Goal: Transaction & Acquisition: Purchase product/service

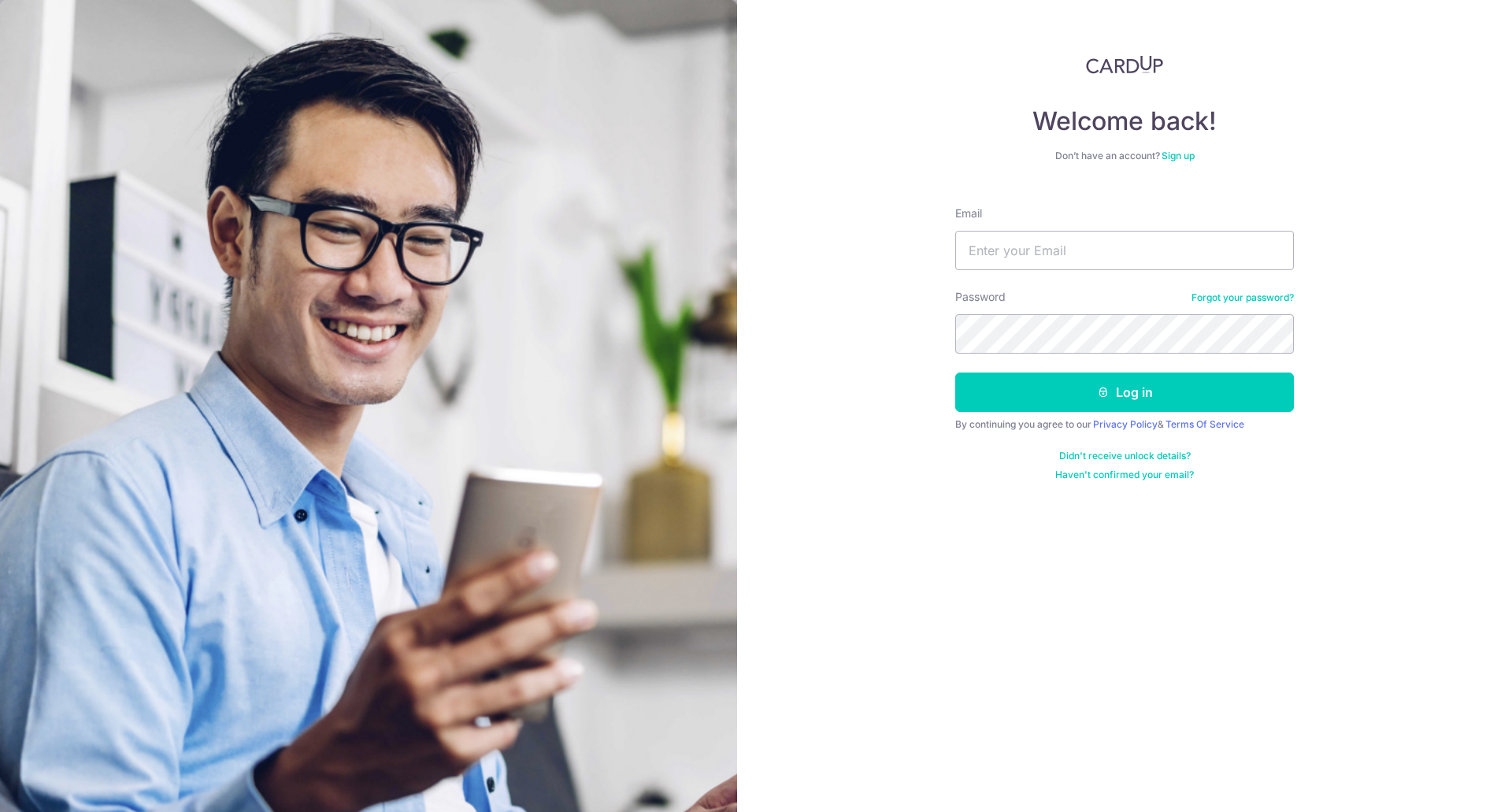
type input "jac.ang.pl@gmail.com"
click at [955, 373] on button "Log in" at bounding box center [1124, 392] width 338 height 40
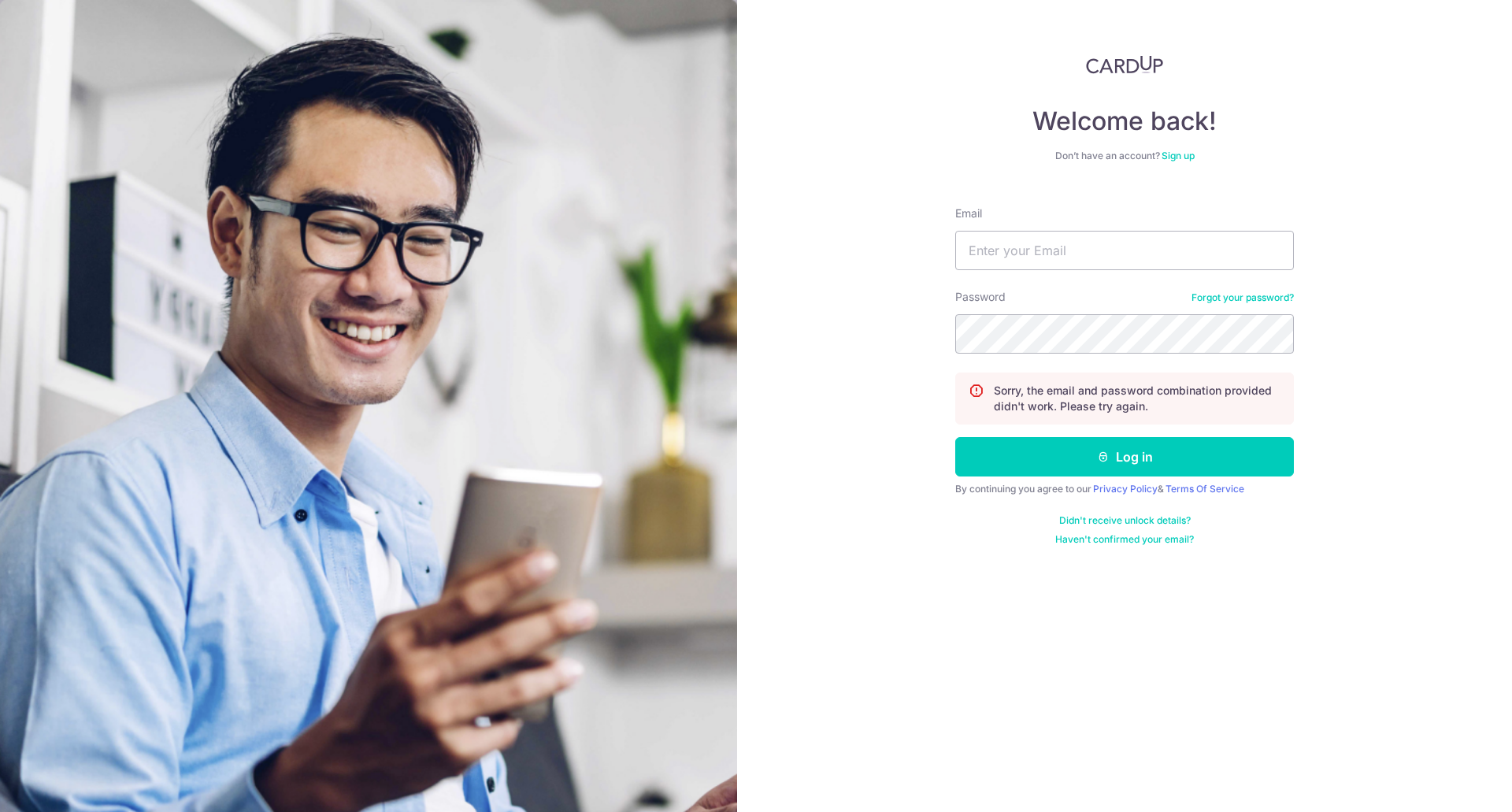
drag, startPoint x: 1085, startPoint y: 385, endPoint x: 1105, endPoint y: 426, distance: 45.6
click at [1092, 428] on form "Email Password Forgot your password? Sorry, the email and password combination …" at bounding box center [1124, 369] width 338 height 352
drag, startPoint x: 1112, startPoint y: 419, endPoint x: 1116, endPoint y: 359, distance: 60.1
click at [1112, 420] on div "Sorry, the email and password combination provided didn't work. Please try agai…" at bounding box center [1124, 398] width 338 height 52
click at [1066, 226] on div "Email" at bounding box center [1124, 238] width 338 height 64
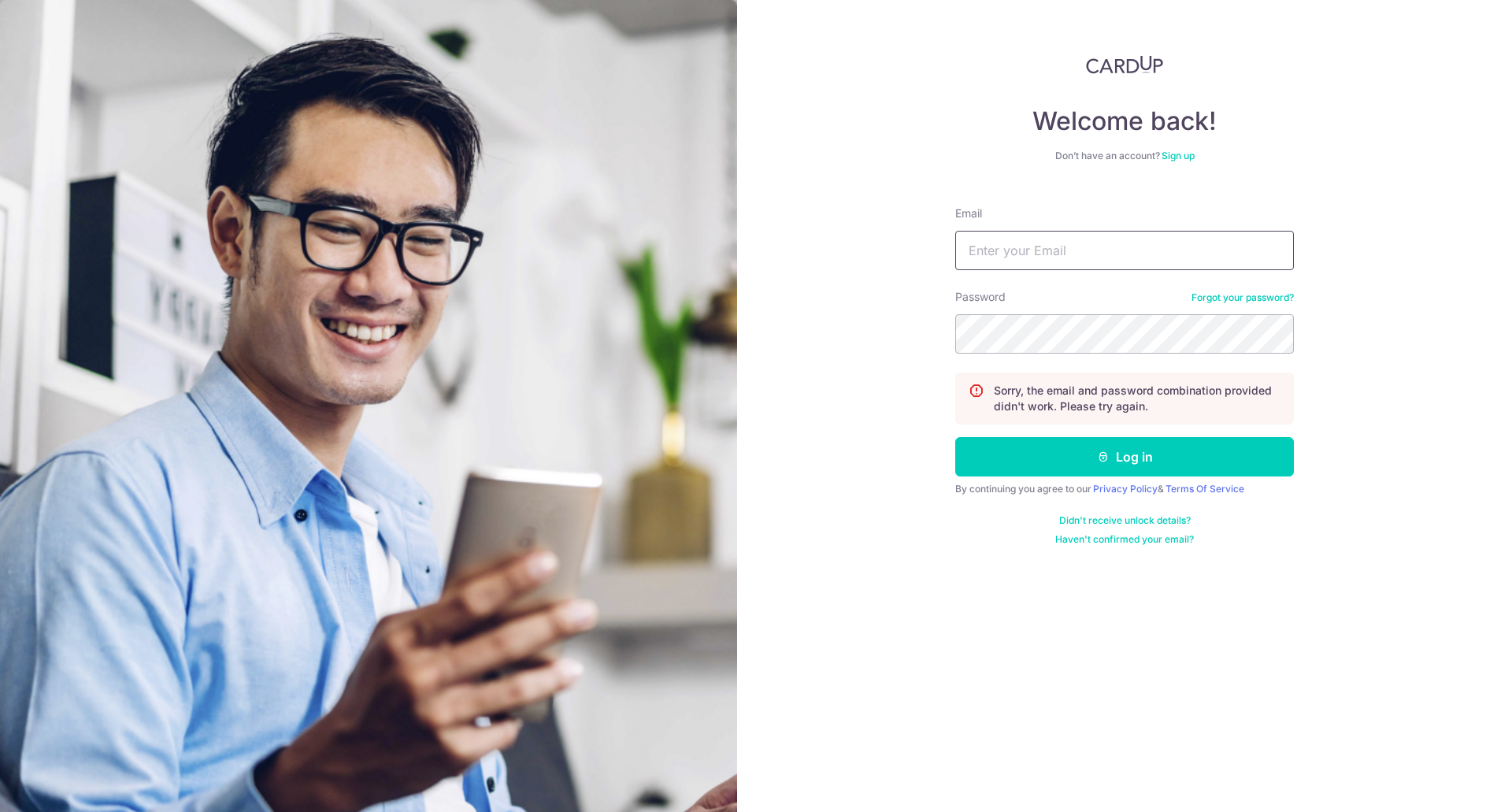
click at [1069, 253] on input "Email" at bounding box center [1124, 250] width 338 height 40
type input "[DOMAIN_NAME][EMAIL_ADDRESS][DOMAIN_NAME]"
click at [955, 437] on button "Log in" at bounding box center [1124, 457] width 338 height 40
click at [1077, 242] on input "Email" at bounding box center [1124, 250] width 338 height 40
type input "[DOMAIN_NAME][EMAIL_ADDRESS][DOMAIN_NAME]"
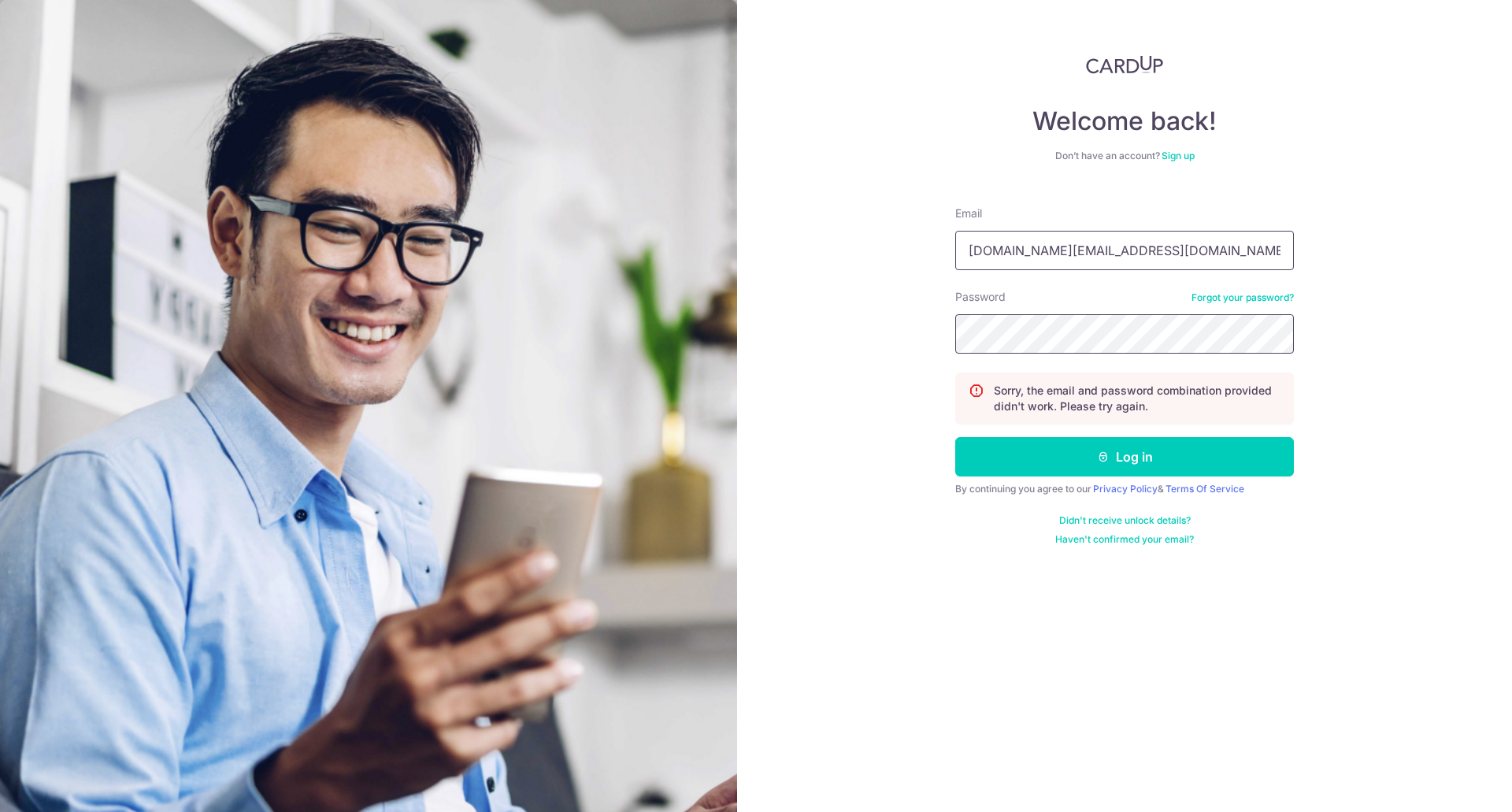
click at [955, 437] on button "Log in" at bounding box center [1124, 457] width 338 height 40
drag, startPoint x: 1082, startPoint y: 261, endPoint x: 1082, endPoint y: 270, distance: 9.0
click at [1082, 269] on input "Email" at bounding box center [1124, 250] width 338 height 40
type input "[DOMAIN_NAME][EMAIL_ADDRESS][DOMAIN_NAME]"
click at [955, 437] on button "Log in" at bounding box center [1124, 457] width 338 height 40
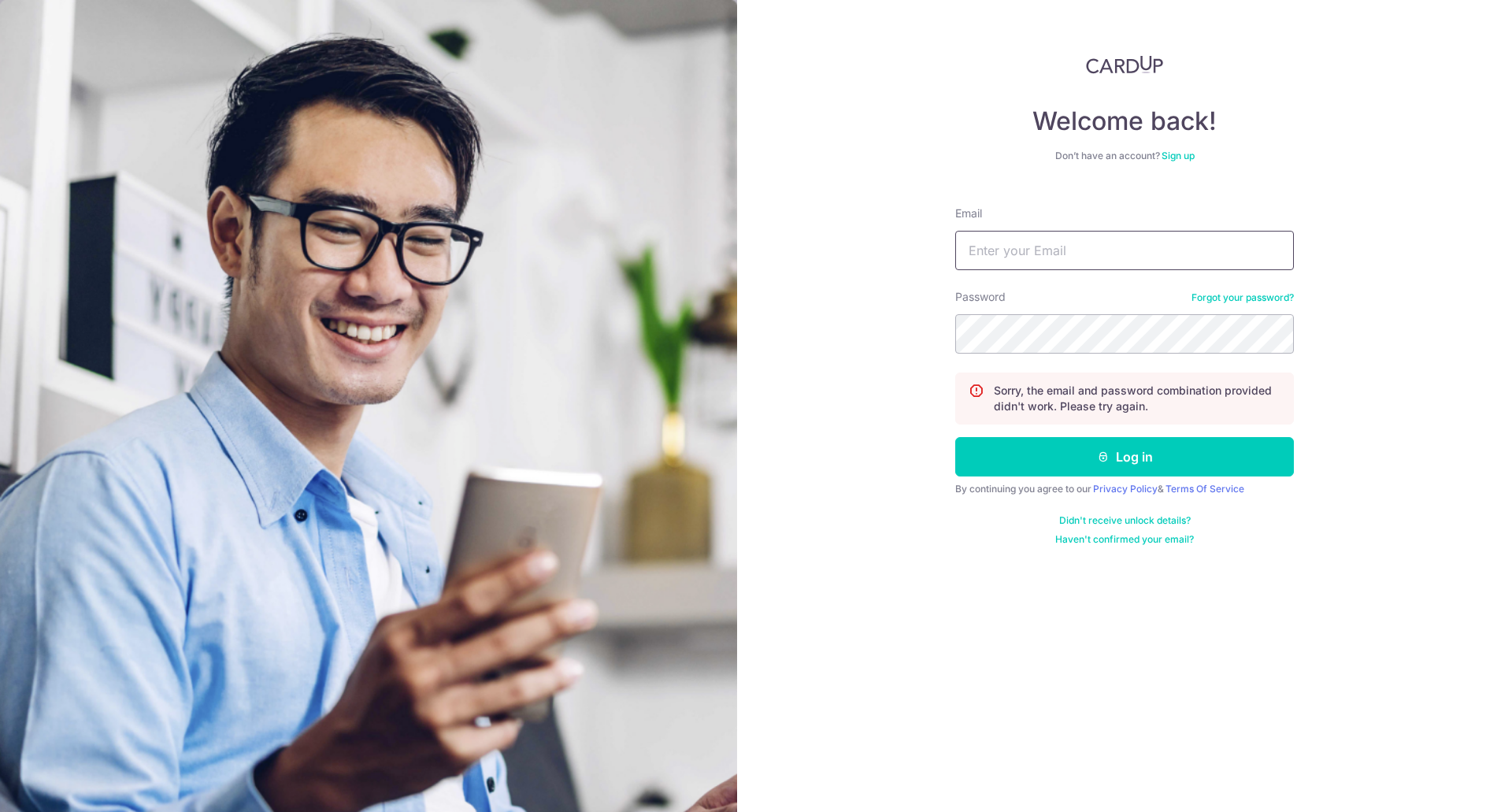
click at [1066, 257] on input "Email" at bounding box center [1124, 250] width 338 height 40
type input "[DOMAIN_NAME][EMAIL_ADDRESS][DOMAIN_NAME]"
click at [955, 437] on button "Log in" at bounding box center [1124, 457] width 338 height 40
click at [1258, 295] on link "Forgot your password?" at bounding box center [1243, 298] width 102 height 13
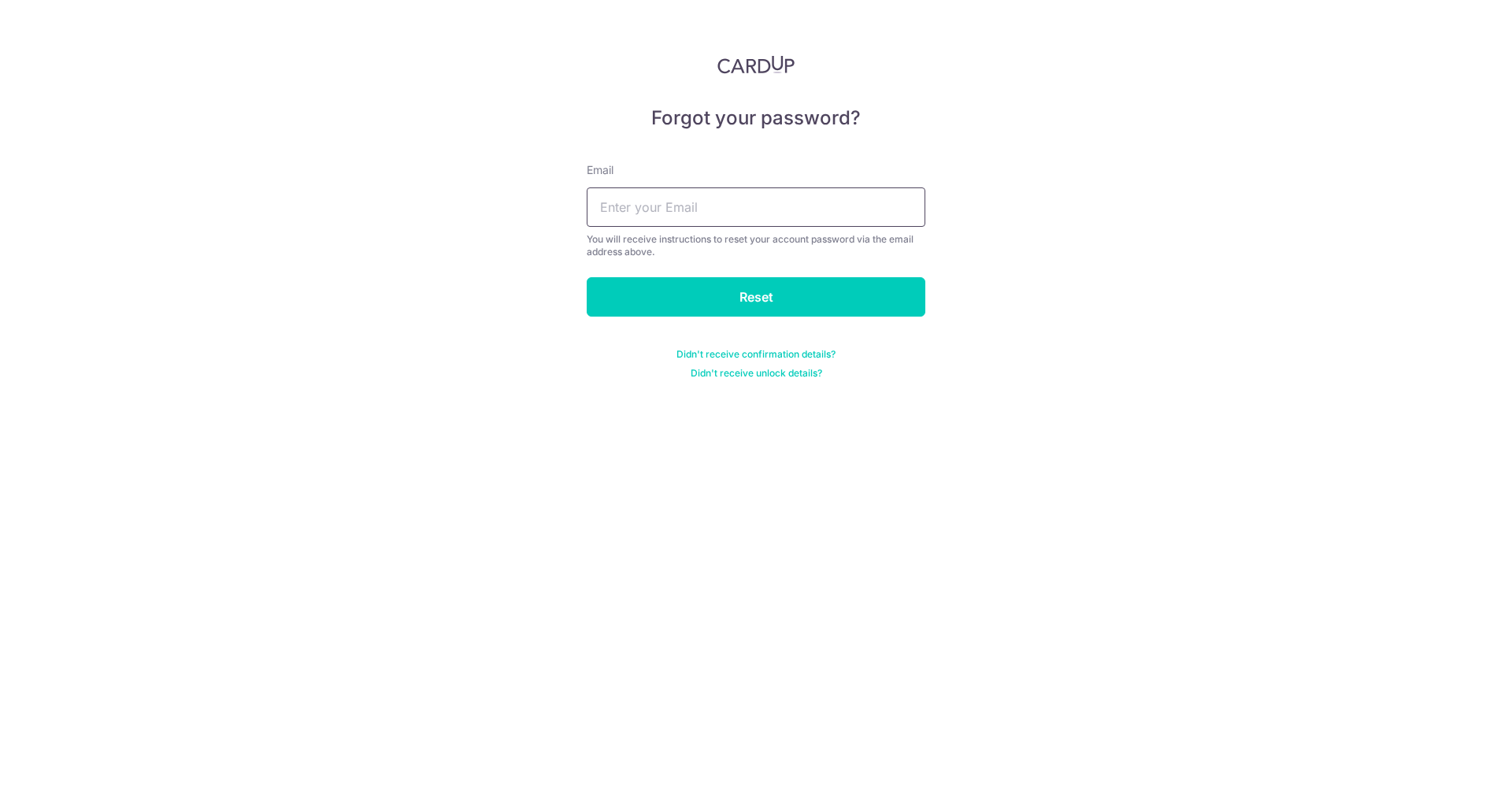
click at [710, 203] on input "text" at bounding box center [756, 207] width 338 height 40
type input "[DOMAIN_NAME][EMAIL_ADDRESS][DOMAIN_NAME]"
click at [720, 299] on input "Reset" at bounding box center [756, 297] width 338 height 40
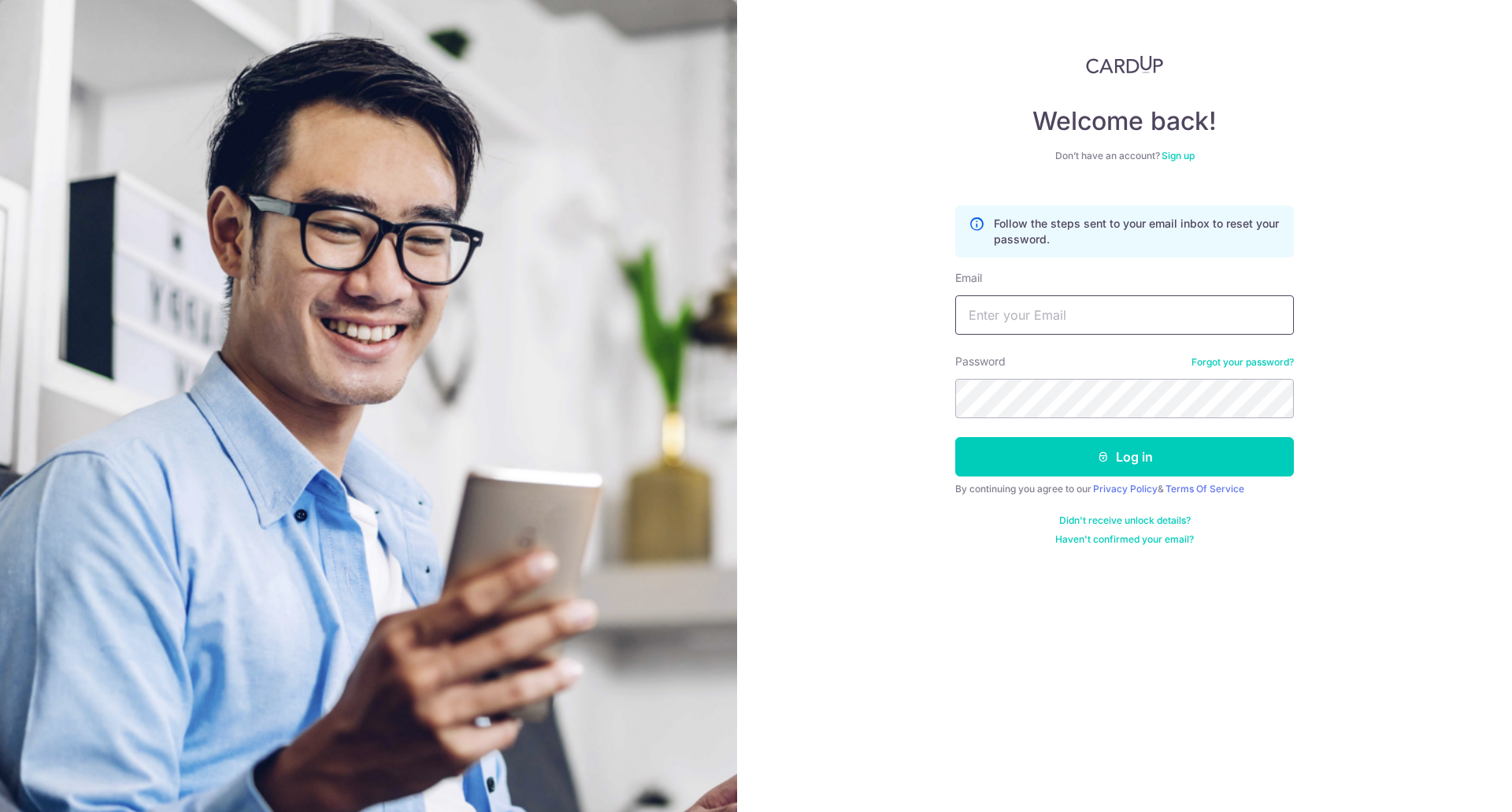
drag, startPoint x: 1085, startPoint y: 300, endPoint x: 1067, endPoint y: 324, distance: 30.0
click at [1079, 301] on input "Email" at bounding box center [1124, 315] width 338 height 40
type input "jac.ang.pl@gmail.com"
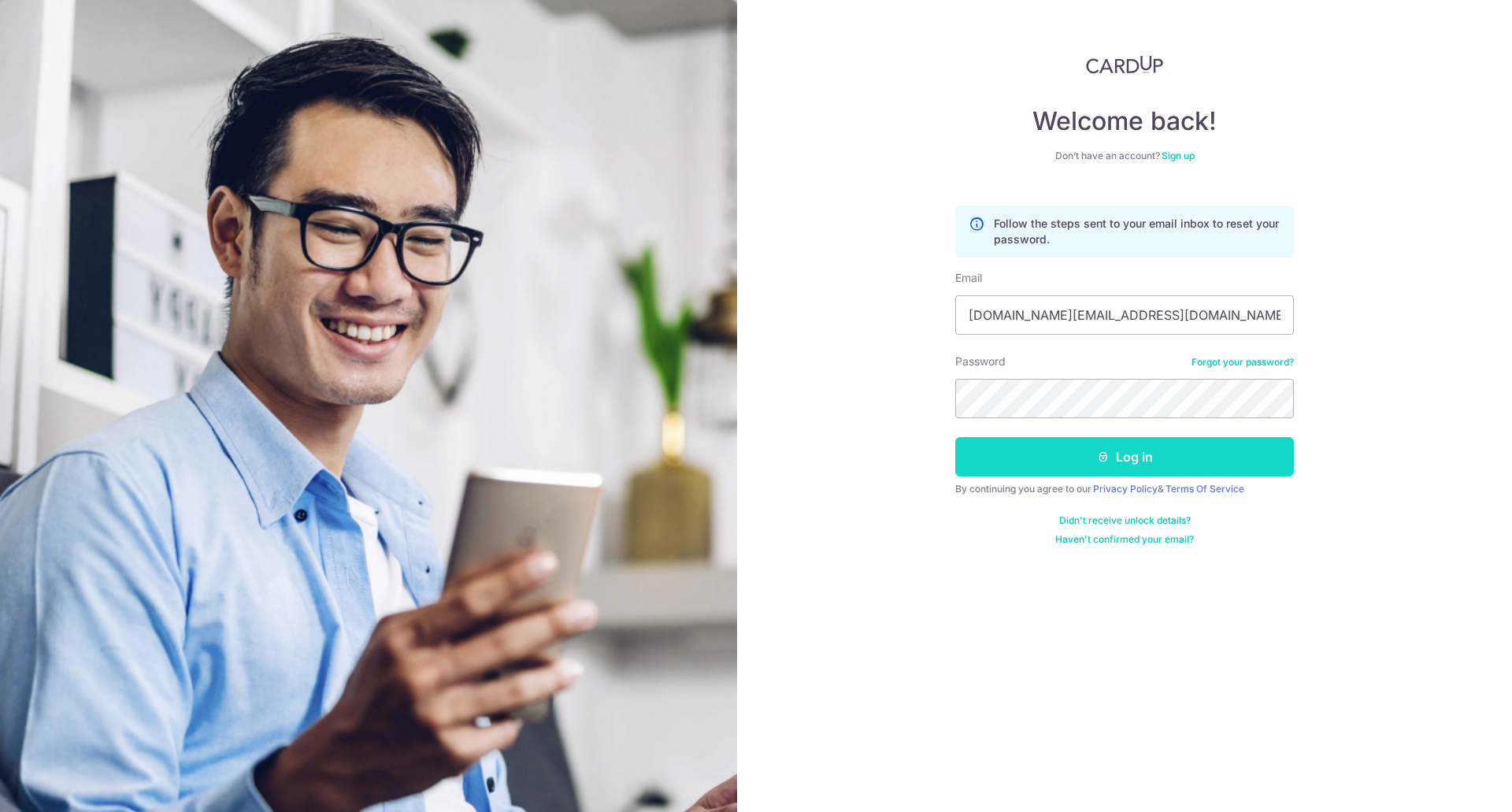
click at [1186, 458] on button "Log in" at bounding box center [1124, 457] width 338 height 40
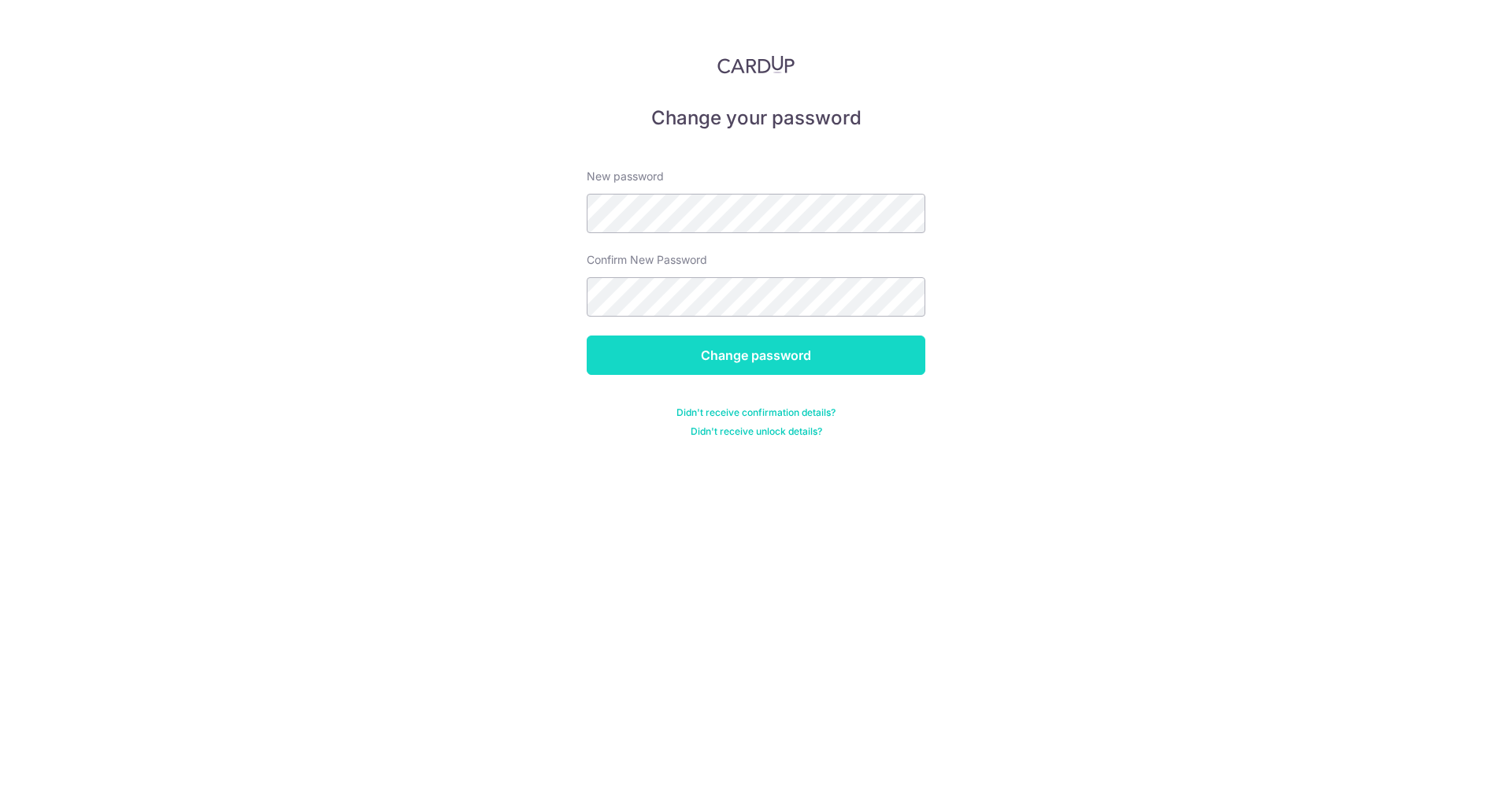
click at [789, 357] on input "Change password" at bounding box center [756, 355] width 338 height 40
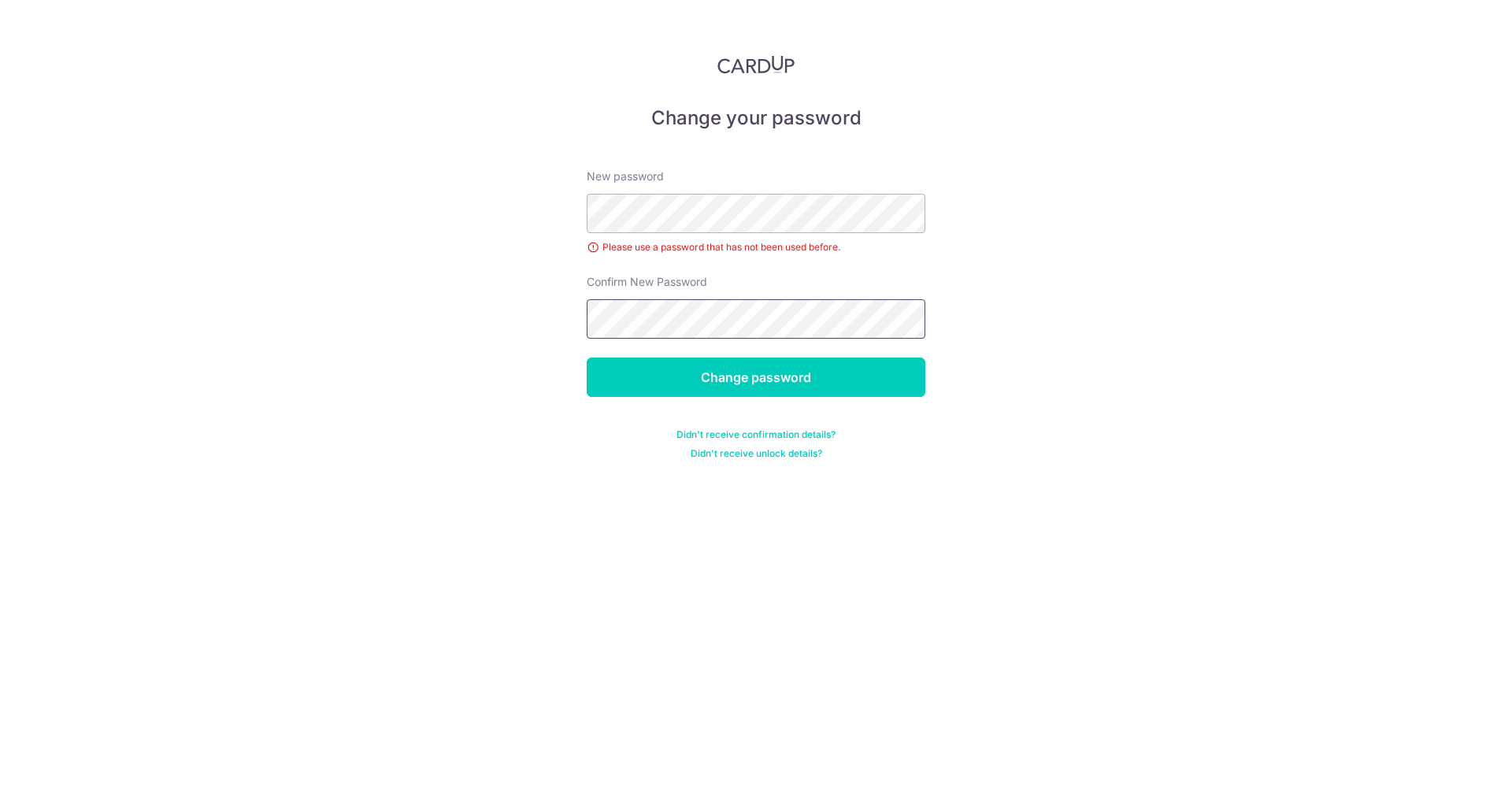
click at [586, 358] on input "Change password" at bounding box center [756, 377] width 338 height 40
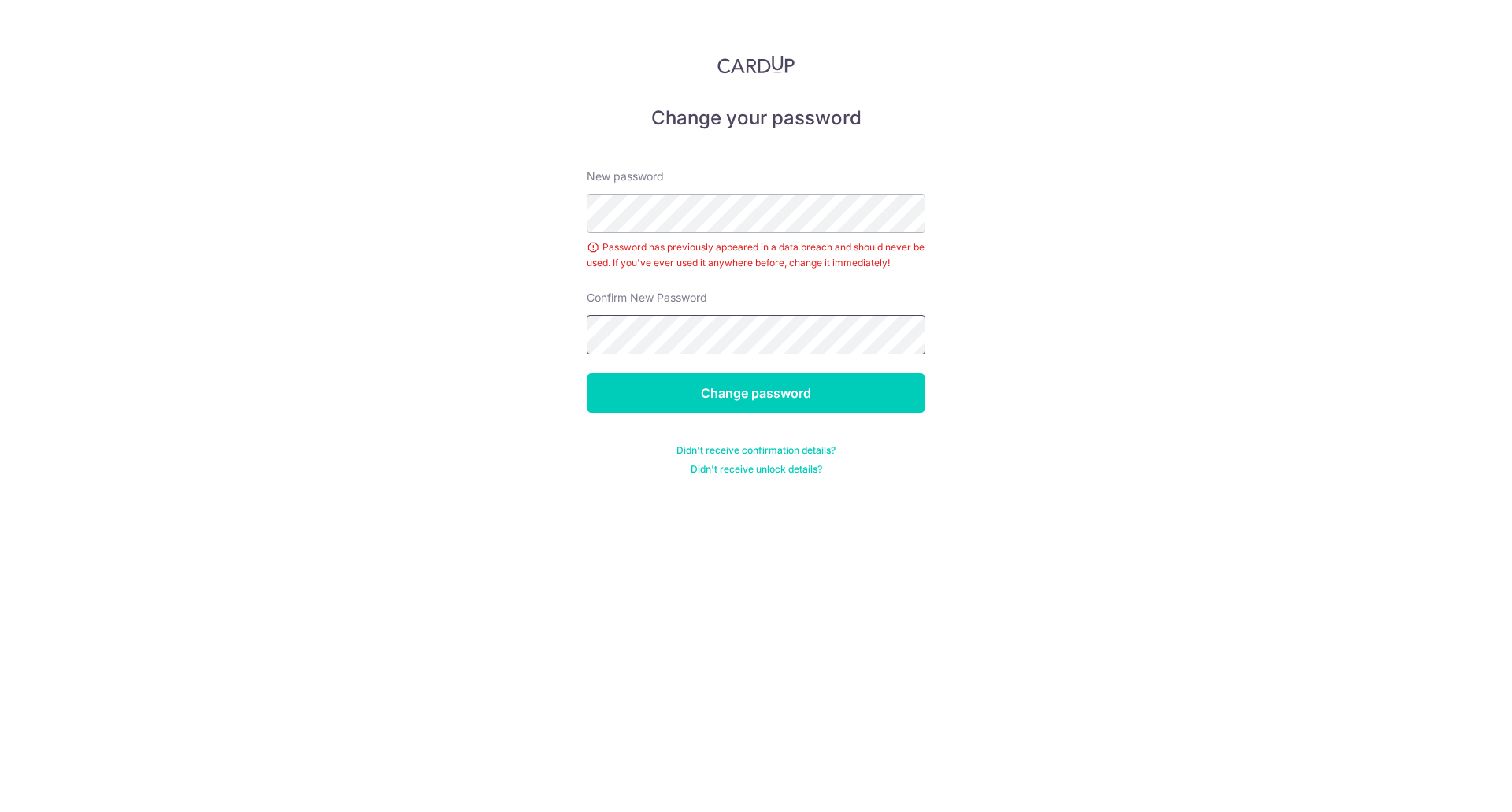
click at [586, 373] on input "Change password" at bounding box center [756, 393] width 338 height 40
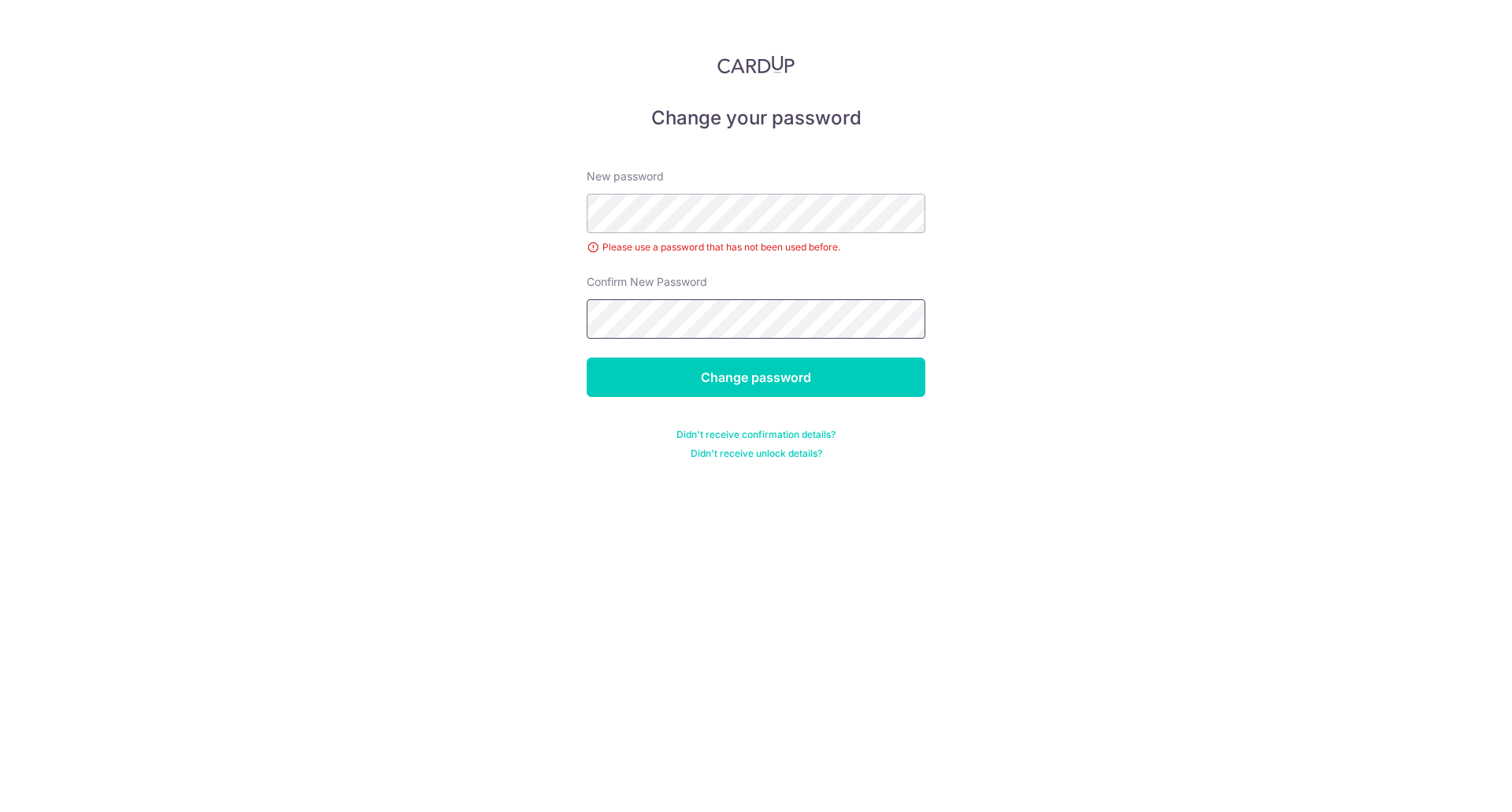
click at [586, 358] on input "Change password" at bounding box center [756, 377] width 338 height 40
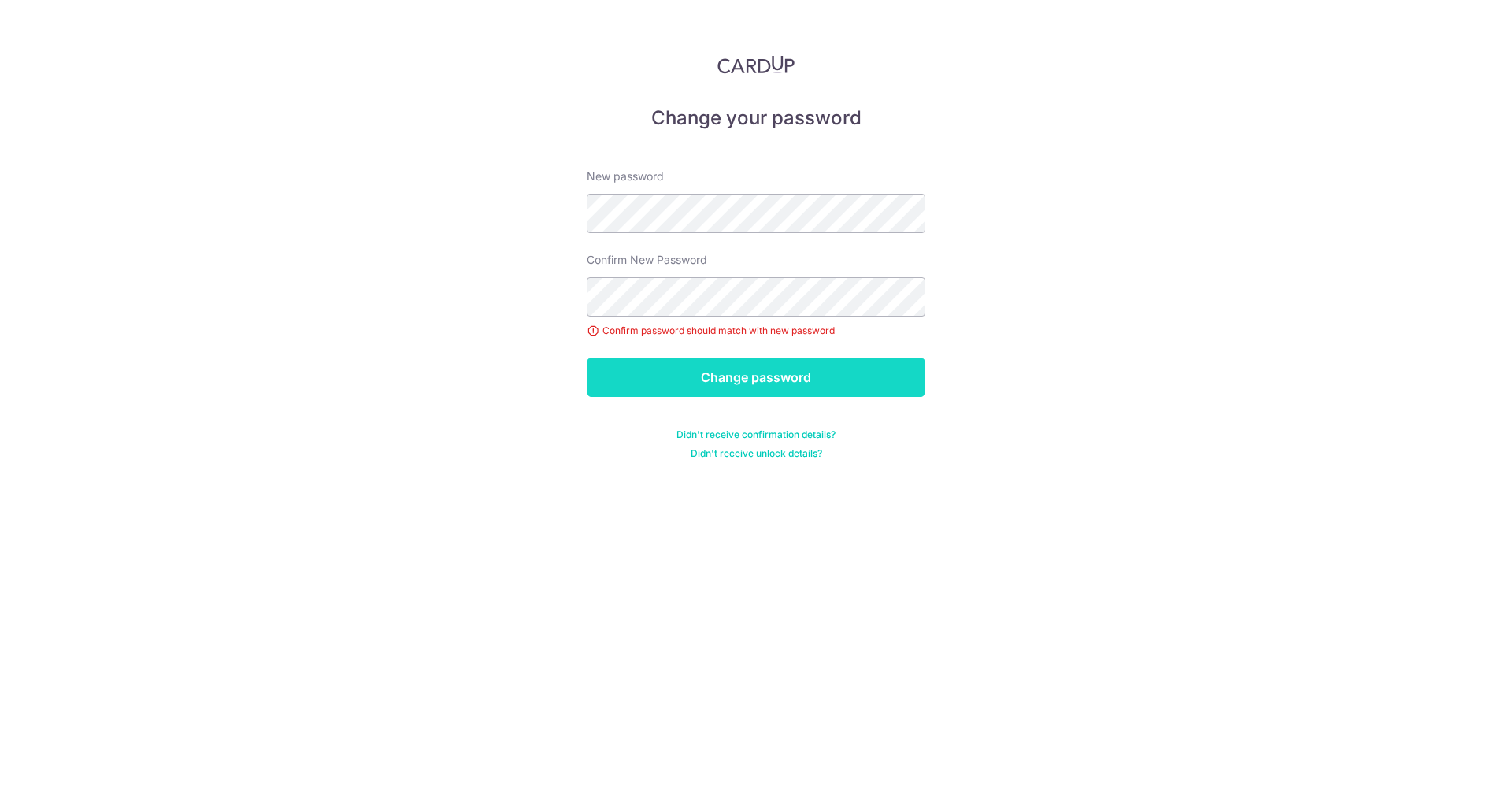
click at [786, 376] on input "Change password" at bounding box center [756, 377] width 338 height 40
click at [797, 377] on input "Change password" at bounding box center [756, 377] width 338 height 40
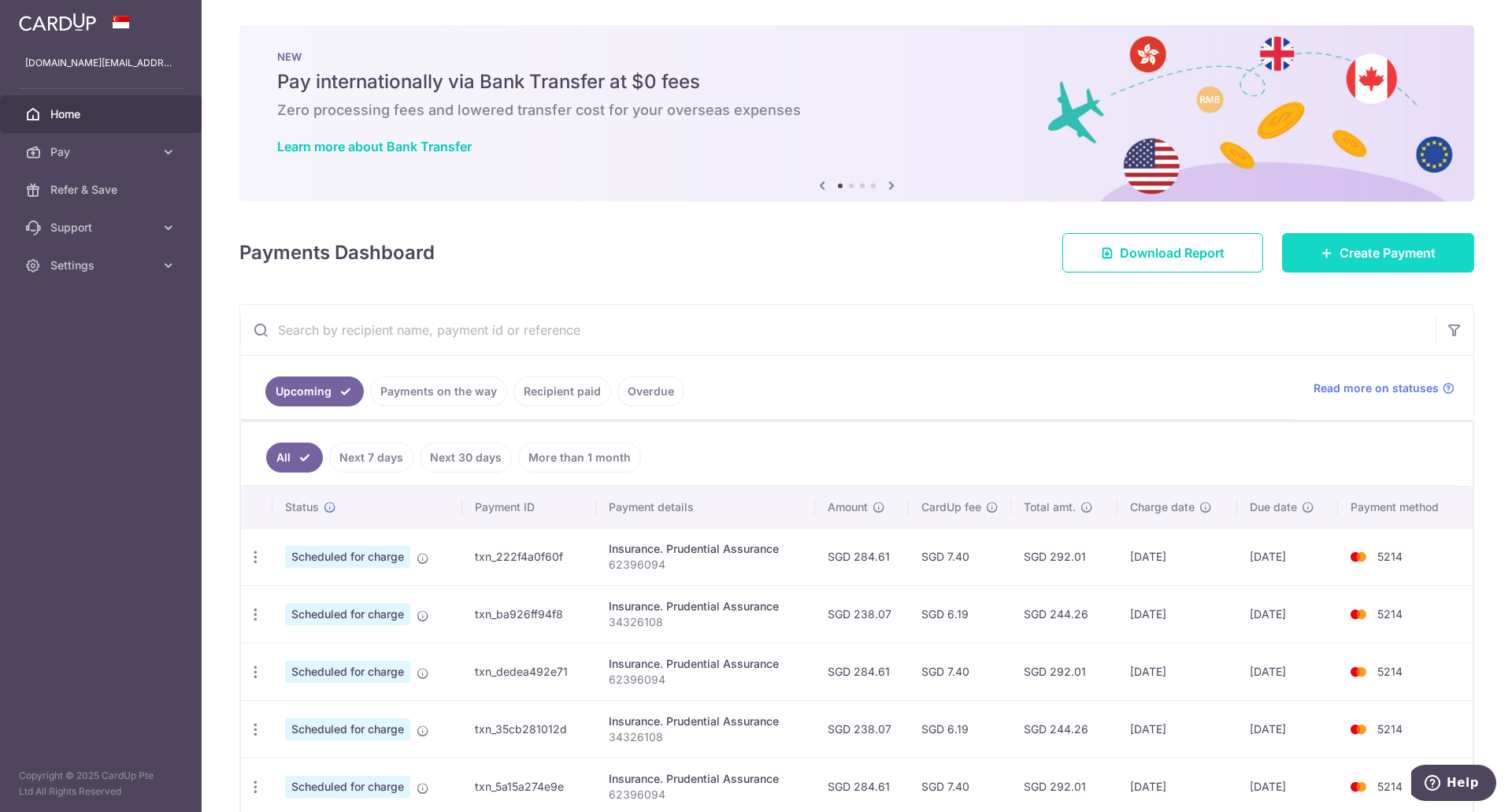
click at [1321, 236] on link "Create Payment" at bounding box center [1379, 253] width 192 height 40
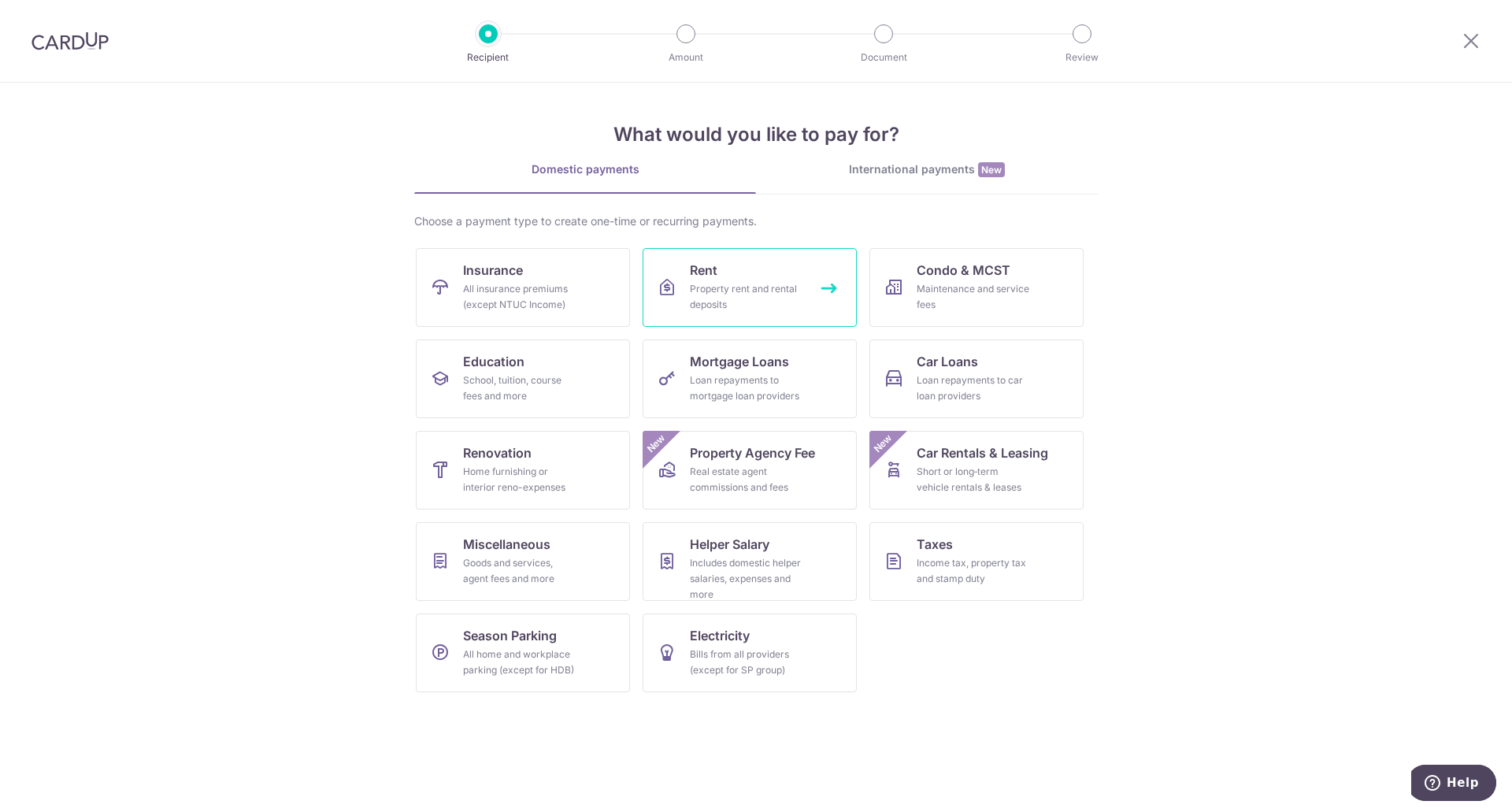
click at [751, 291] on div "Property rent and rental deposits" at bounding box center [746, 297] width 114 height 32
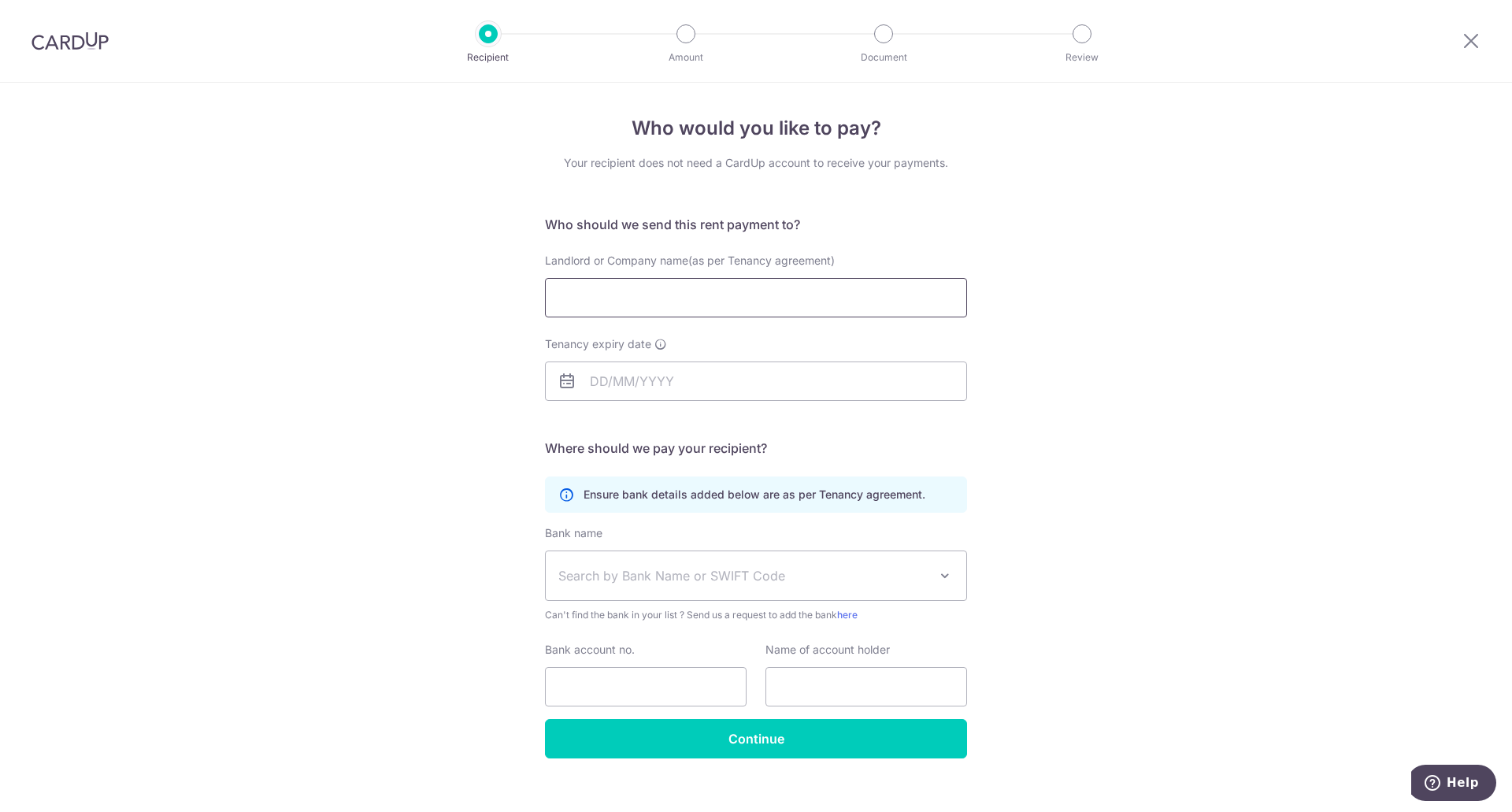
click at [774, 309] on input "Landlord or Company name(as per Tenancy agreement)" at bounding box center [756, 298] width 422 height 40
type input "[MEDICAL_DATA][PERSON_NAME]"
click at [840, 387] on input "Tenancy expiry date" at bounding box center [756, 381] width 422 height 40
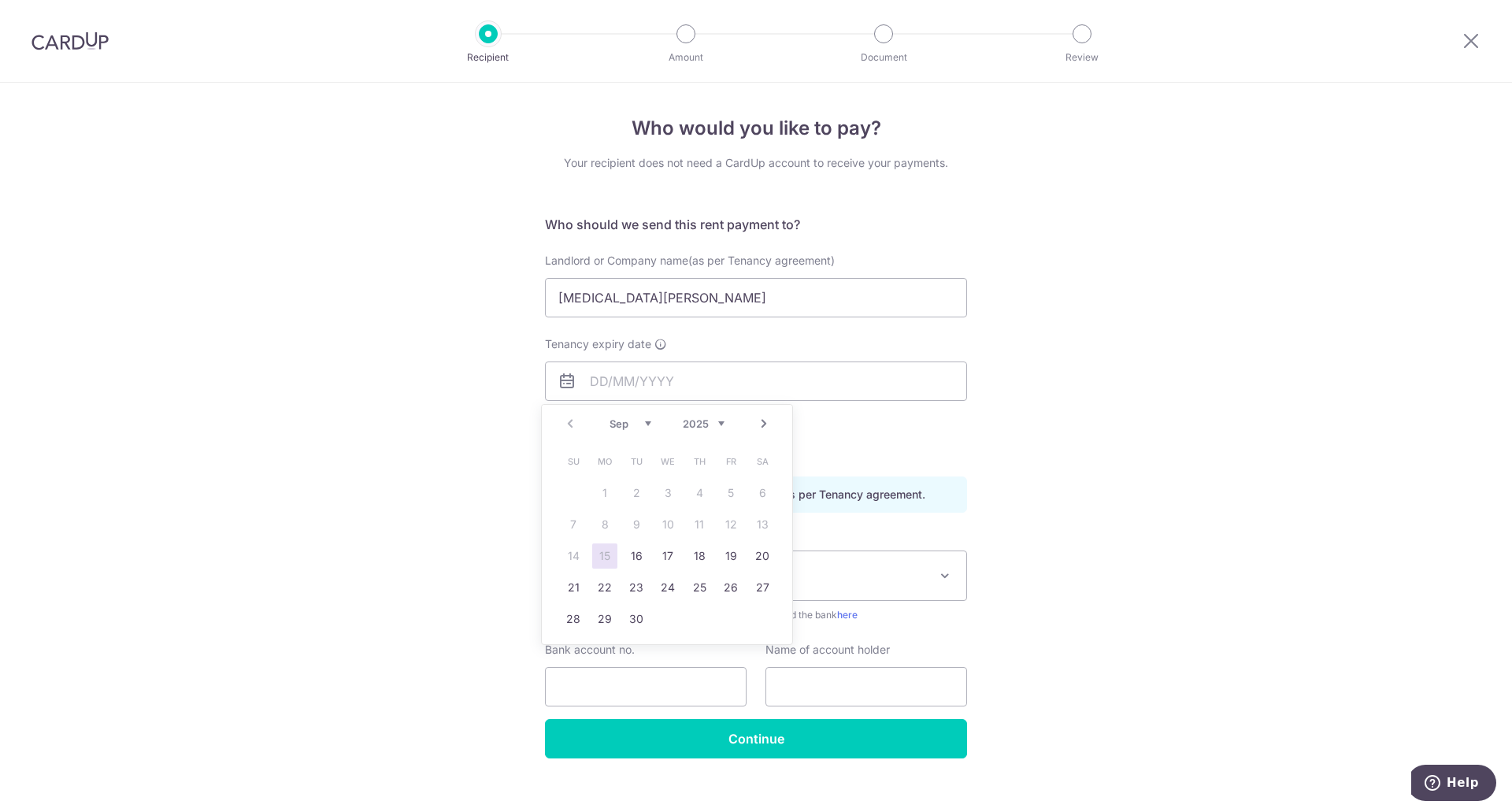
click at [759, 423] on link "Next" at bounding box center [764, 423] width 19 height 19
click at [722, 421] on select "2025 2026 2027 2028 2029 2030 2031 2032 2033 2034 2035" at bounding box center [703, 423] width 42 height 13
click at [721, 421] on select "2025 2026 2027 2028 2029 2030 2031 2032 2033 2034 2035" at bounding box center [703, 423] width 42 height 13
click at [652, 421] on div "Sep Oct Nov Dec 2025 2026 2027 2028 2029 2030 2031 2032 2033 2034 2035" at bounding box center [667, 423] width 115 height 14
click at [641, 427] on select "Sep Oct Nov Dec" at bounding box center [630, 423] width 42 height 13
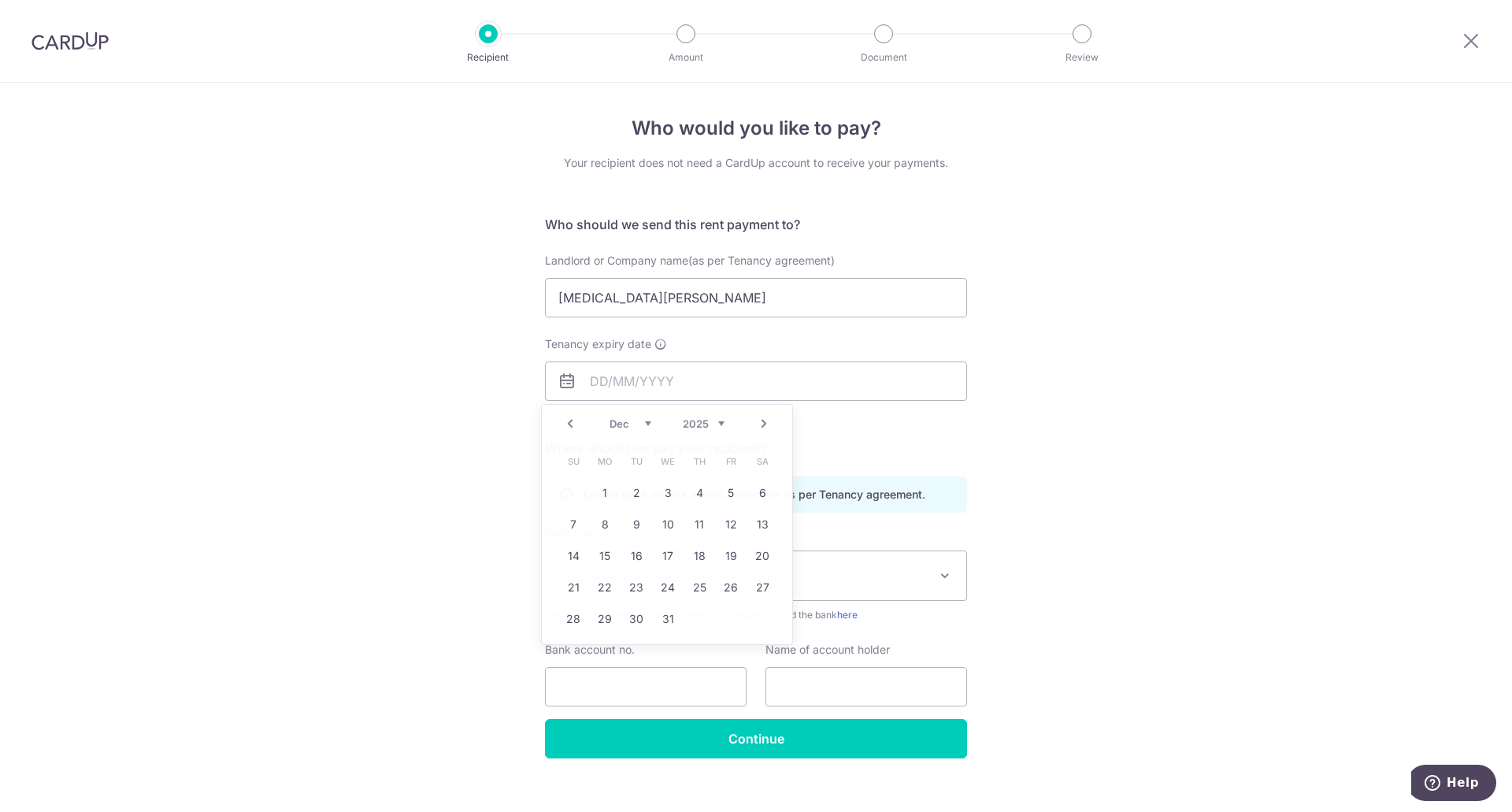
click at [1090, 507] on div "Who would you like to pay? Your recipient does not need a CardUp account to rec…" at bounding box center [756, 458] width 1512 height 750
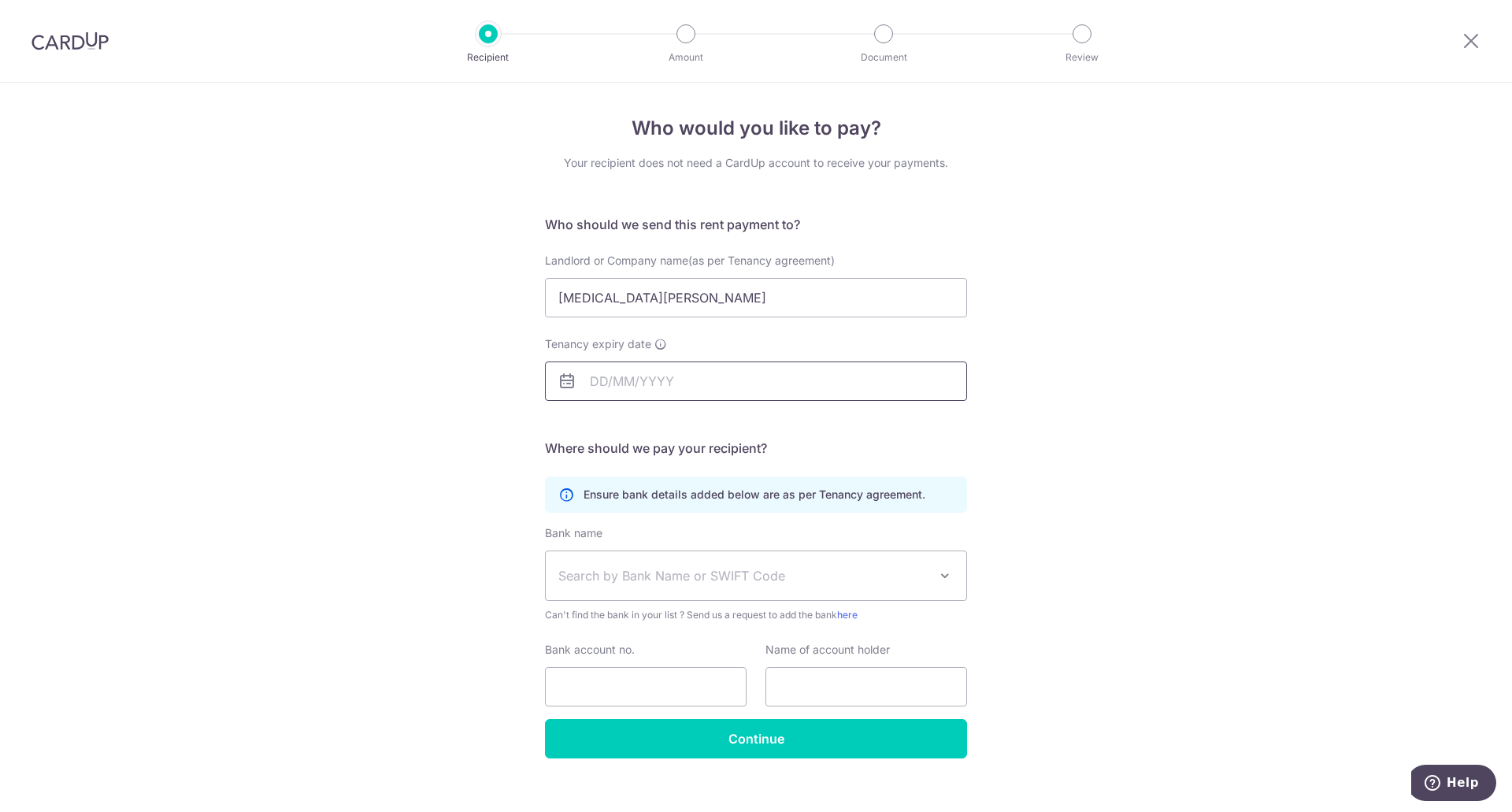
click at [667, 378] on input "Tenancy expiry date" at bounding box center [756, 381] width 422 height 40
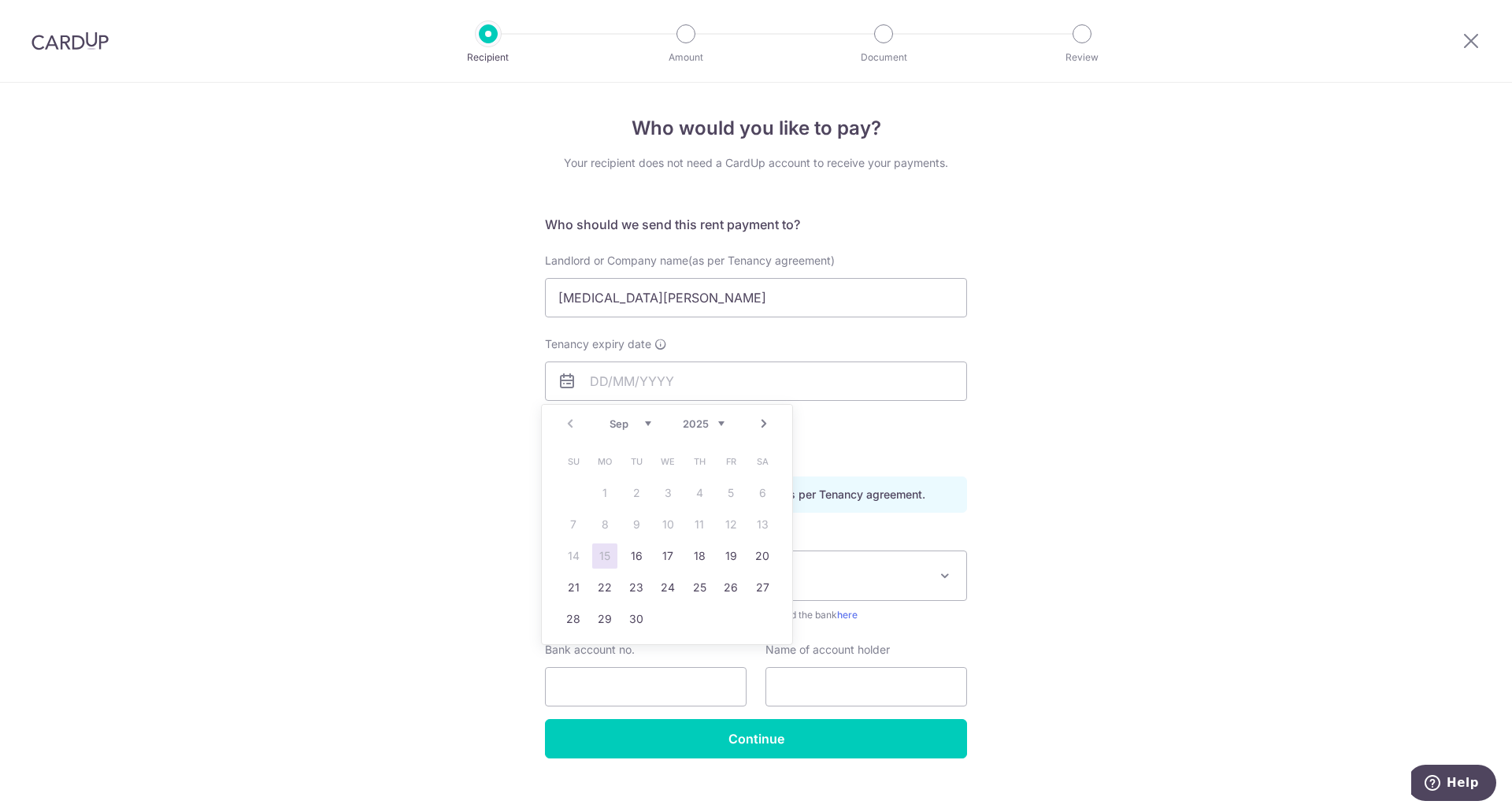
click at [768, 424] on link "Next" at bounding box center [764, 423] width 19 height 19
click at [633, 421] on select "Sep Oct Nov Dec" at bounding box center [630, 423] width 42 height 13
click at [684, 425] on select "2025 2026 2027 2028 2029 2030 2031 2032 2033 2034 2035" at bounding box center [703, 423] width 42 height 13
click at [640, 421] on select "Jan Feb Mar Apr May Jun Jul Aug Sep Oct Nov Dec" at bounding box center [630, 423] width 42 height 13
click at [647, 423] on select "Jan Feb Mar Apr May Jun Jul Aug Sep Oct Nov Dec" at bounding box center [630, 423] width 42 height 13
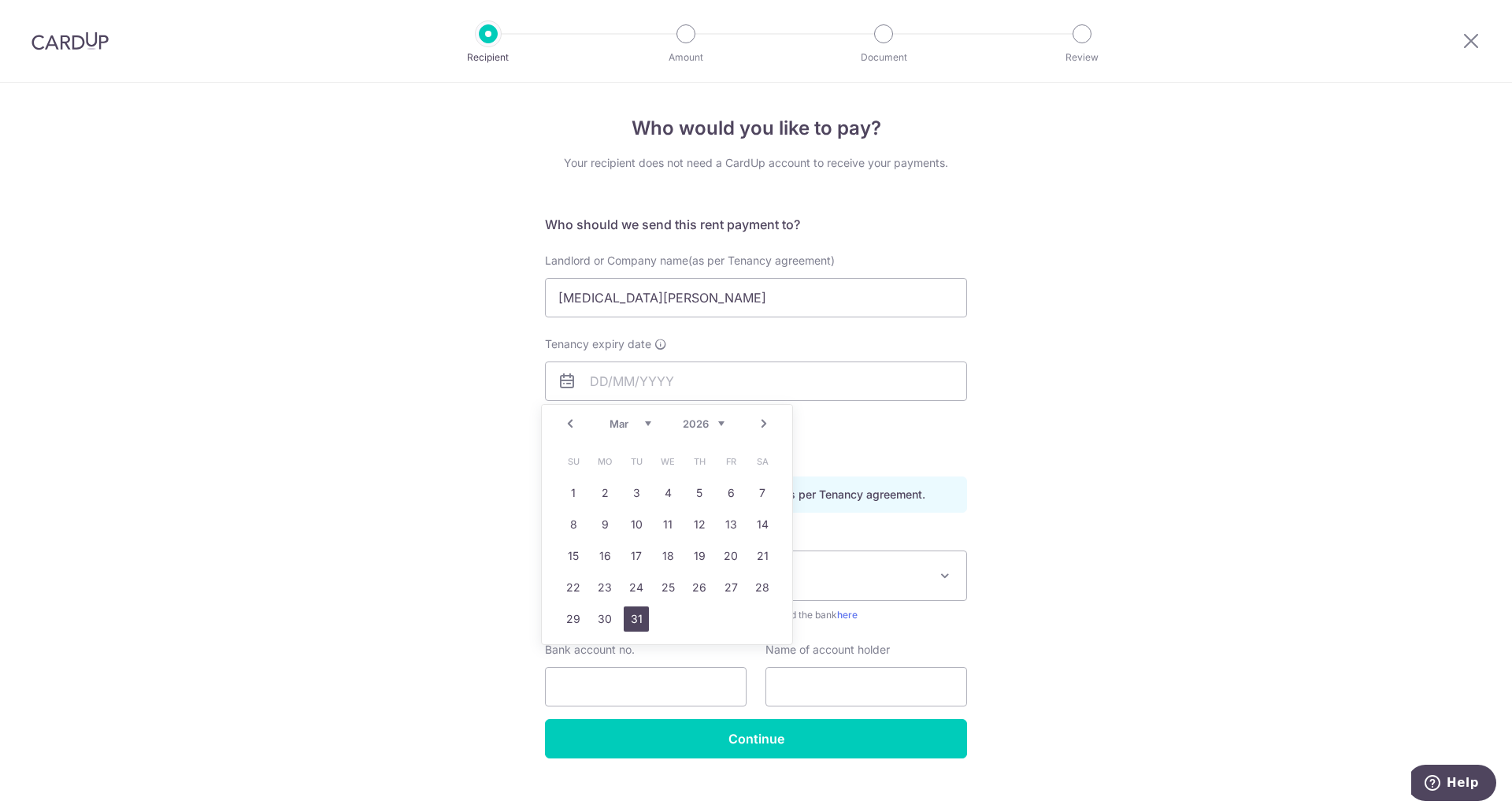
click at [641, 621] on link "31" at bounding box center [636, 619] width 25 height 25
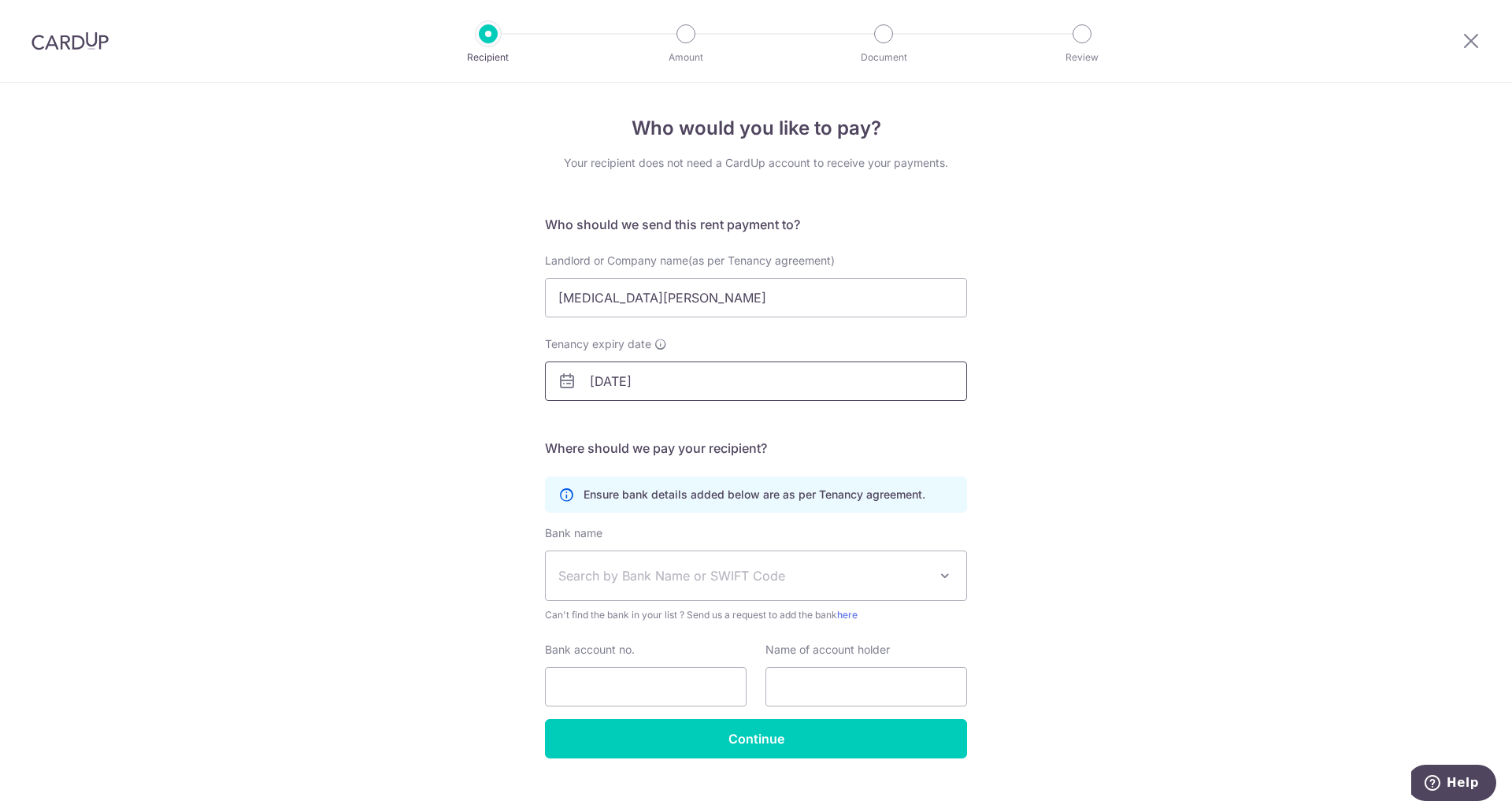
click at [635, 377] on input "31/03/2026" at bounding box center [756, 381] width 422 height 40
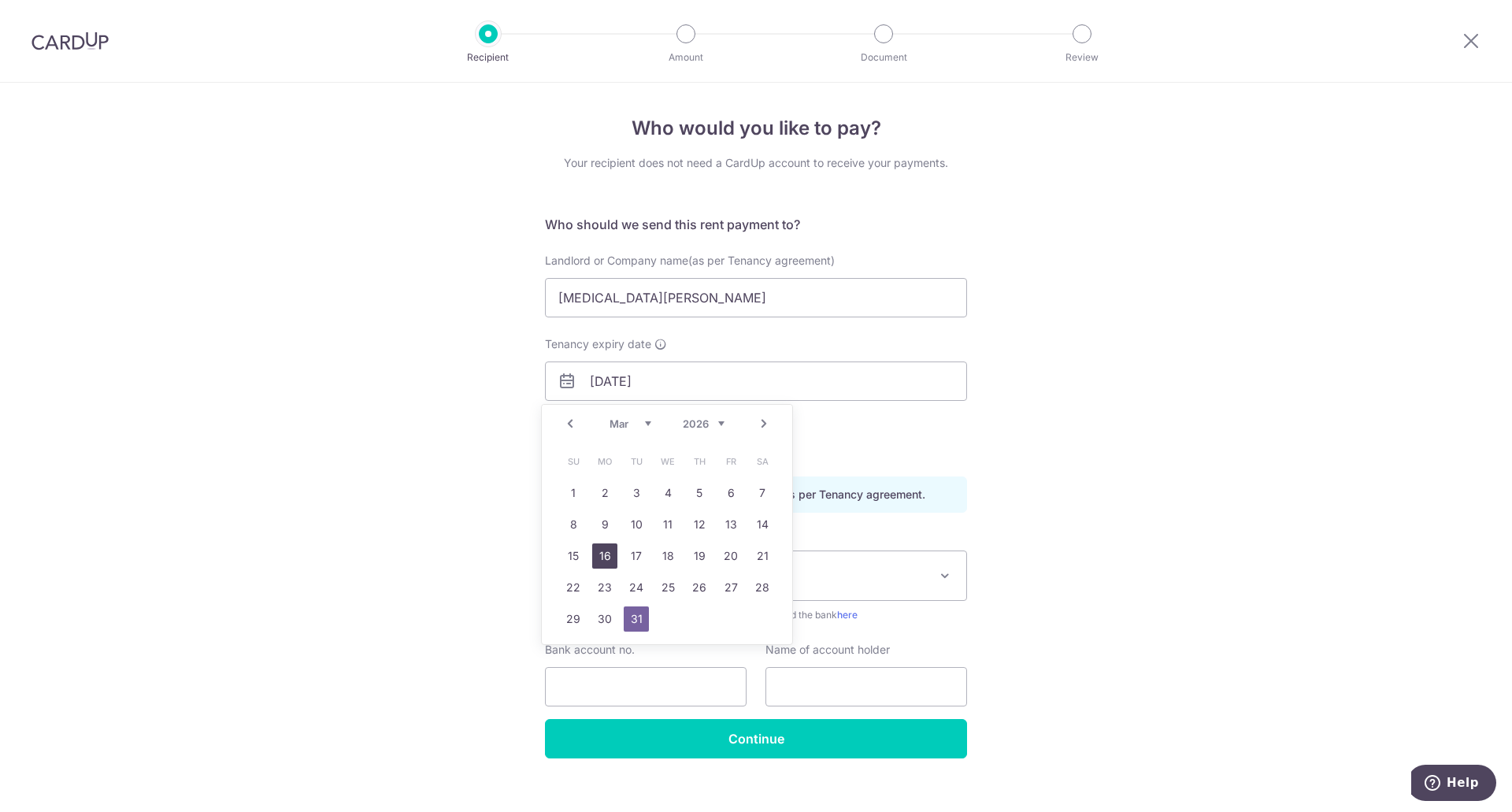
click at [597, 551] on link "16" at bounding box center [605, 556] width 25 height 25
type input "[DATE]"
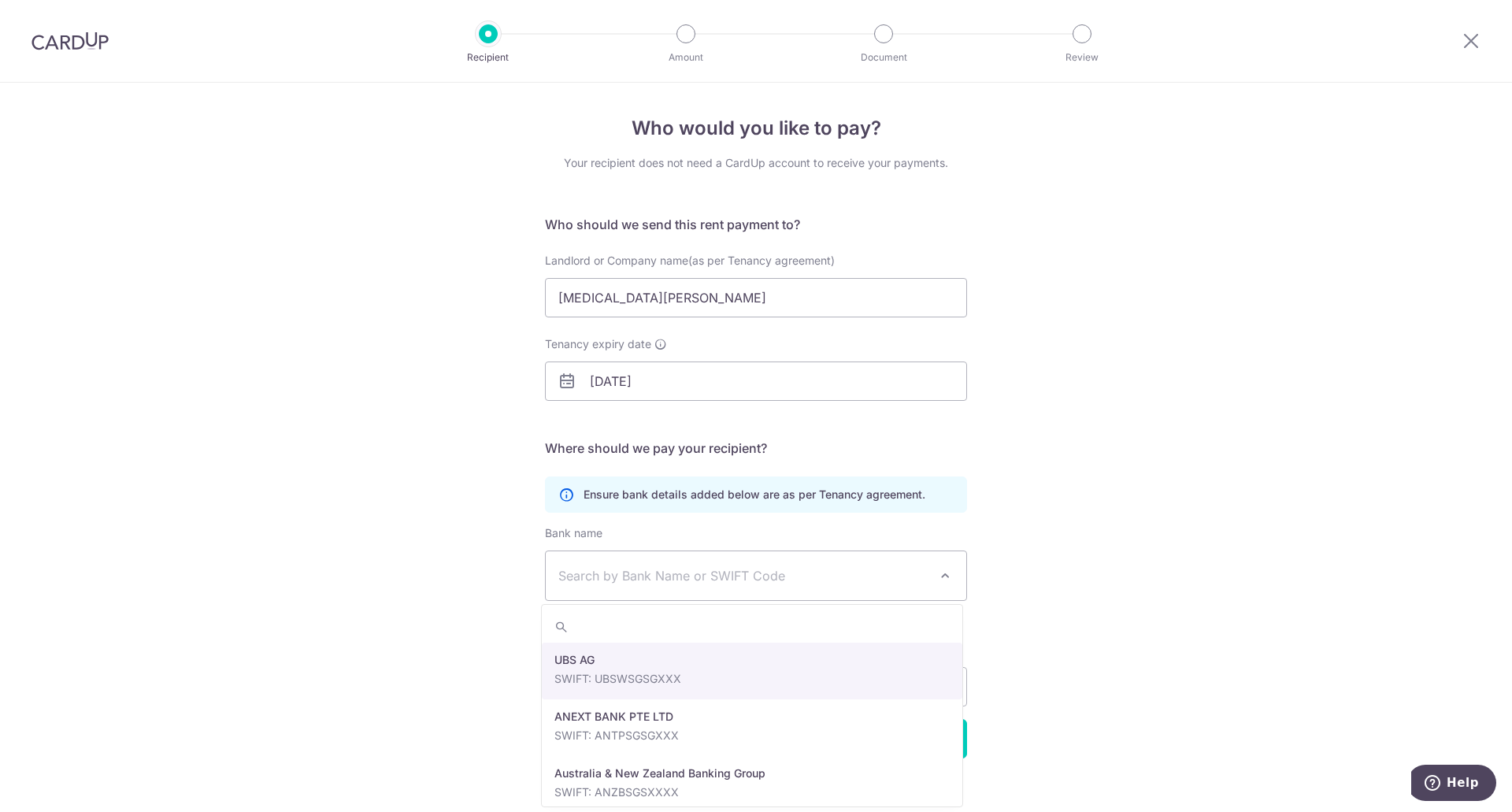
click at [733, 583] on span "Search by Bank Name or SWIFT Code" at bounding box center [744, 576] width 370 height 19
type input "dbs"
select select "6"
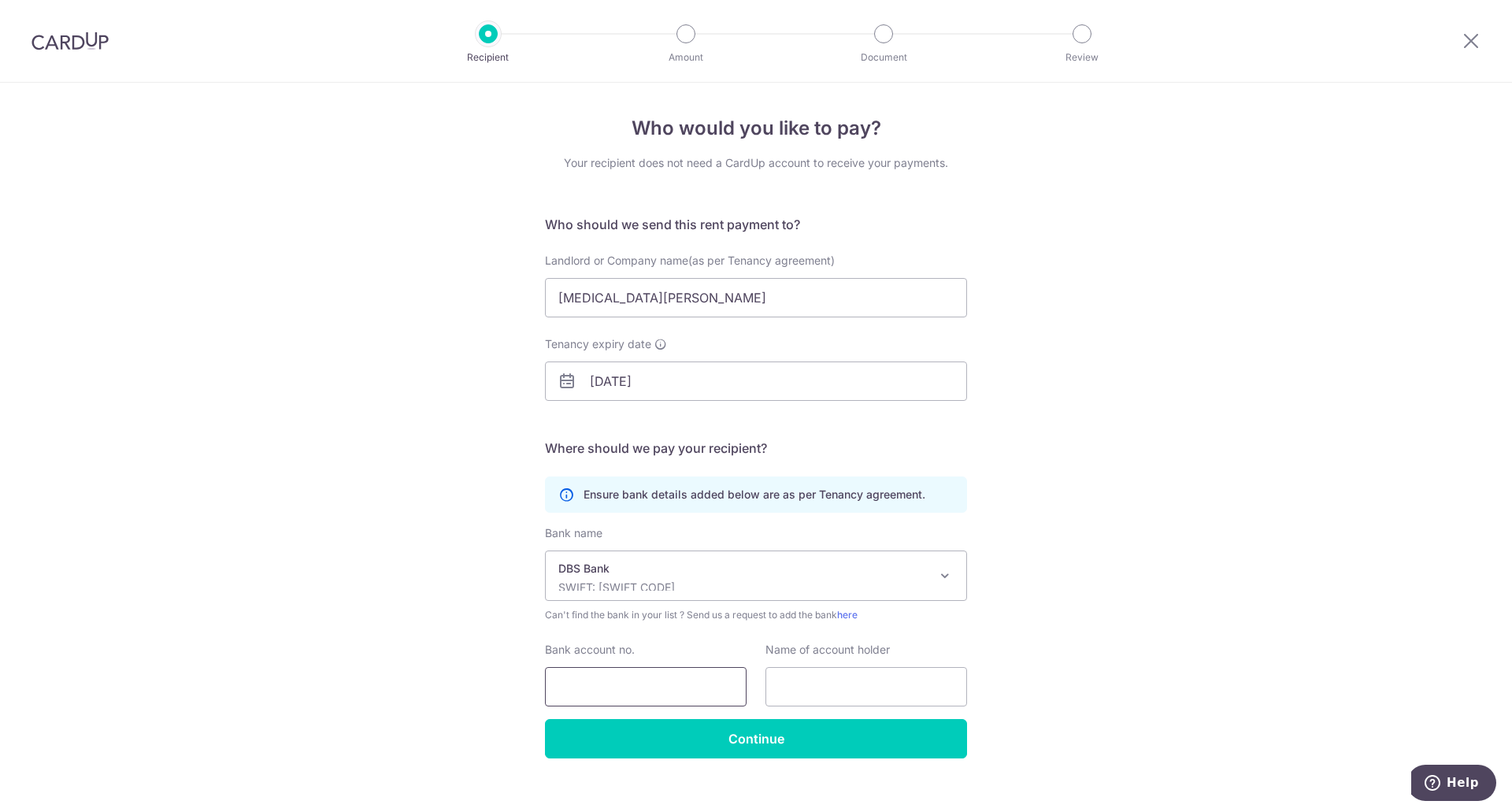
click at [661, 684] on input "Bank account no." at bounding box center [646, 687] width 202 height 40
type input "0180115128"
click at [857, 656] on label "Name of account holder" at bounding box center [827, 650] width 125 height 16
click at [863, 678] on input "text" at bounding box center [866, 687] width 202 height 40
type input "Tao Ruoshan"
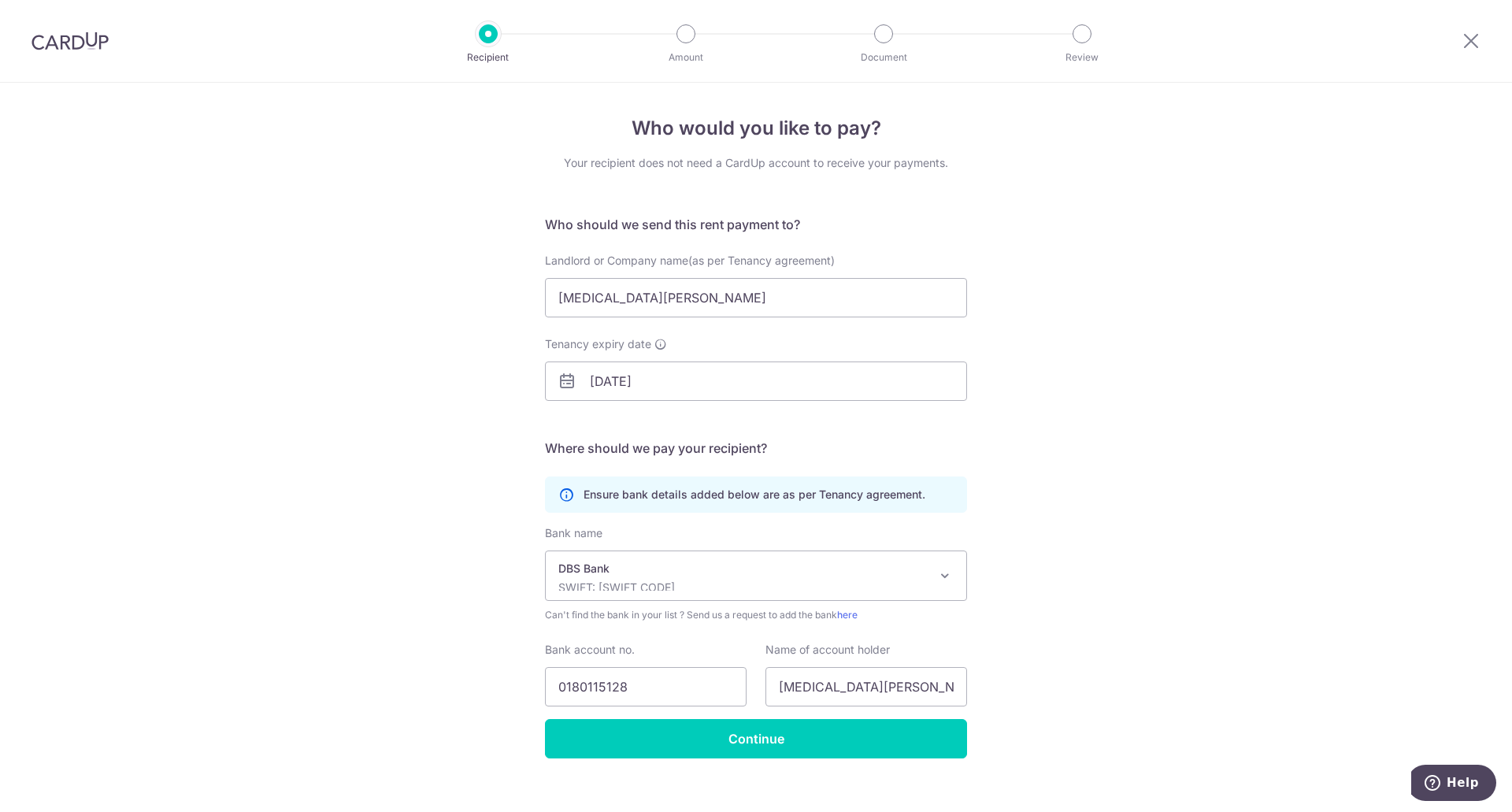
click at [1071, 656] on div "Who would you like to pay? Your recipient does not need a CardUp account to rec…" at bounding box center [756, 458] width 1512 height 750
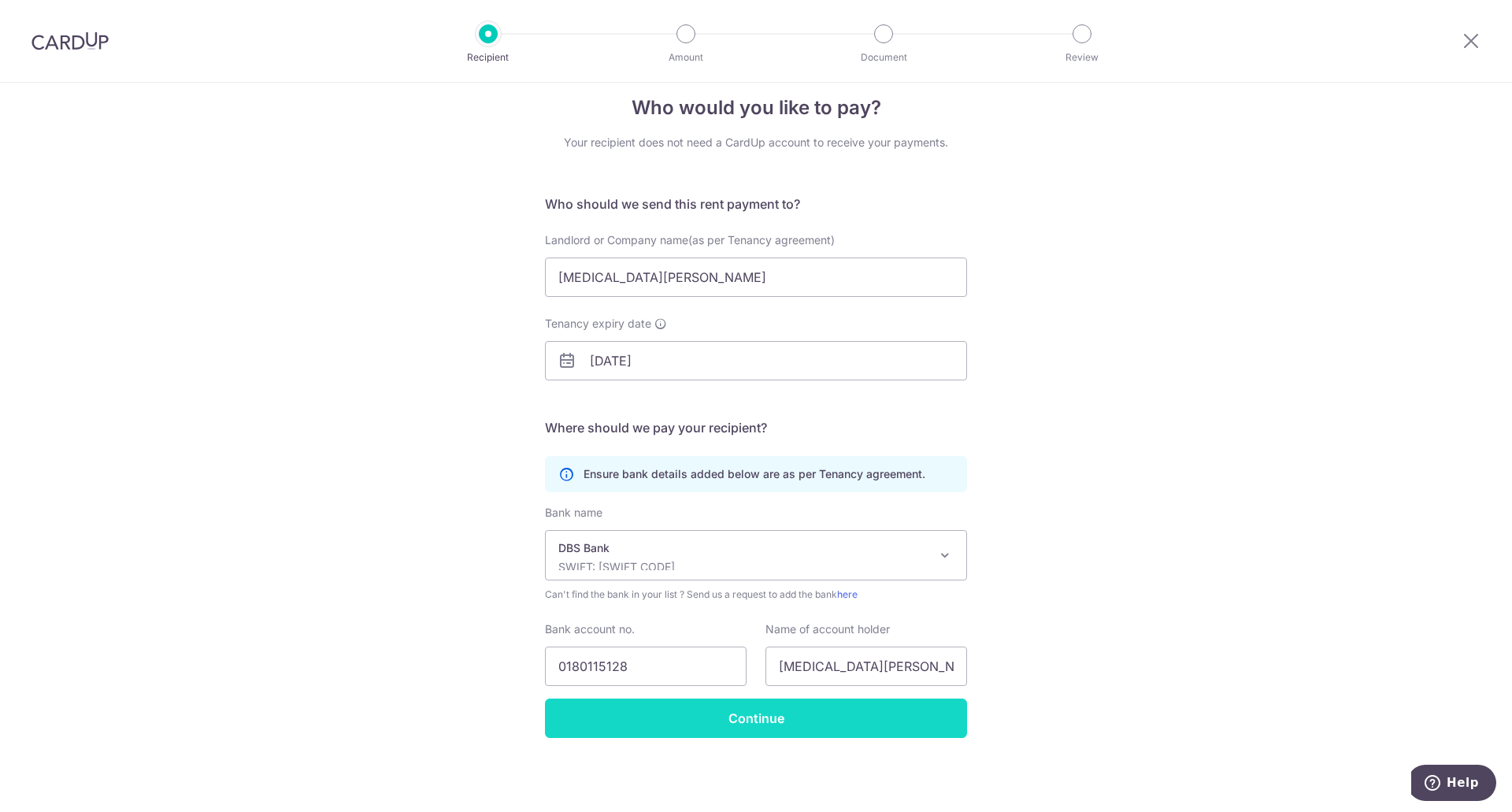
click at [859, 717] on input "Continue" at bounding box center [756, 718] width 422 height 40
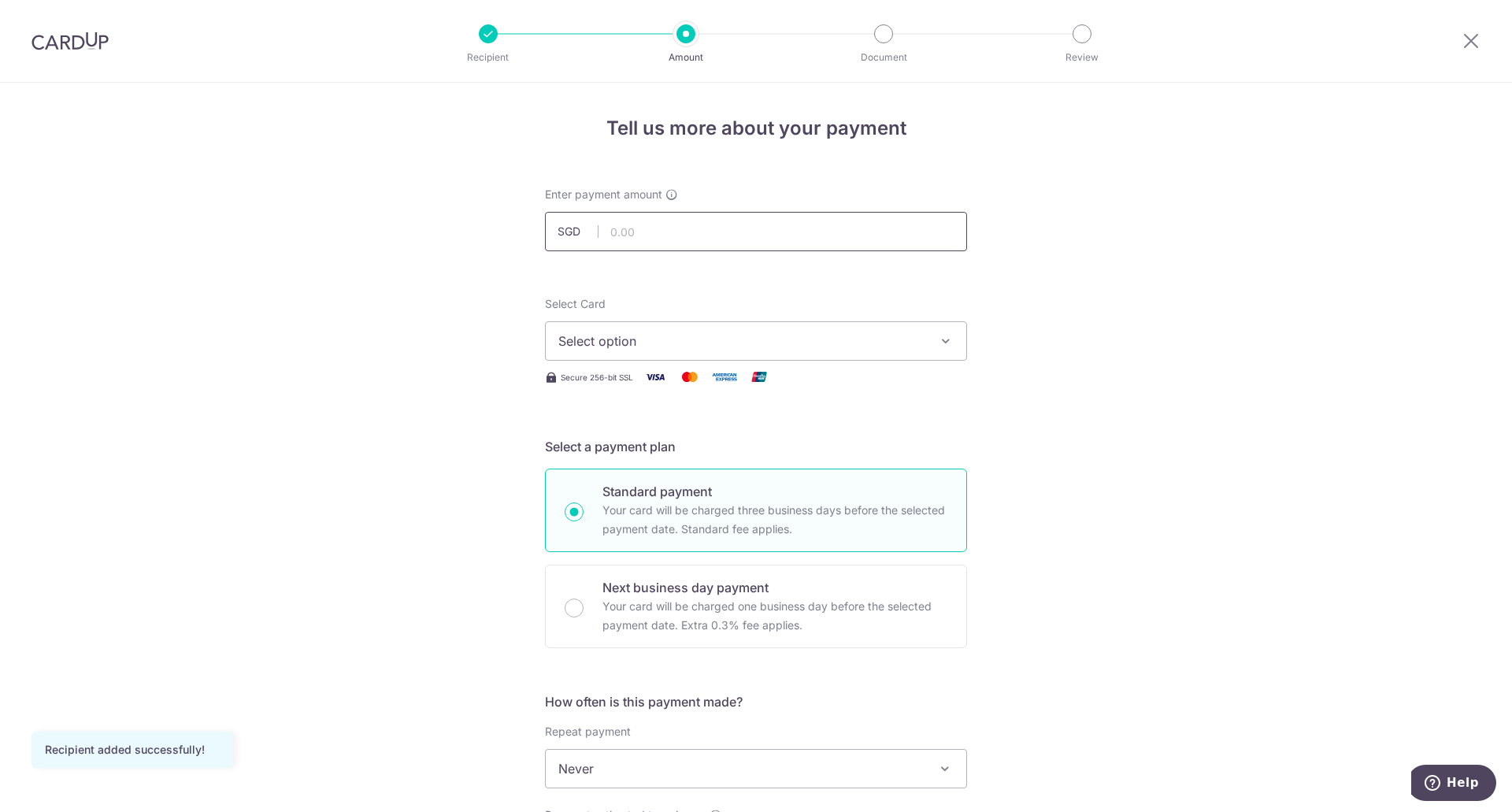
click at [723, 227] on input "text" at bounding box center [756, 232] width 422 height 40
type input "6,200.00"
click at [799, 284] on form "Enter payment amount SGD 6,200.00 6200.00 Recipient added successfully! Select …" at bounding box center [756, 810] width 422 height 1247
click at [778, 332] on span "Select option" at bounding box center [742, 341] width 367 height 19
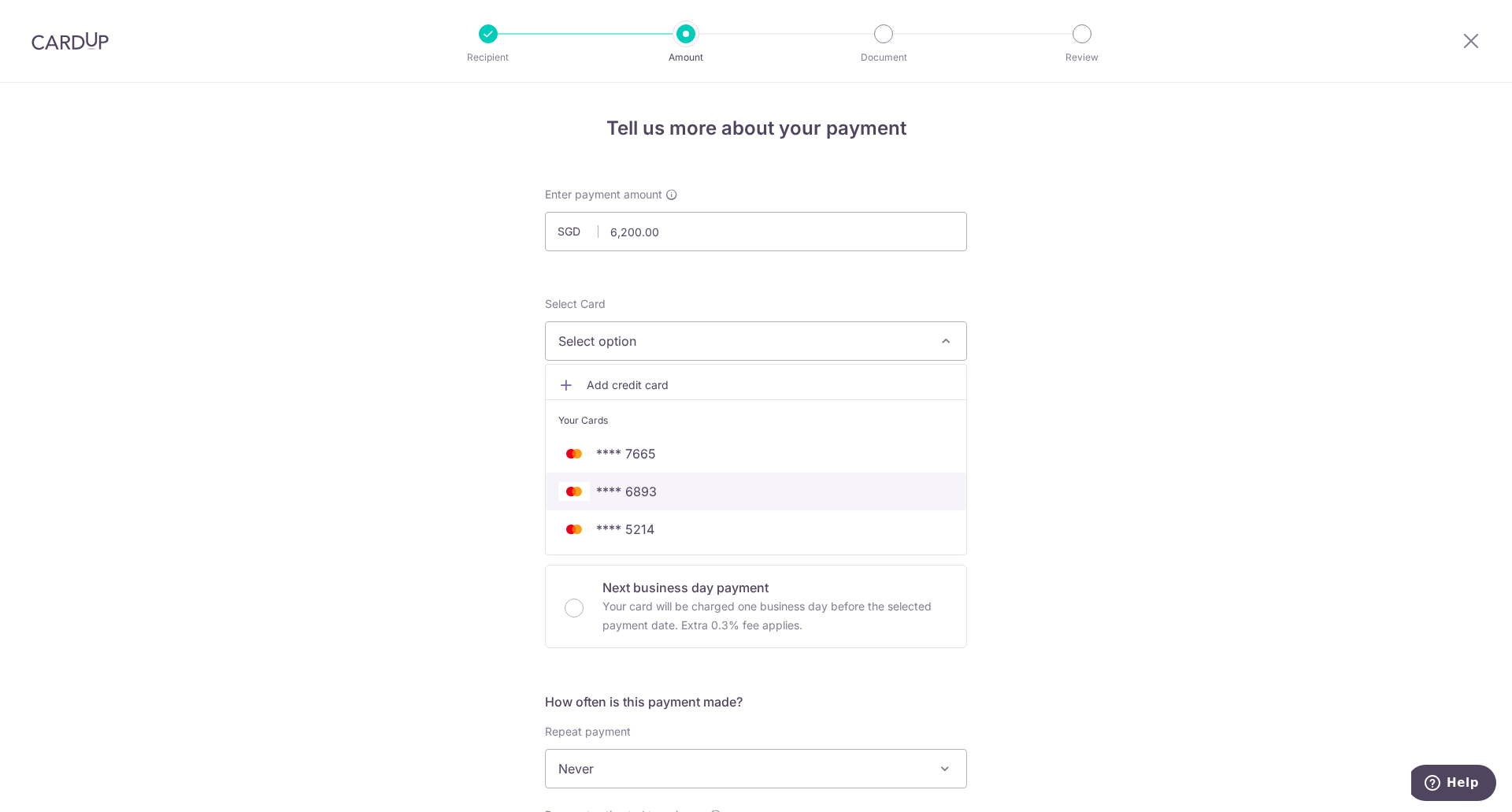
click at [652, 493] on span "**** 6893" at bounding box center [626, 492] width 60 height 19
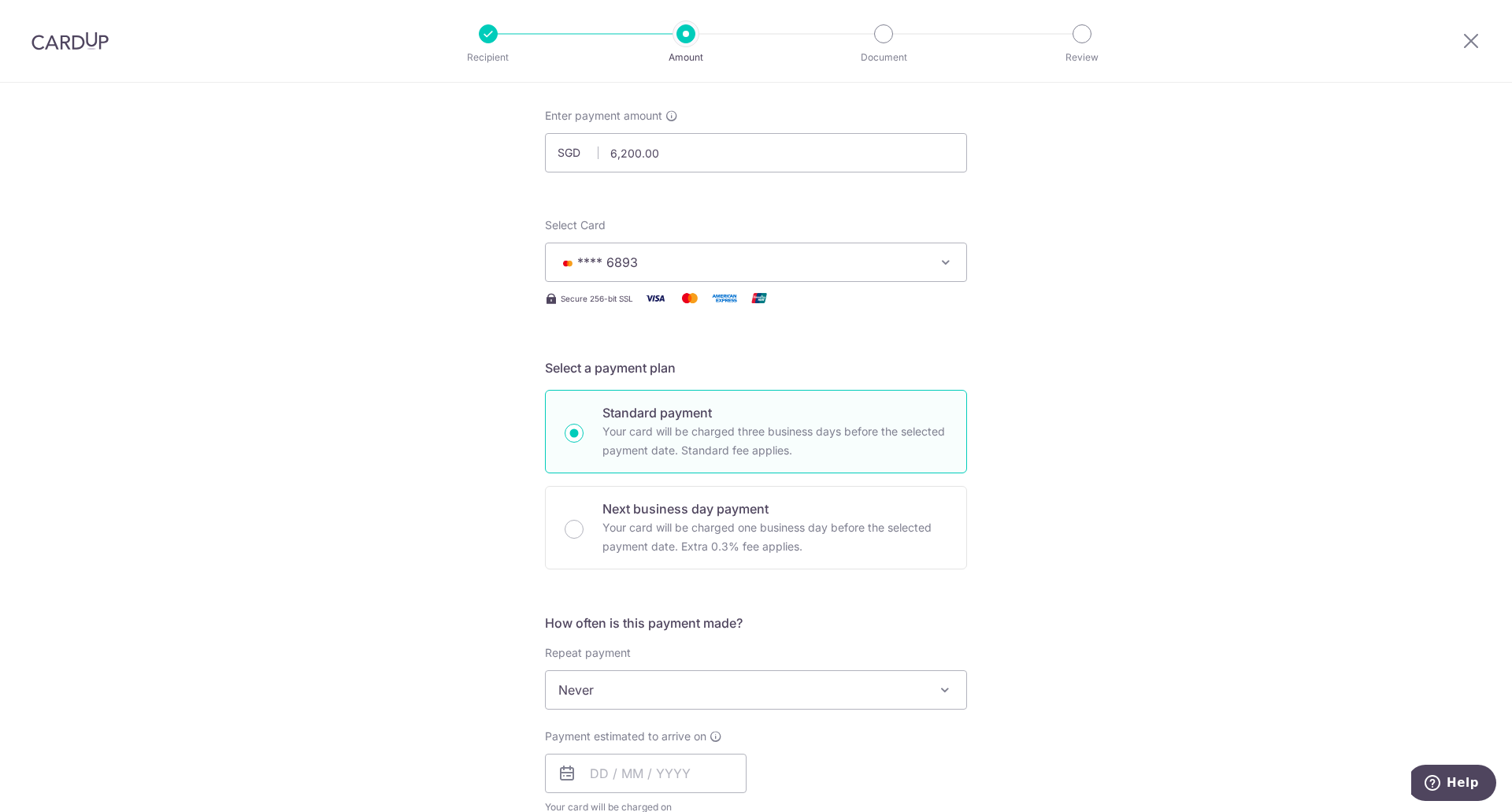
scroll to position [157, 0]
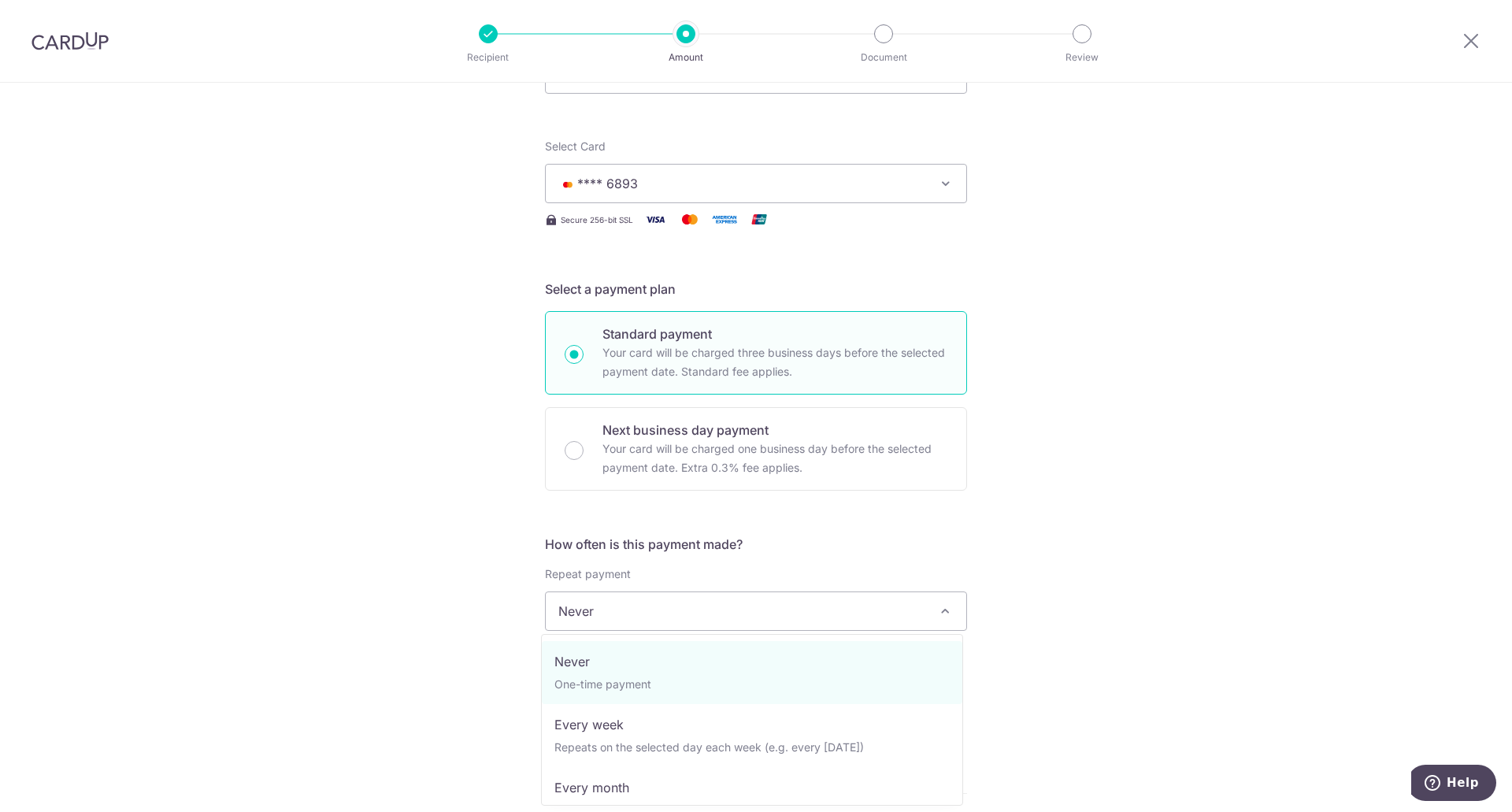
click at [711, 608] on span "Never" at bounding box center [756, 611] width 420 height 38
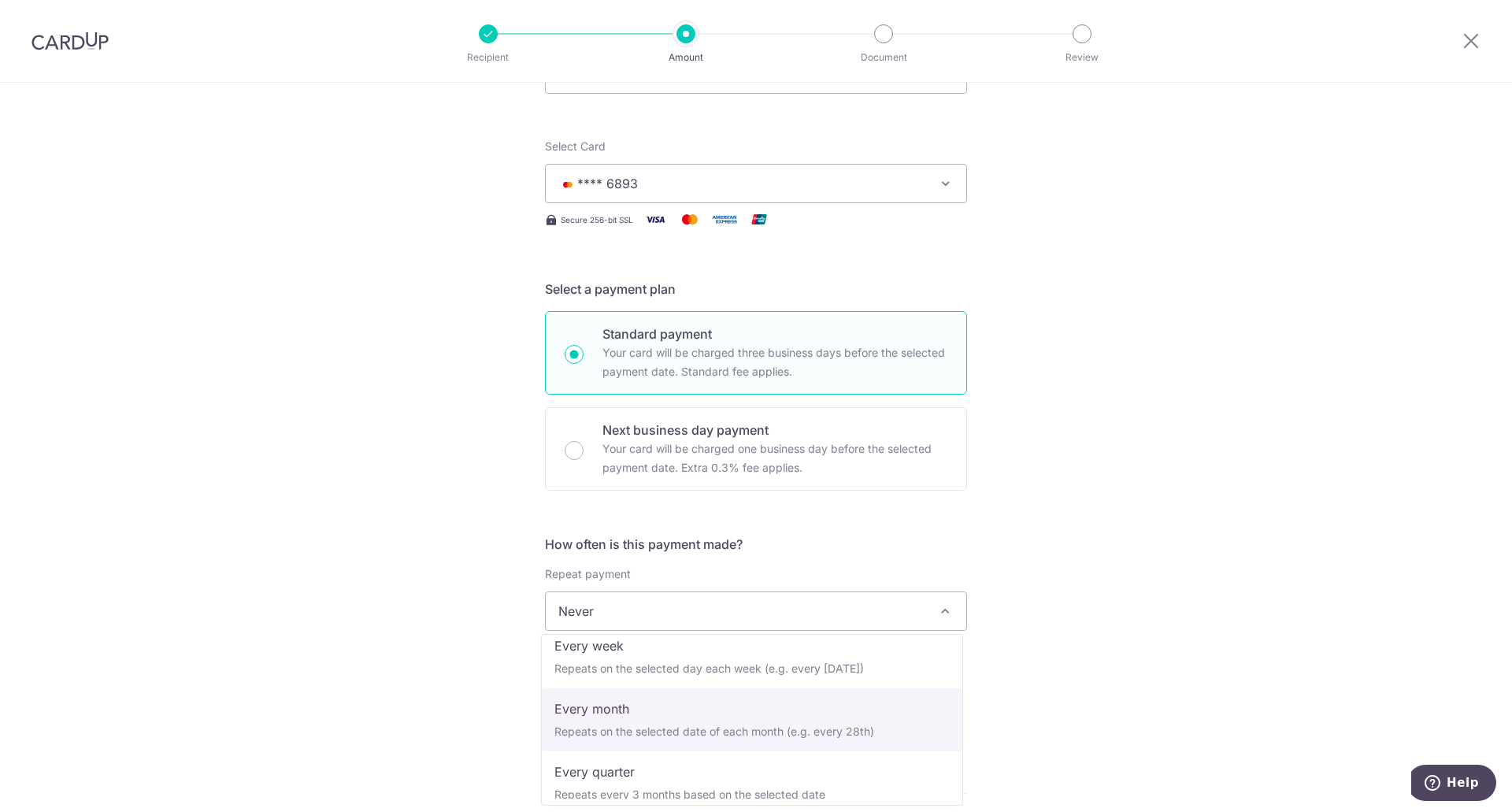
select select "3"
type input "16/03/2026"
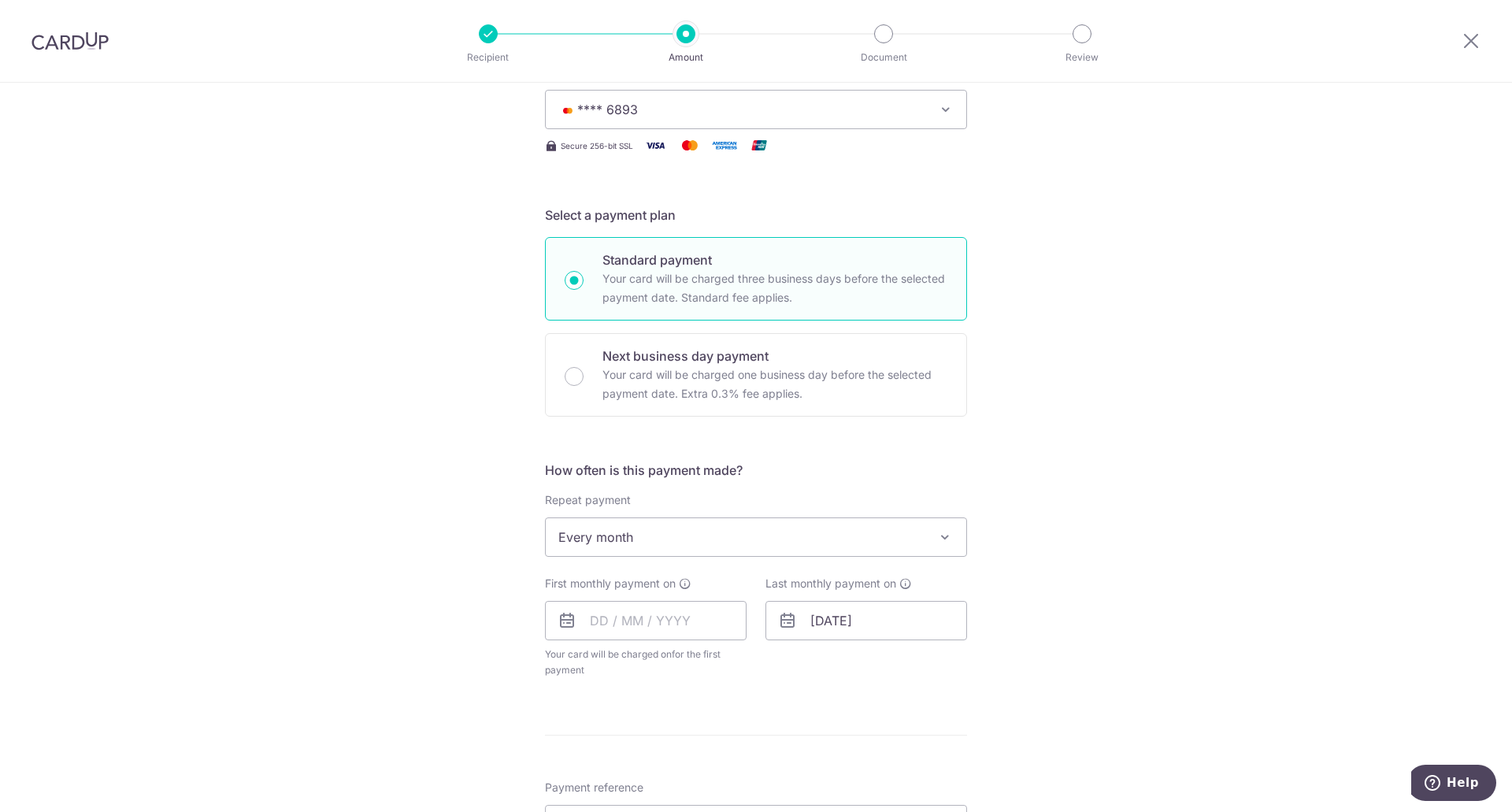
scroll to position [315, 0]
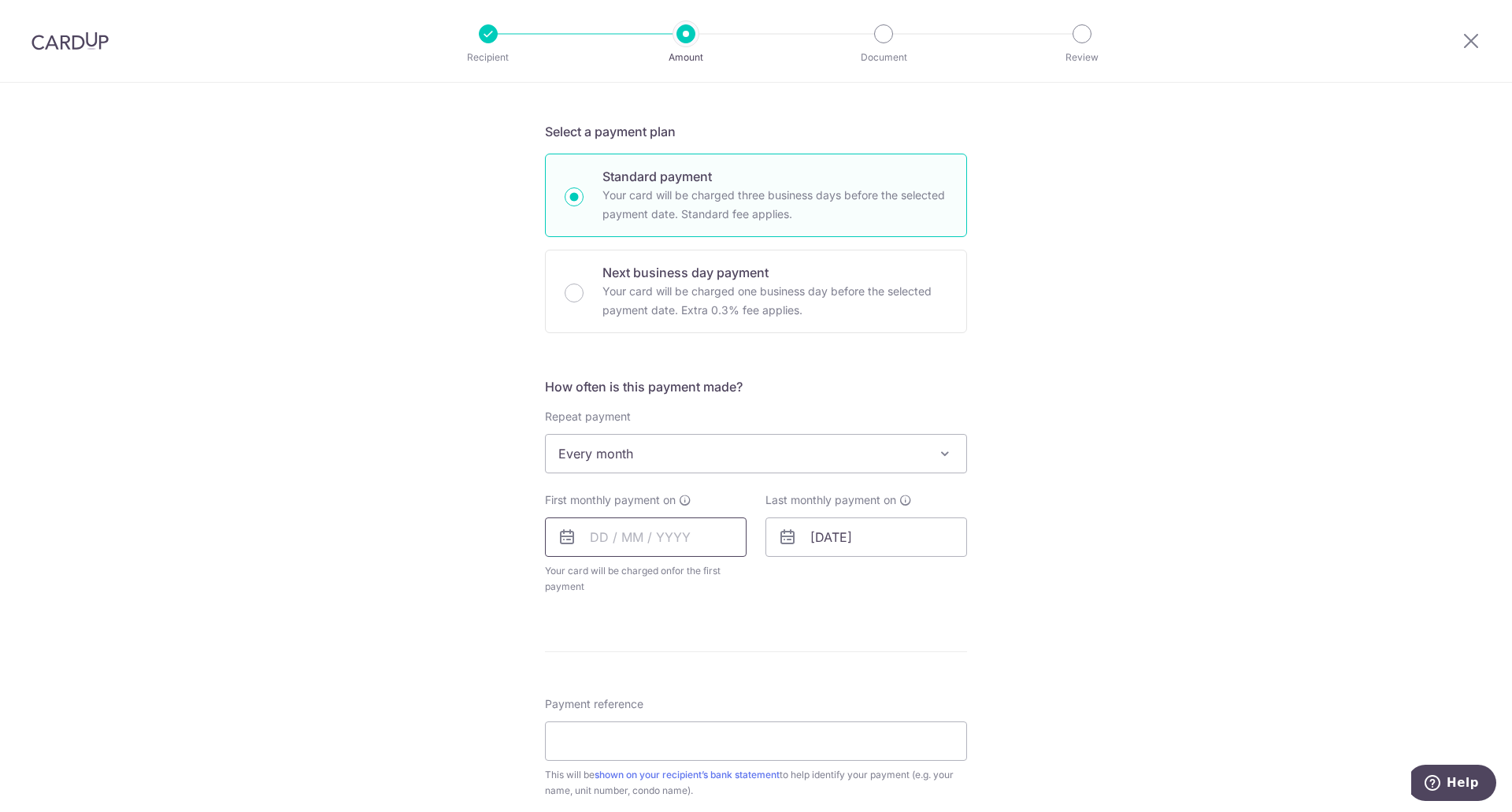
click at [659, 542] on input "text" at bounding box center [646, 537] width 202 height 40
drag, startPoint x: 697, startPoint y: 707, endPoint x: 877, endPoint y: 550, distance: 238.8
click at [697, 707] on link "18" at bounding box center [703, 712] width 25 height 25
type input "18/09/2025"
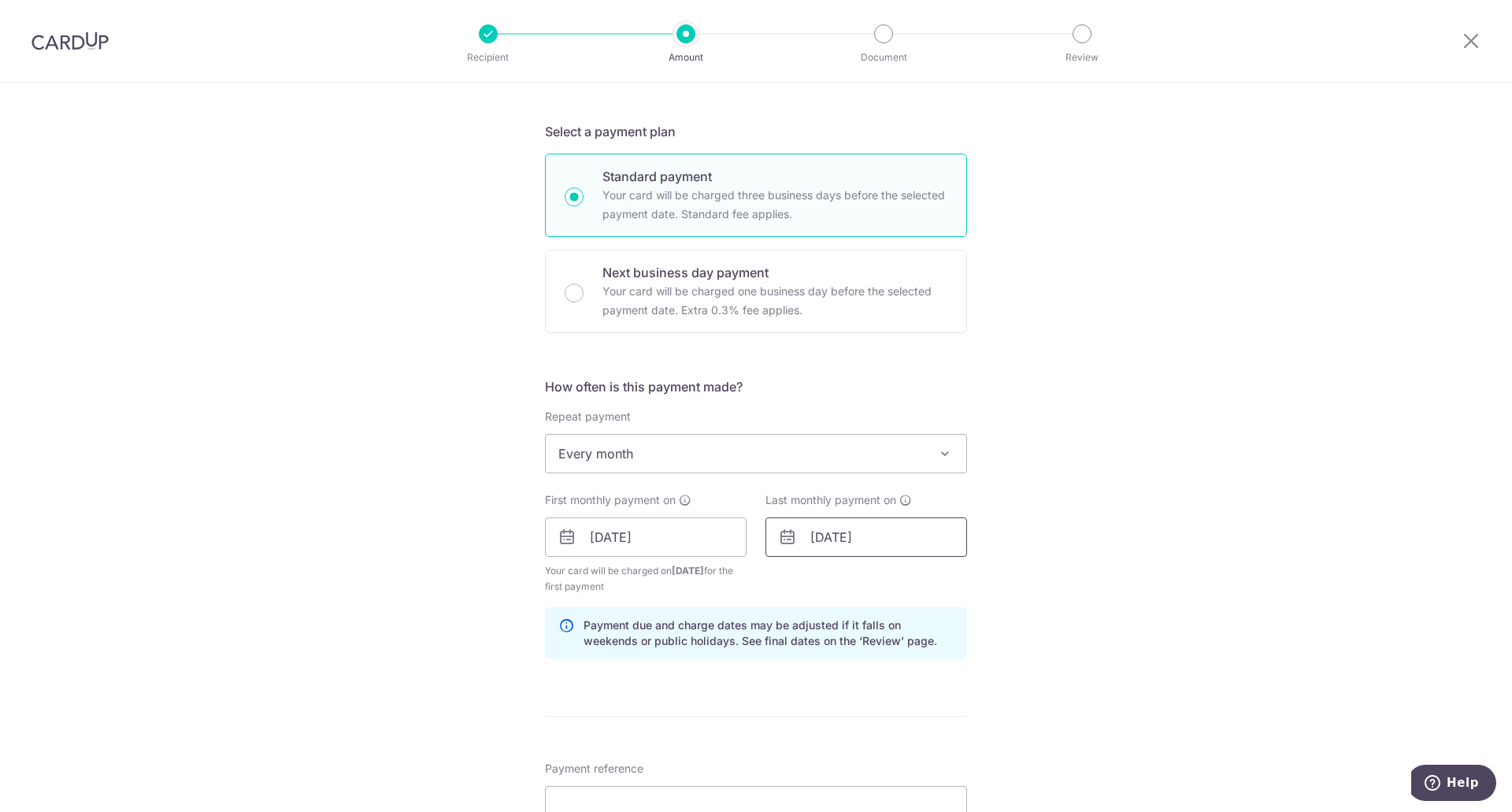
click at [893, 535] on input "16/03/2026" at bounding box center [866, 537] width 202 height 40
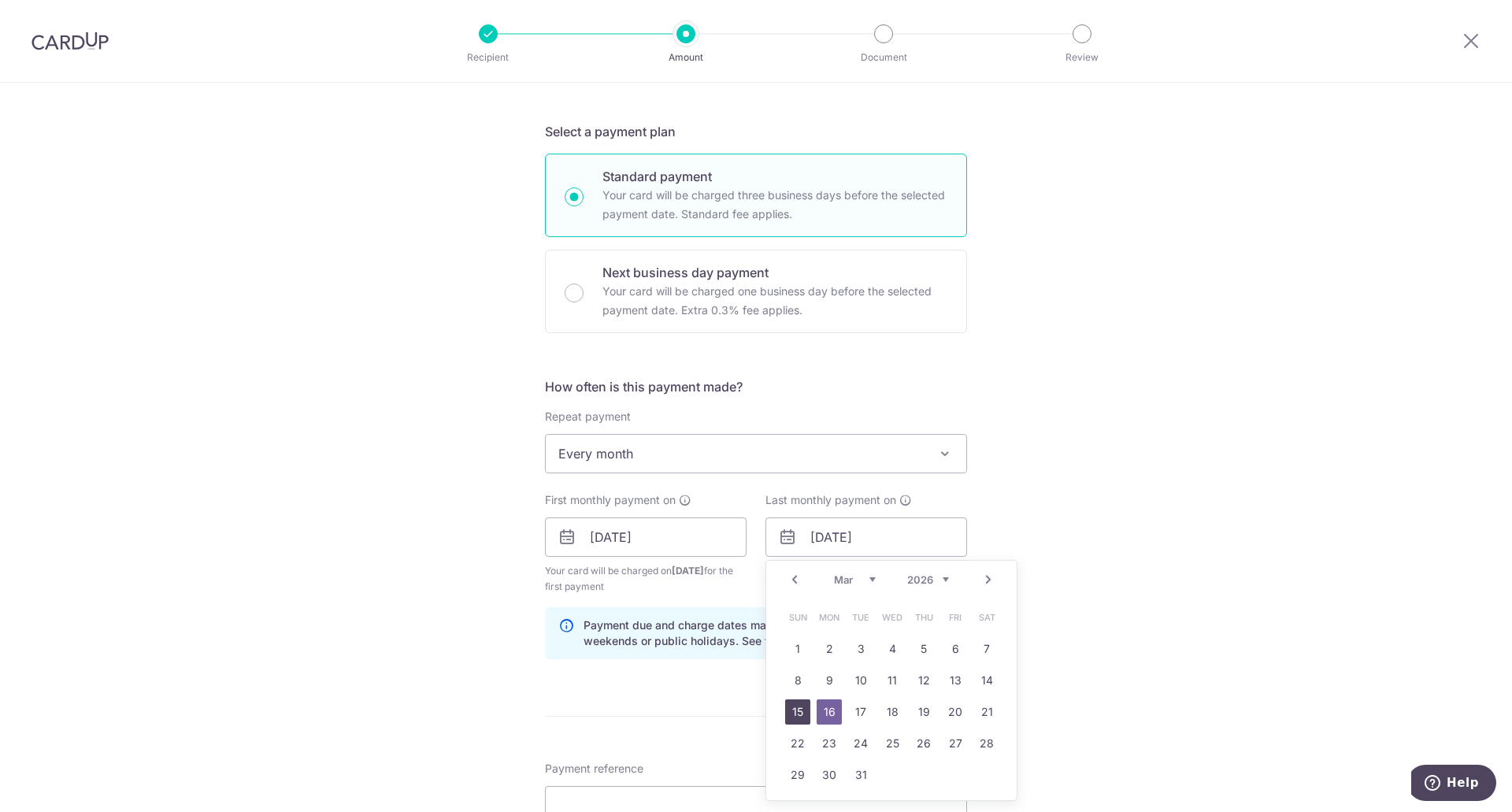
click at [799, 709] on link "15" at bounding box center [798, 712] width 25 height 25
type input "15/03/2026"
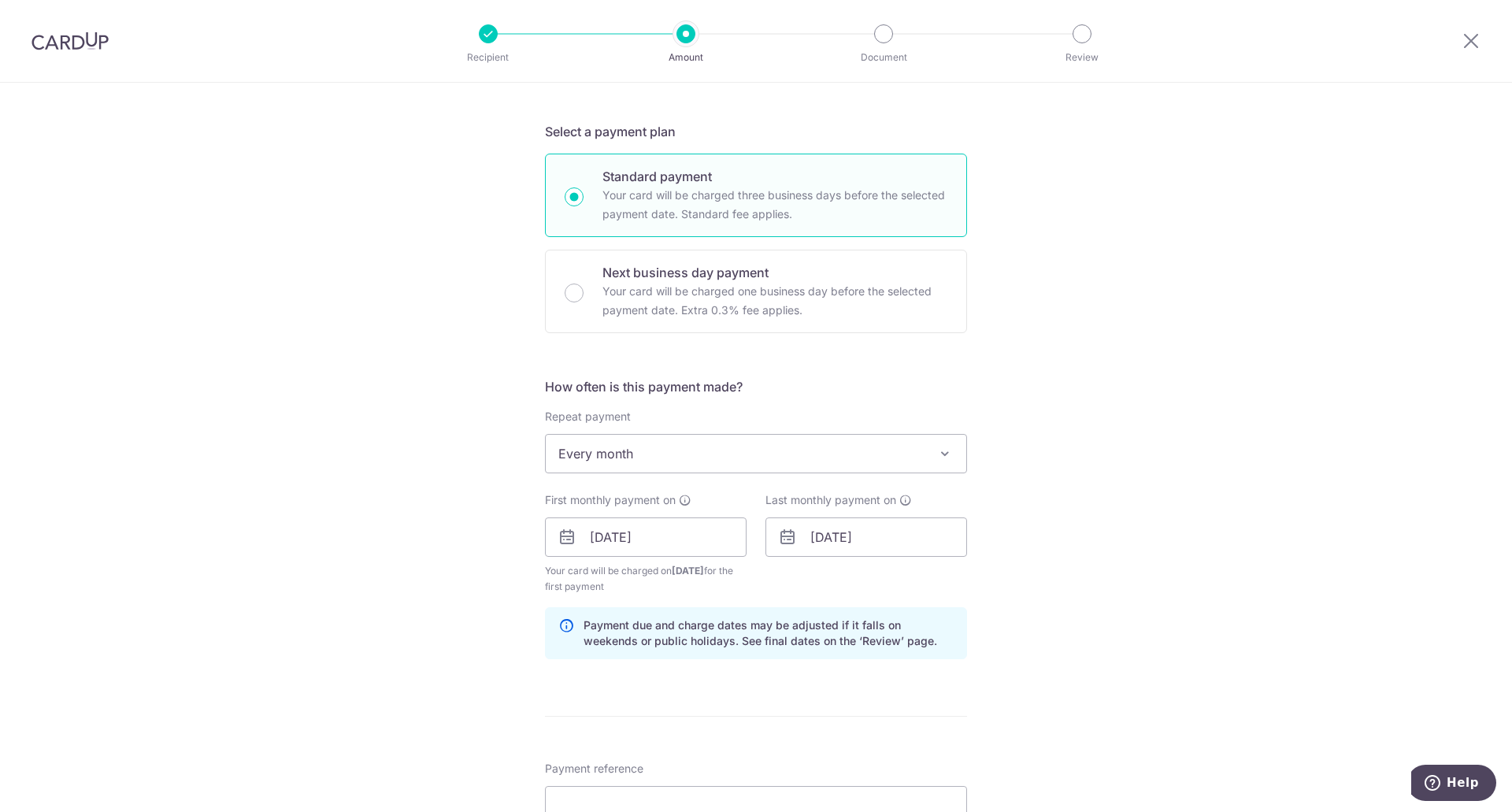
click at [1174, 534] on div "Tell us more about your payment Enter payment amount SGD 6,200.00 6200.00 Recip…" at bounding box center [756, 520] width 1512 height 1505
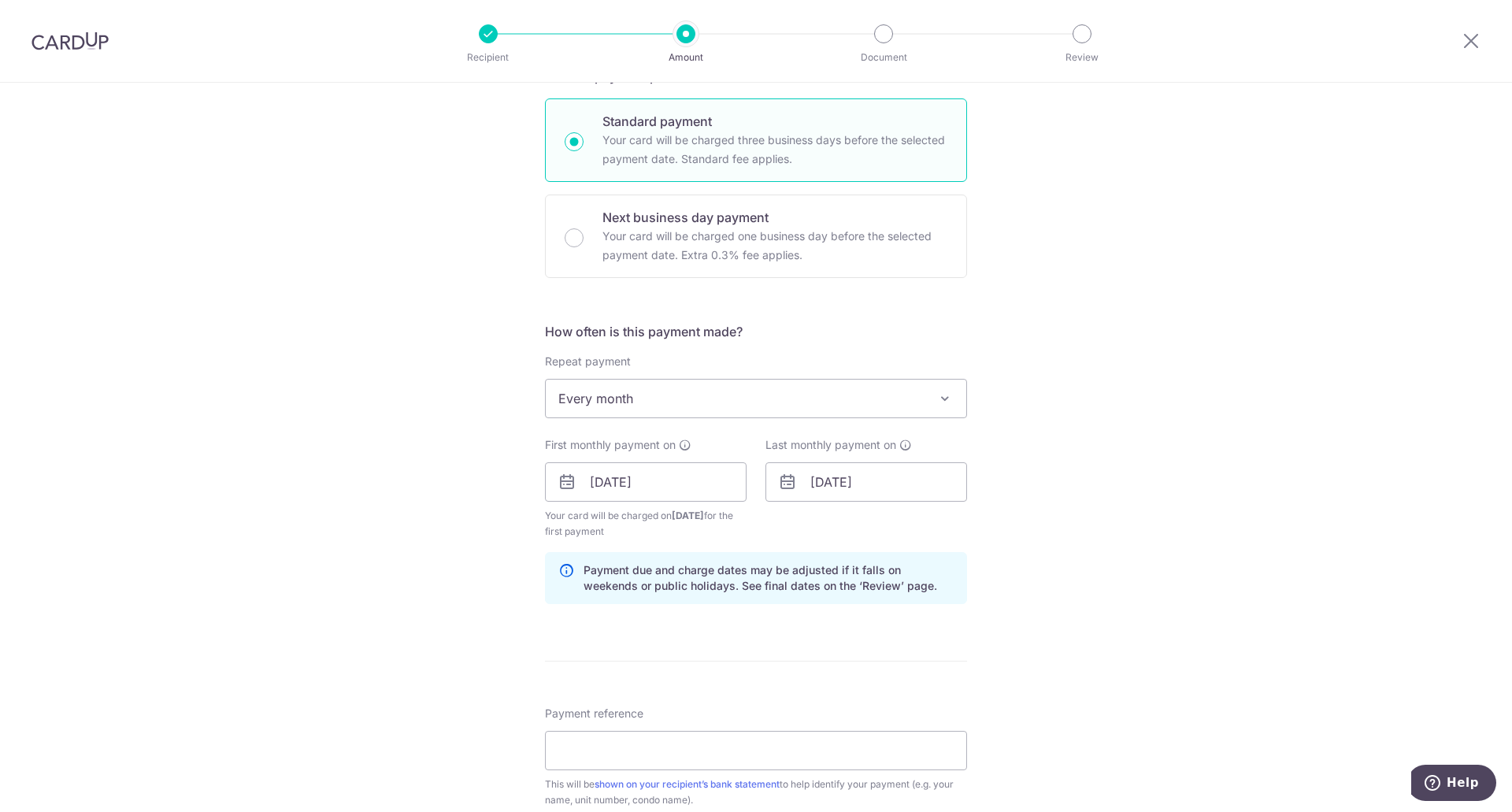
scroll to position [394, 0]
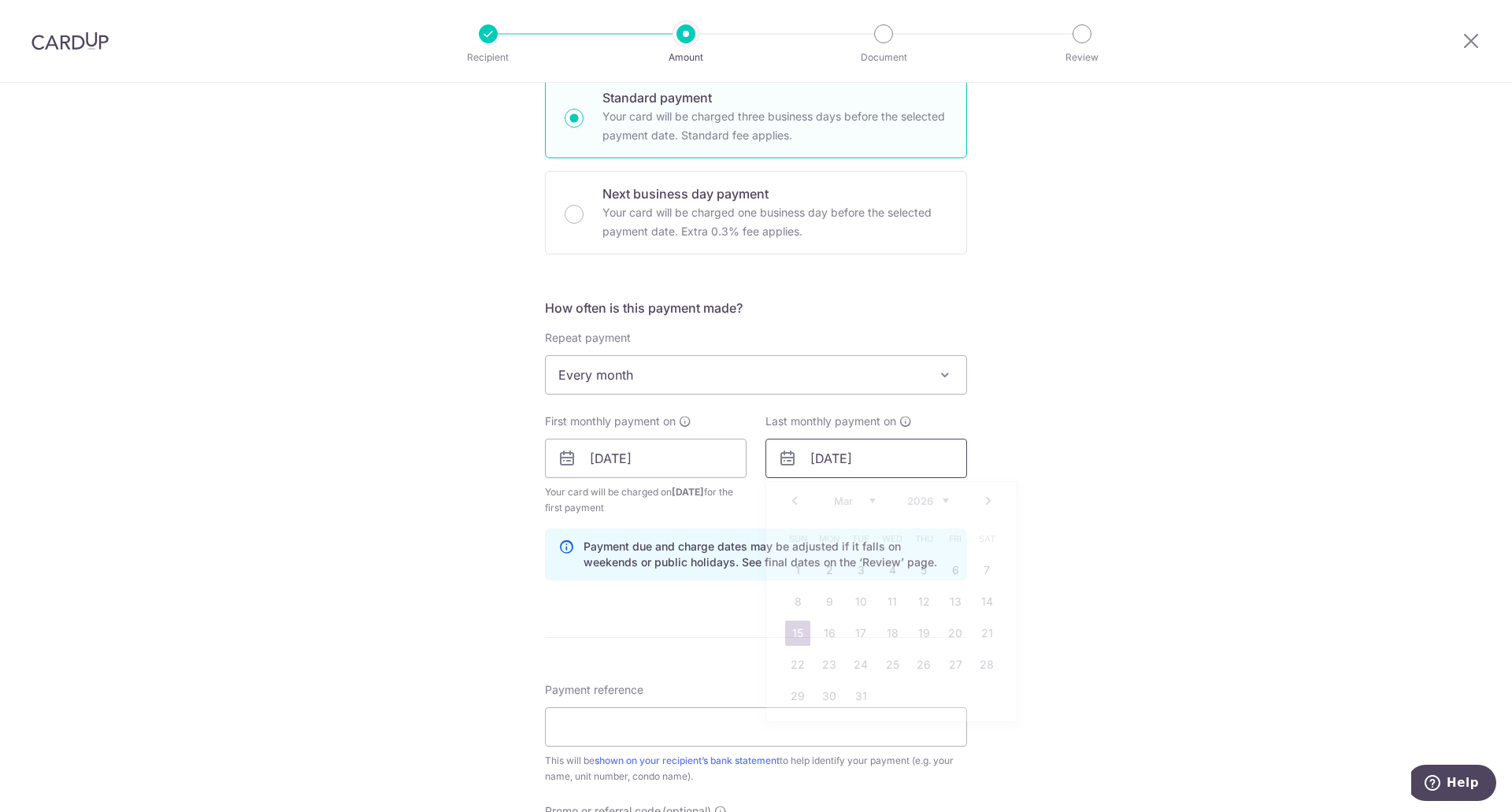
click at [926, 462] on input "15/03/2026" at bounding box center [866, 458] width 202 height 40
click at [946, 502] on div "Prev Next Jan Feb Mar Apr May Jun Jul Aug Sep Oct Nov Dec 2025 2026 2027 2028 2…" at bounding box center [891, 501] width 250 height 38
click at [938, 501] on select "2025 2026 2027 2028 2029 2030 2031 2032 2033 2034 2035" at bounding box center [928, 501] width 42 height 13
click at [1194, 474] on div "Tell us more about your payment Enter payment amount SGD 6,200.00 6200.00 Recip…" at bounding box center [756, 441] width 1512 height 1505
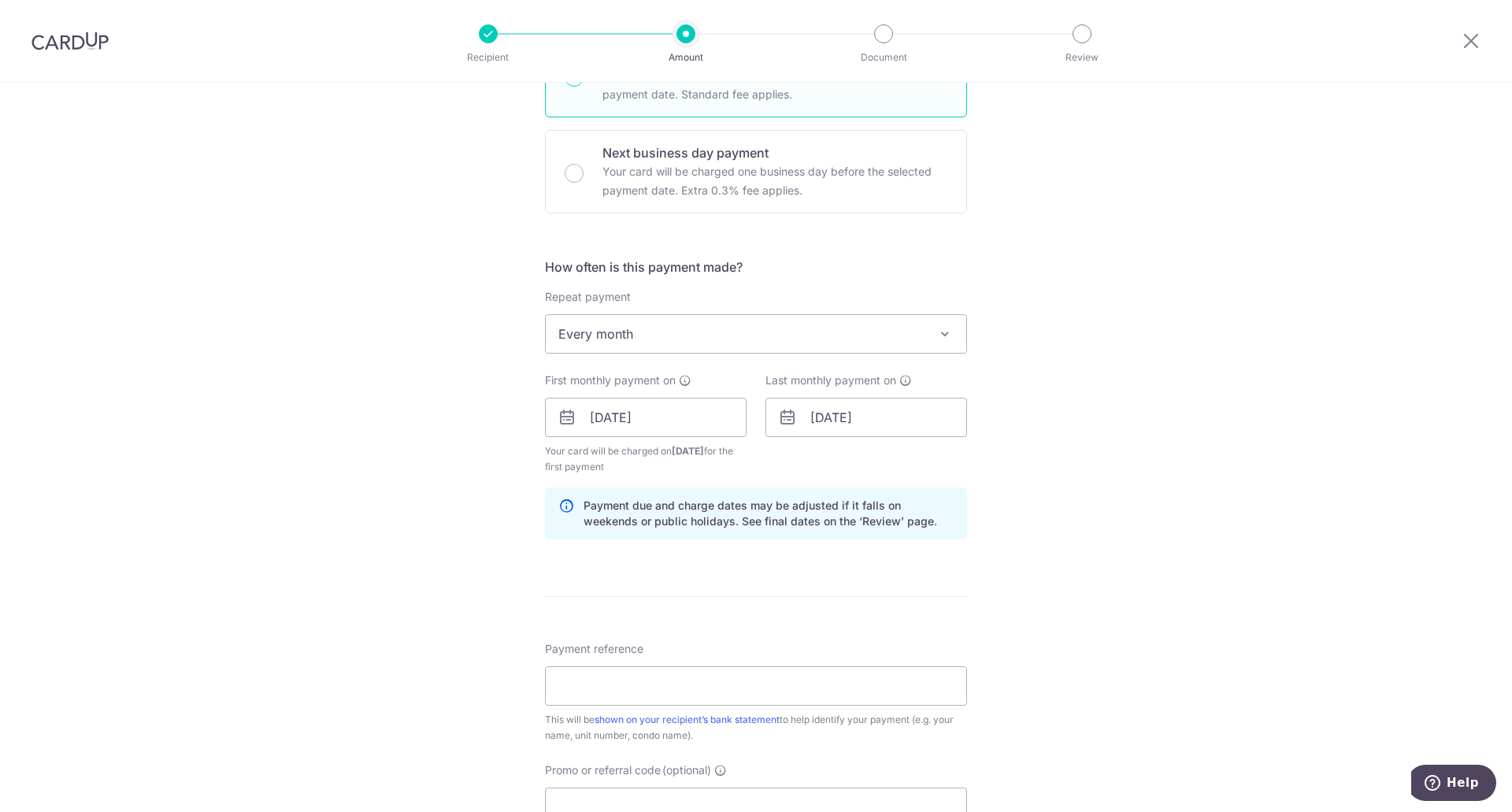
scroll to position [473, 0]
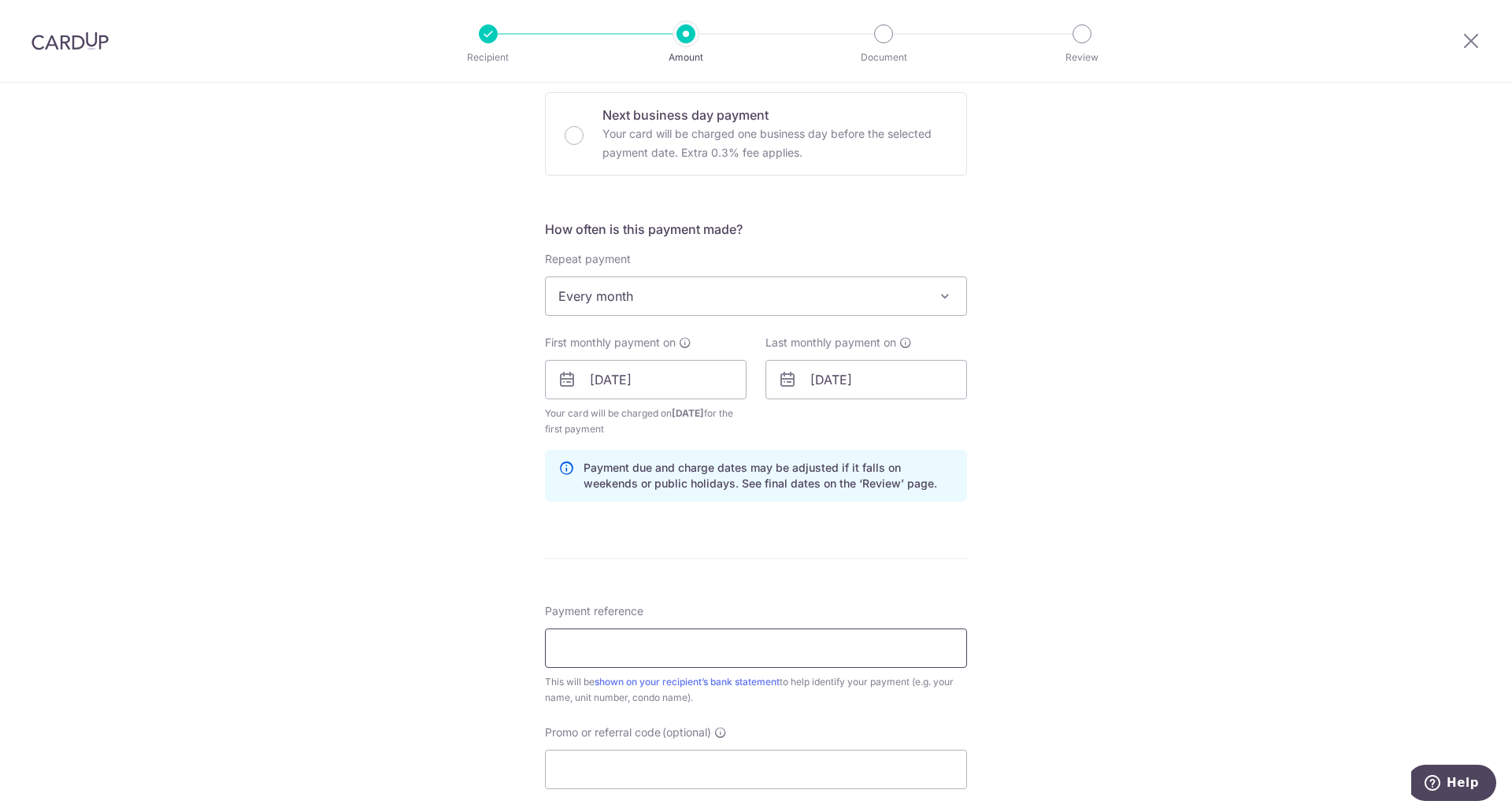
click at [637, 657] on input "Payment reference" at bounding box center [756, 648] width 422 height 40
type input "Jacqueline Peak Residence #04-13"
click at [769, 760] on input "Promo or referral code (optional)" at bounding box center [756, 770] width 422 height 40
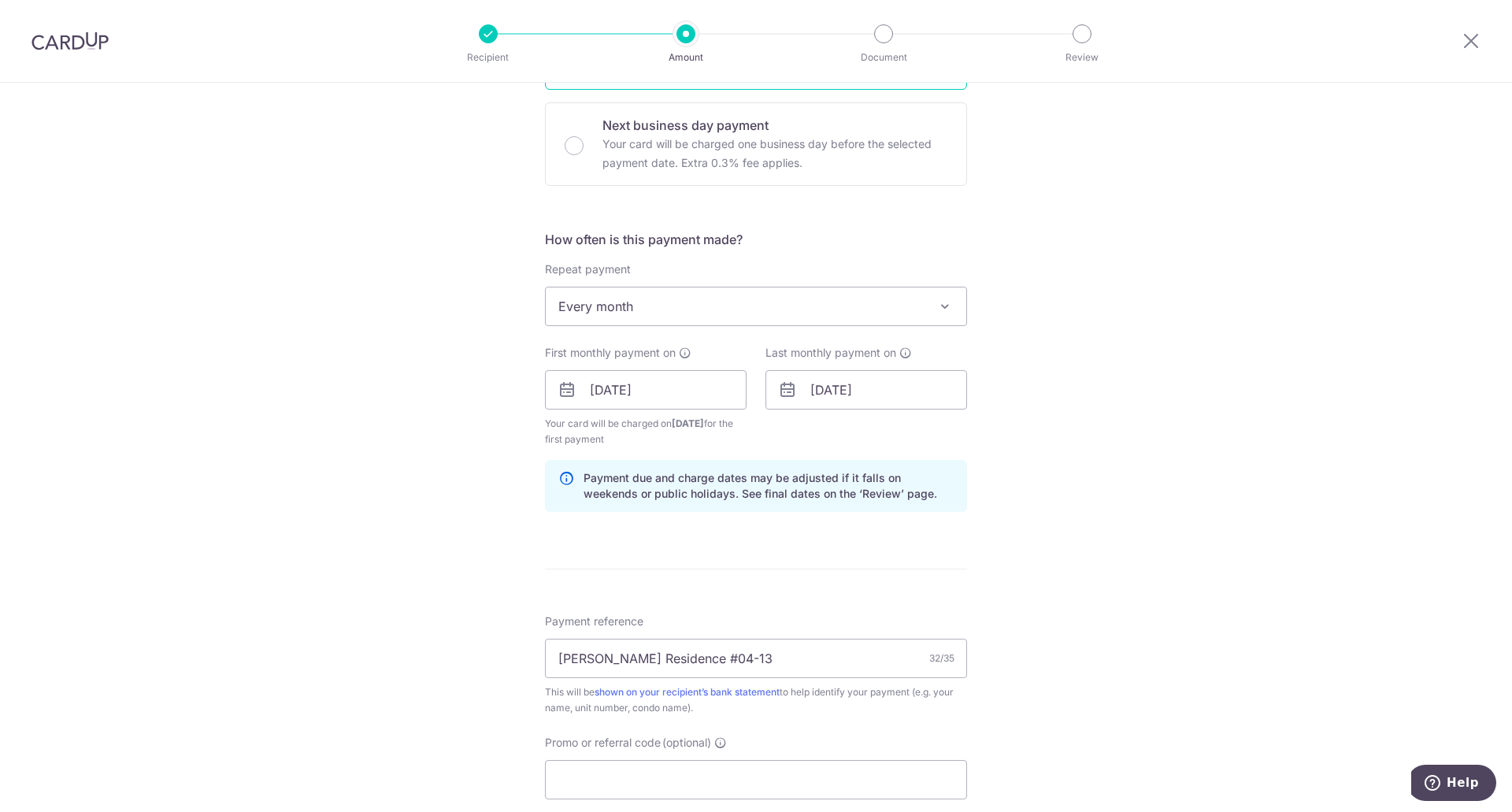
scroll to position [551, 0]
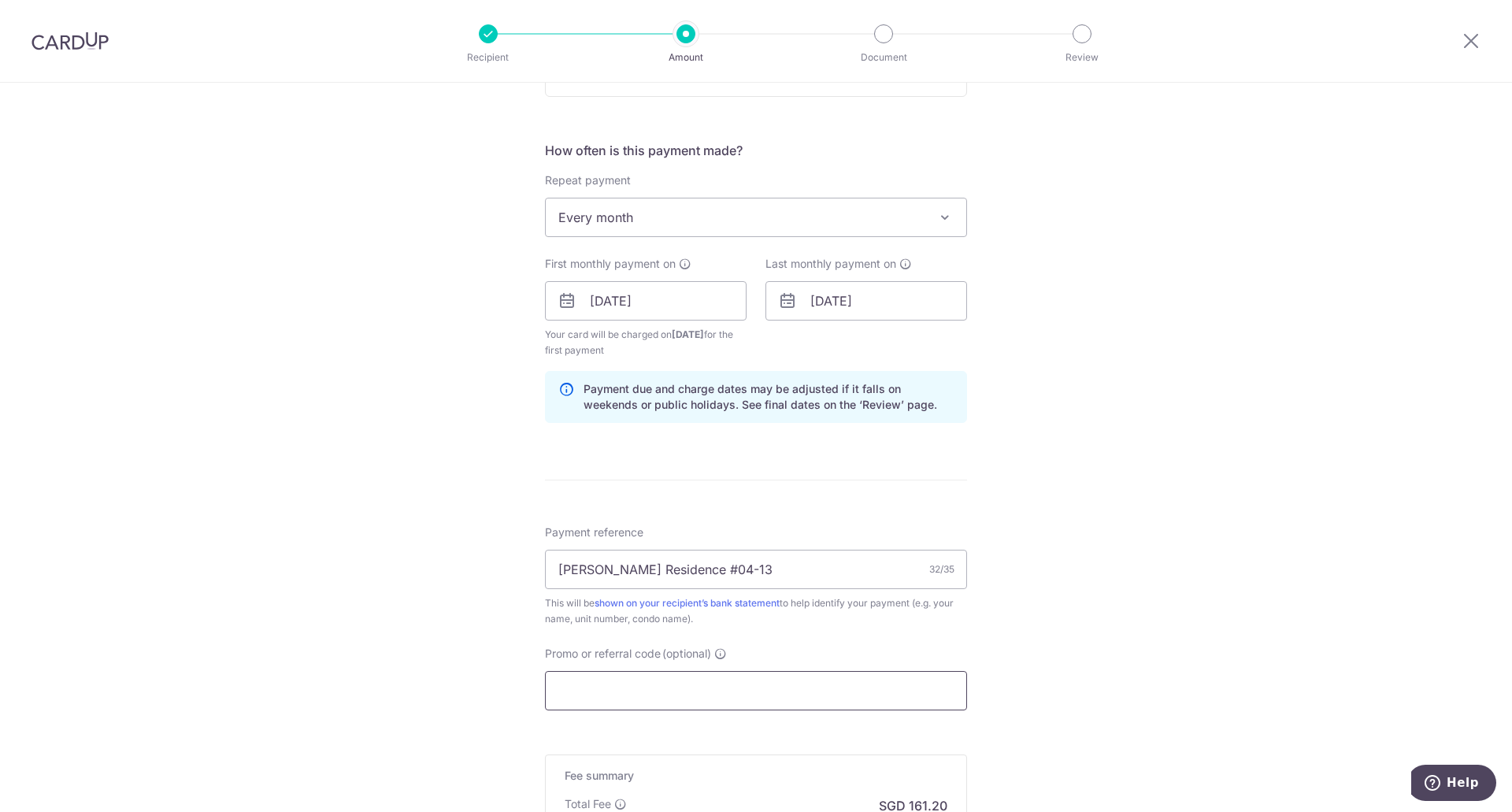
click at [645, 676] on input "Promo or referral code (optional)" at bounding box center [756, 691] width 422 height 40
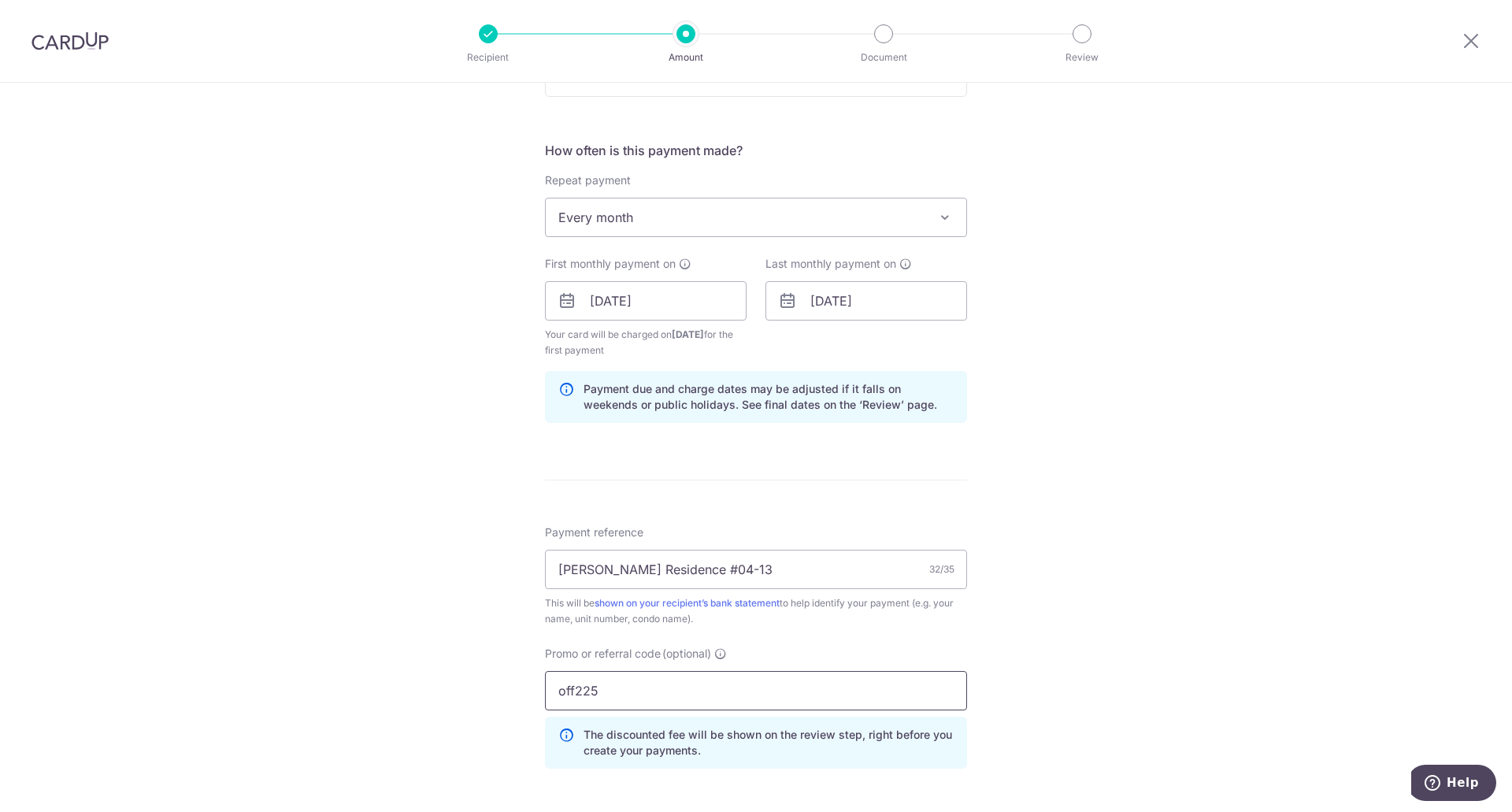
scroll to position [787, 0]
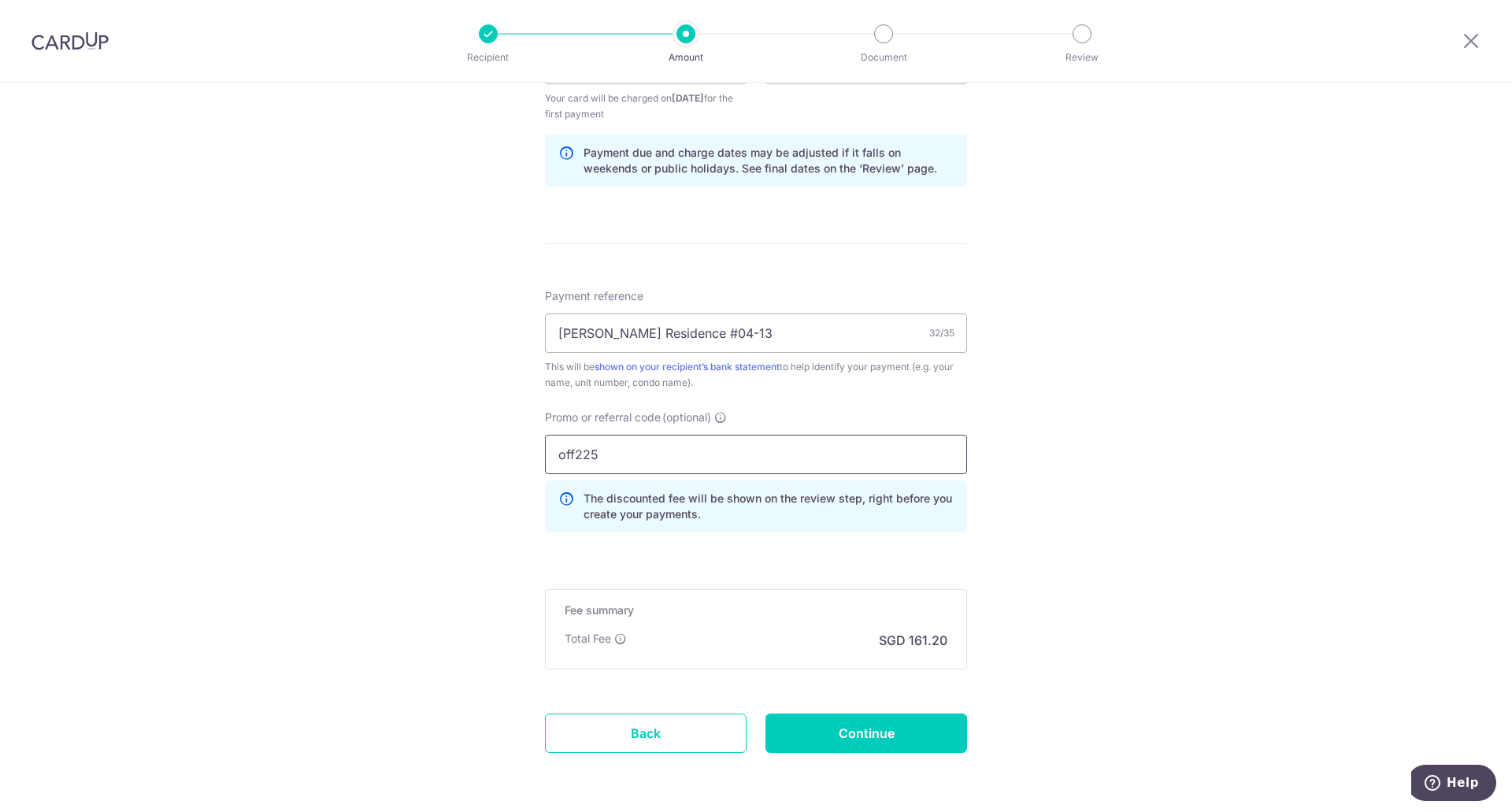
type input "off225"
click at [1318, 631] on div "Tell us more about your payment Enter payment amount SGD 6,200.00 6200.00 Recip…" at bounding box center [756, 83] width 1512 height 1576
click at [1074, 460] on div "Tell us more about your payment Enter payment amount SGD 6,200.00 6200.00 Recip…" at bounding box center [756, 83] width 1512 height 1576
click at [837, 733] on input "Continue" at bounding box center [866, 733] width 202 height 40
type input "Create Schedule"
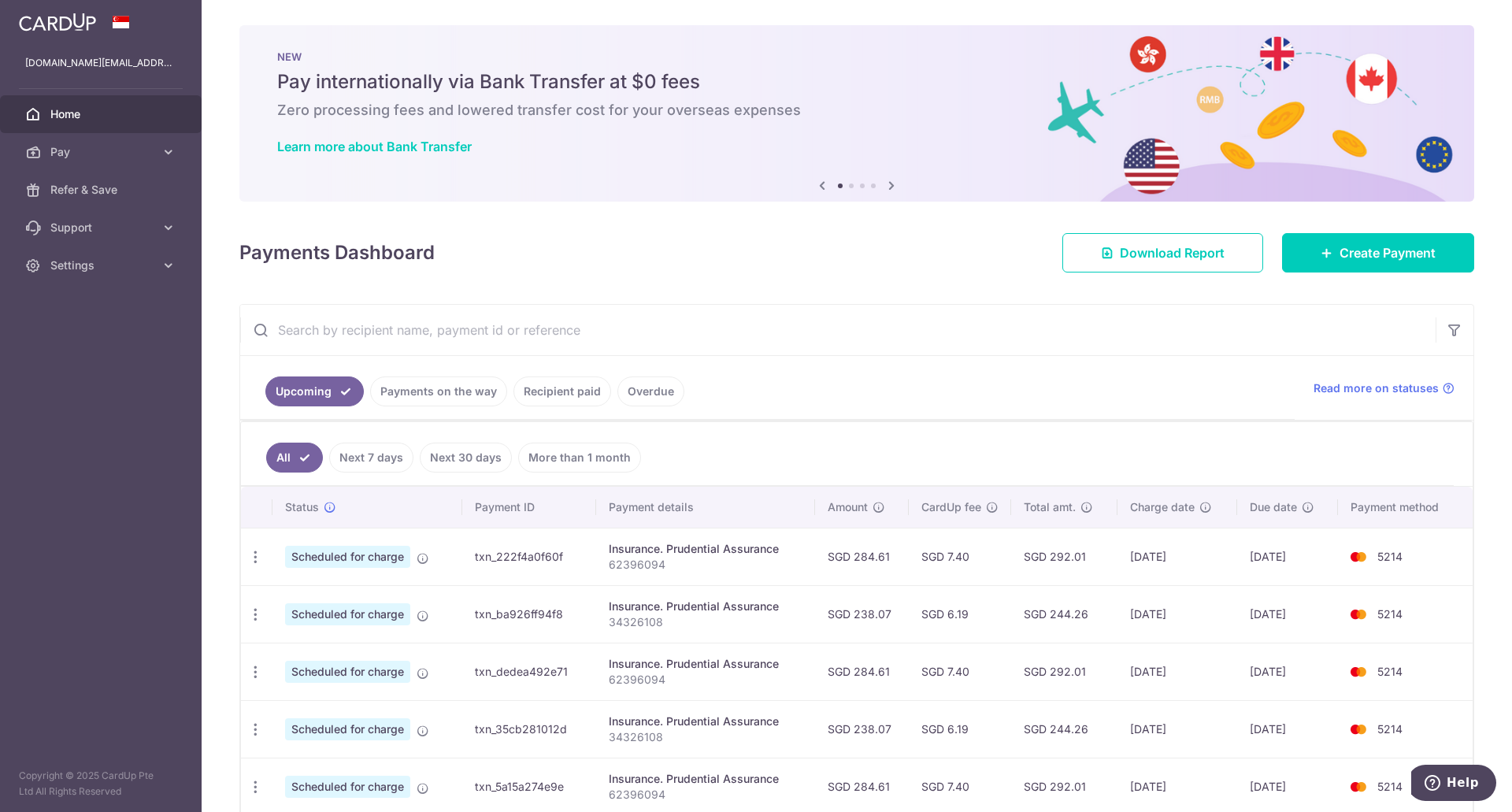
click at [68, 110] on span "Home" at bounding box center [102, 114] width 104 height 16
click at [150, 162] on link "Pay" at bounding box center [101, 153] width 202 height 38
click at [97, 335] on link "Refer & Save" at bounding box center [101, 323] width 202 height 38
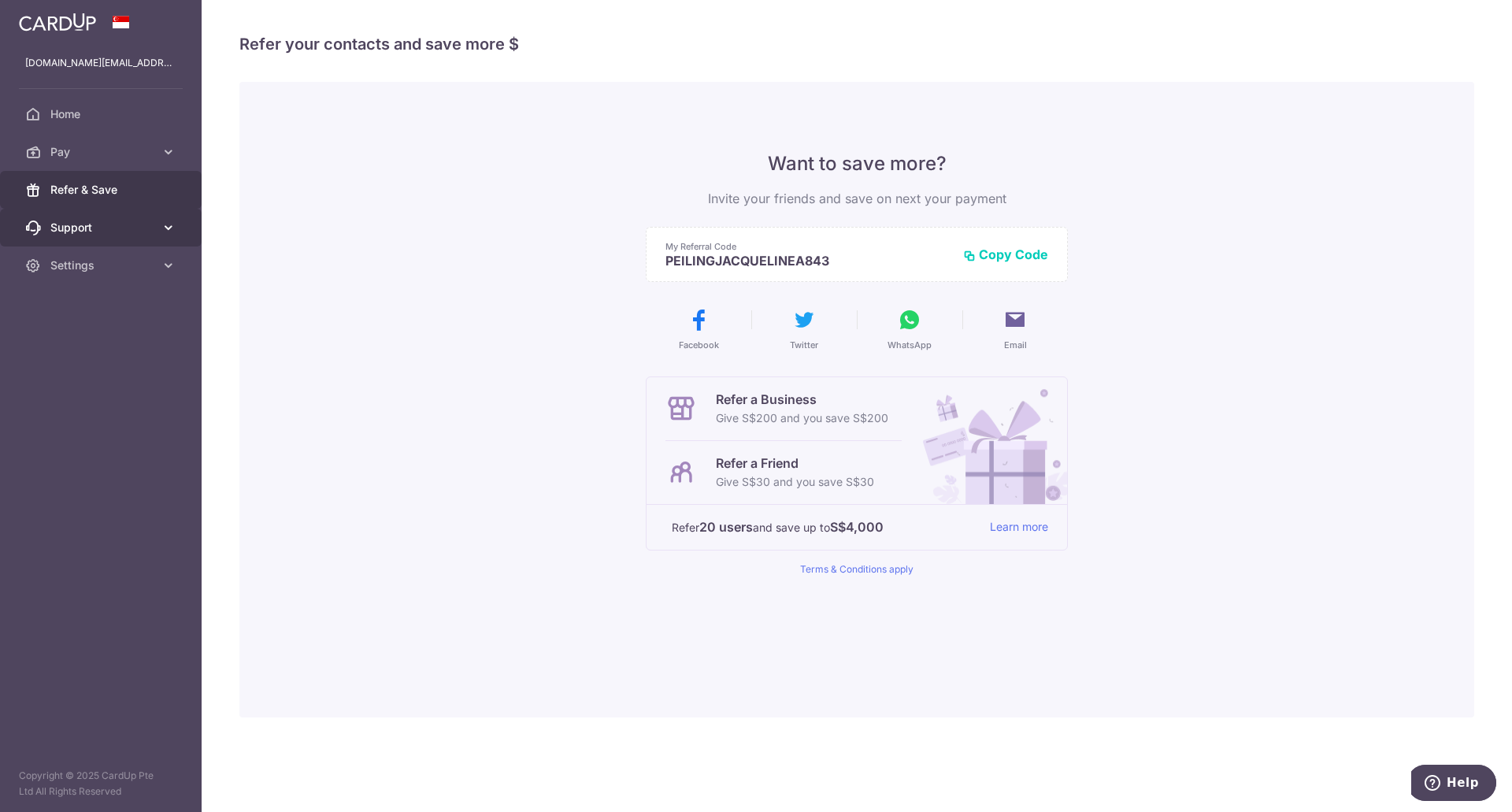
click at [102, 230] on span "Support" at bounding box center [102, 228] width 104 height 16
click at [79, 258] on span "FAQ" at bounding box center [102, 265] width 104 height 16
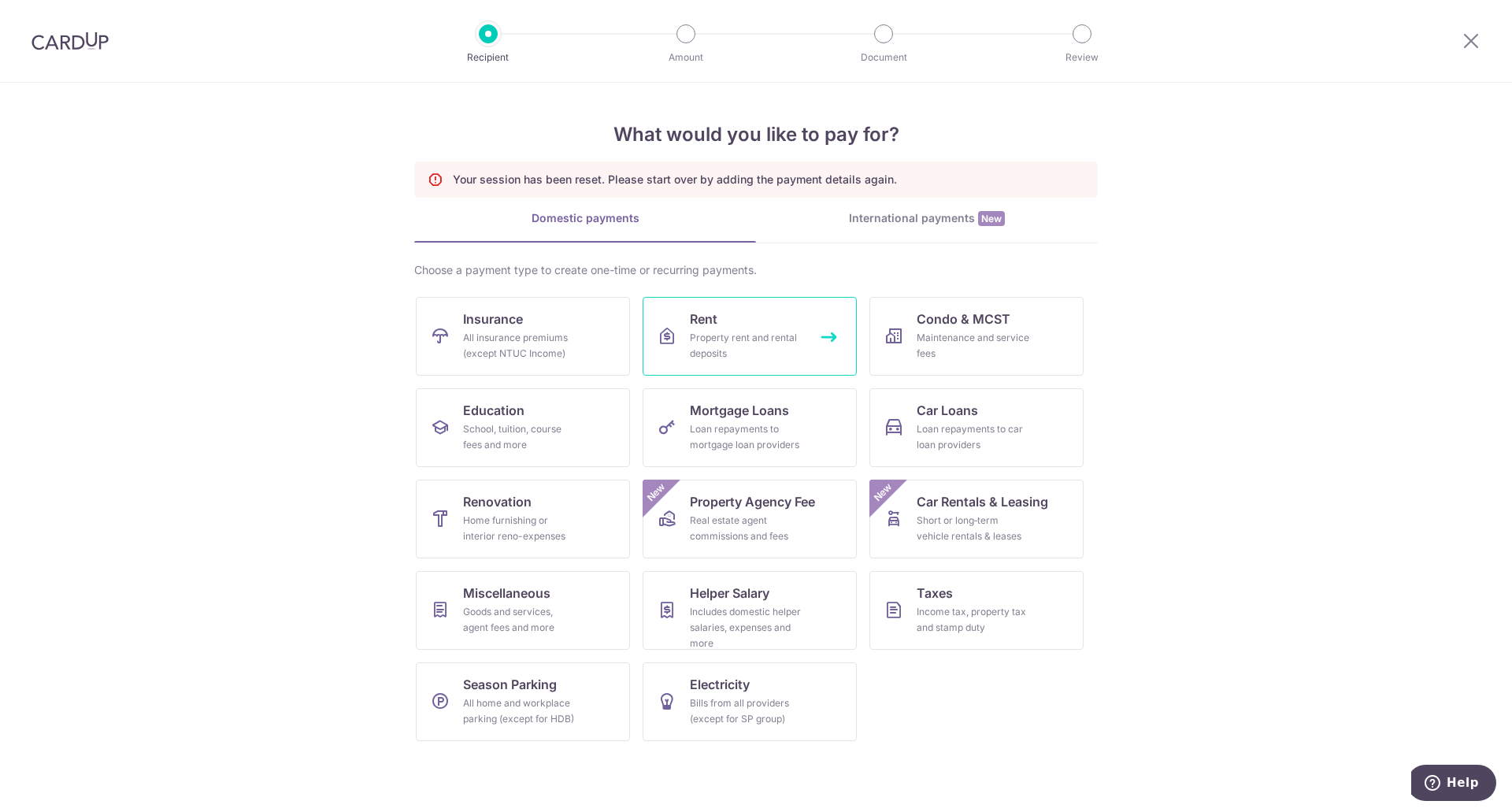
click at [748, 338] on div "Property rent and rental deposits" at bounding box center [746, 346] width 114 height 32
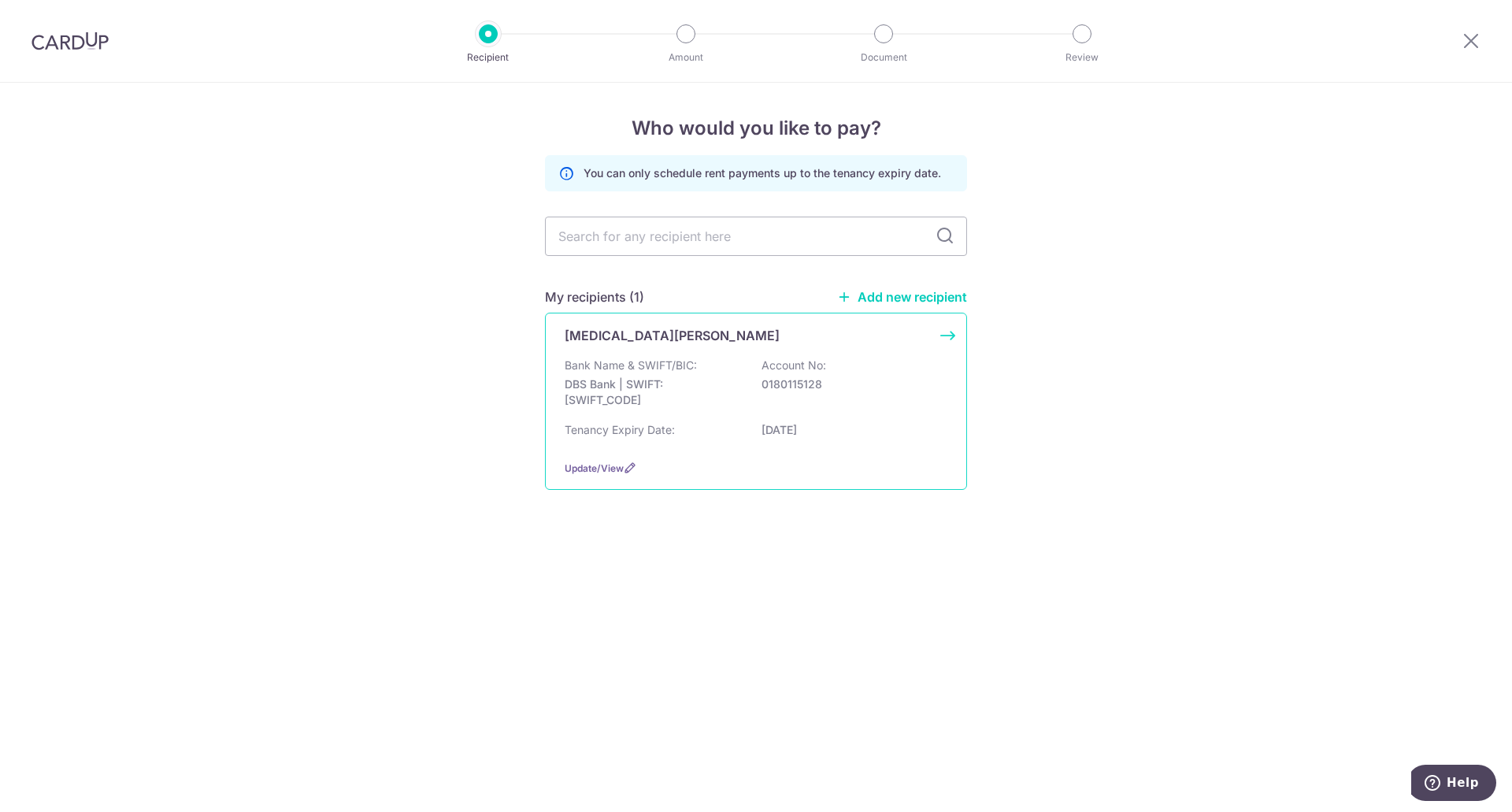
click at [654, 408] on div "Bank Name & SWIFT/BIC: DBS Bank | SWIFT: [SWIFT_CODE] Account No: 0180115128" at bounding box center [756, 386] width 383 height 58
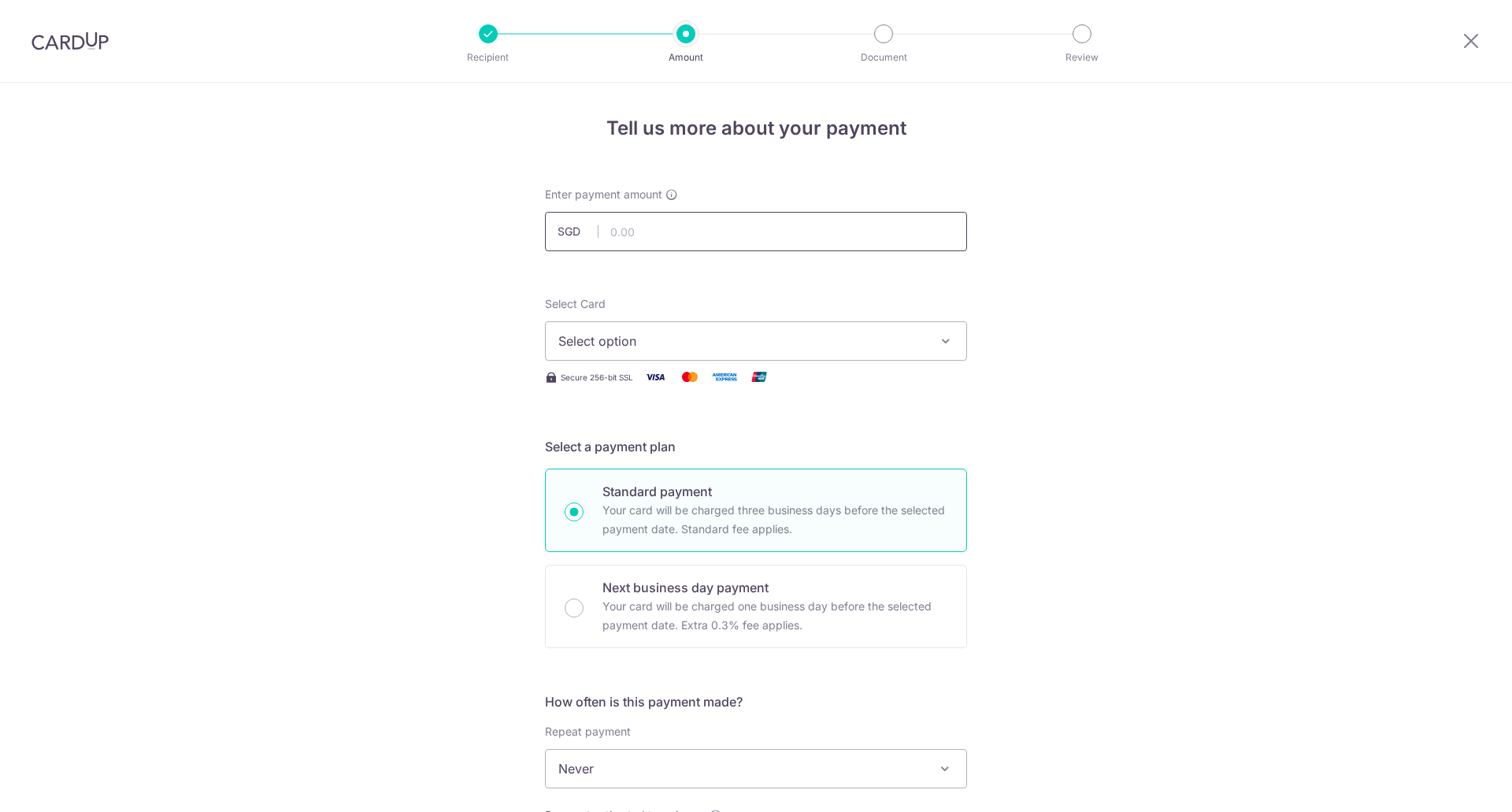
click at [650, 239] on input "text" at bounding box center [756, 232] width 422 height 40
type input "6,200.00"
drag, startPoint x: 334, startPoint y: 333, endPoint x: 376, endPoint y: 325, distance: 42.8
click at [347, 328] on div "Tell us more about your payment Enter payment amount SGD 6,200.00 6200.00 Selec…" at bounding box center [756, 795] width 1512 height 1425
click at [710, 325] on button "Select option" at bounding box center [756, 341] width 422 height 40
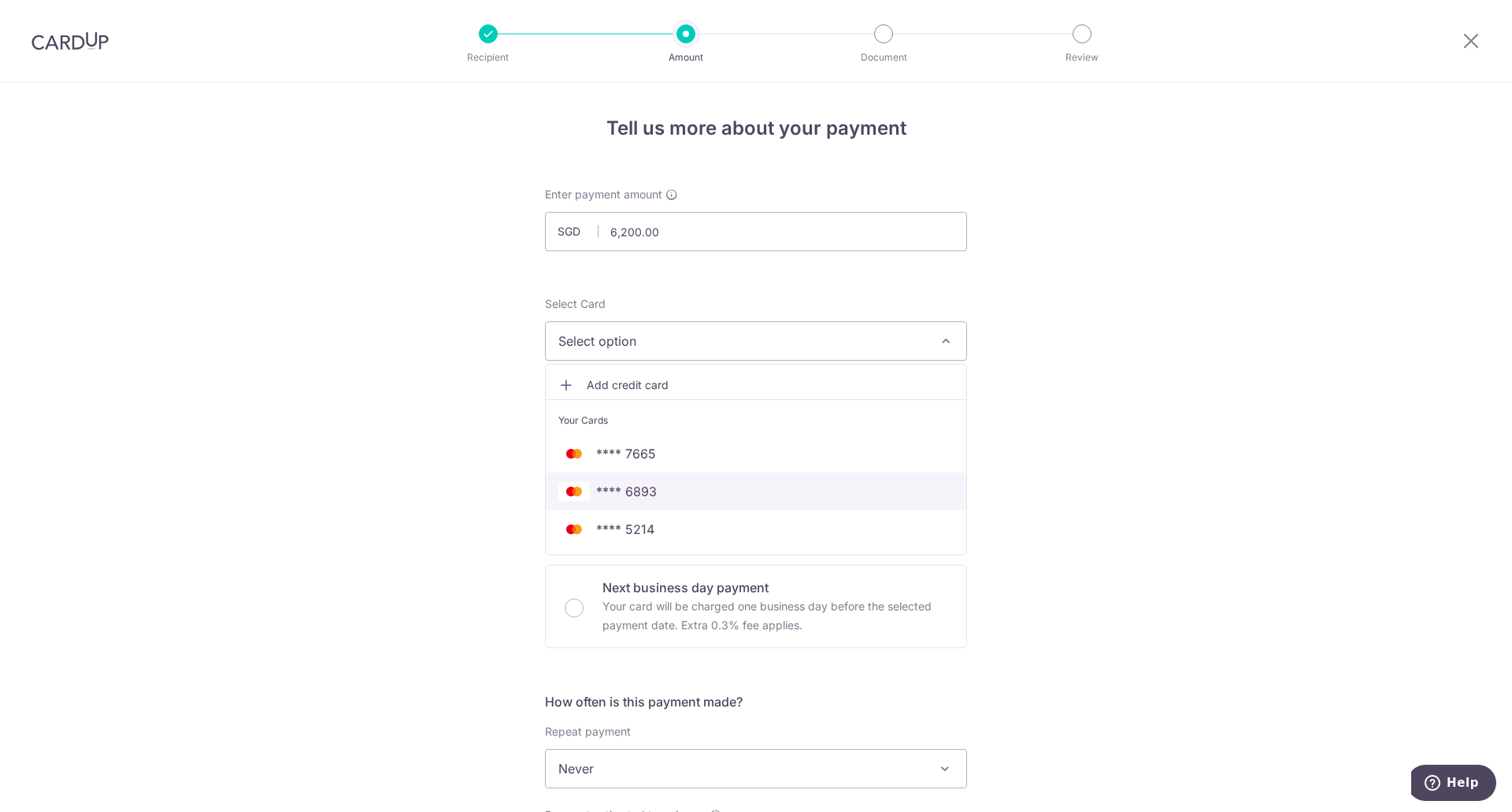
click at [637, 492] on span "**** 6893" at bounding box center [626, 492] width 60 height 19
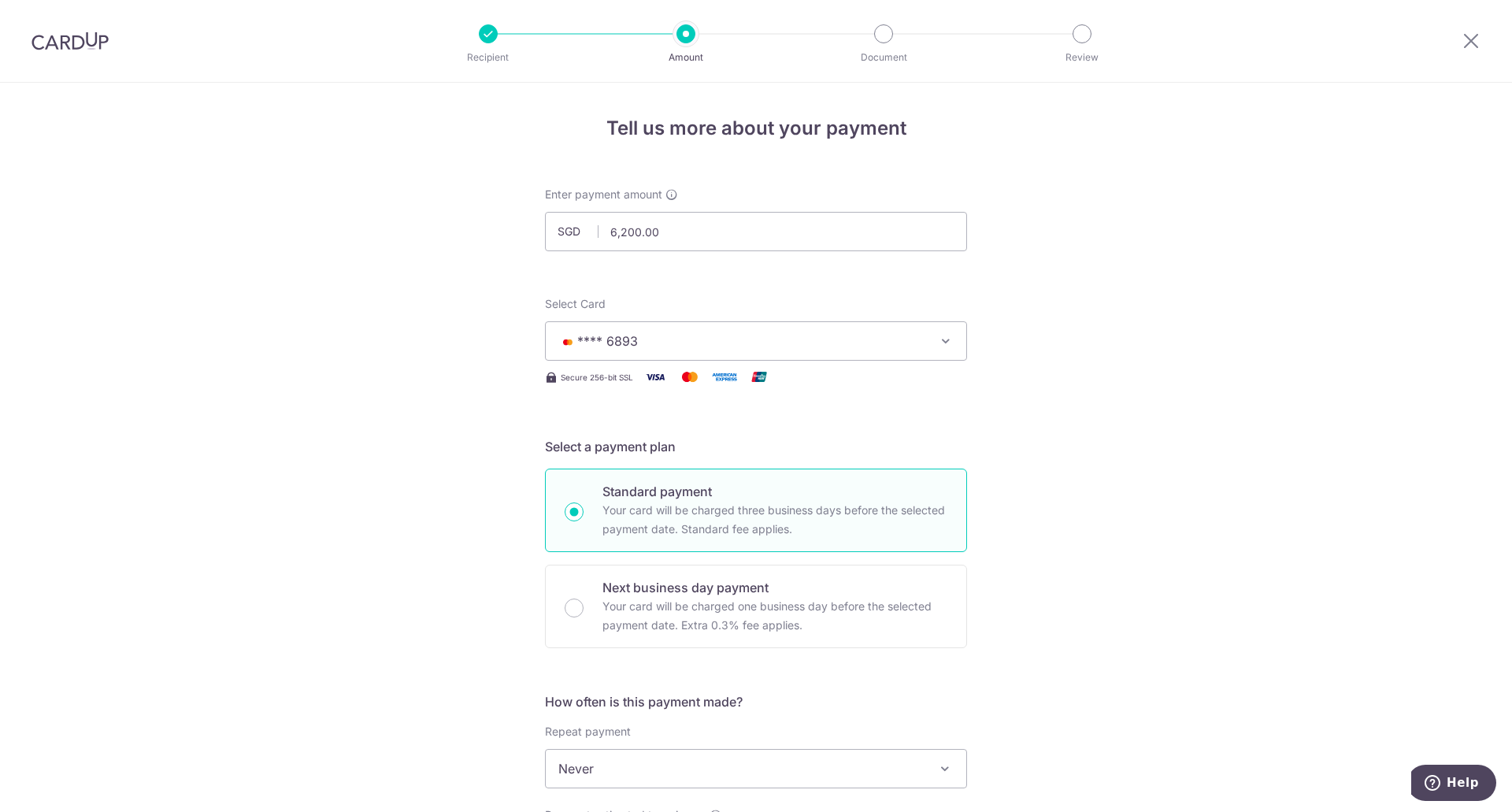
click at [448, 493] on div "Tell us more about your payment Enter payment amount SGD 6,200.00 6200.00 Selec…" at bounding box center [756, 795] width 1512 height 1425
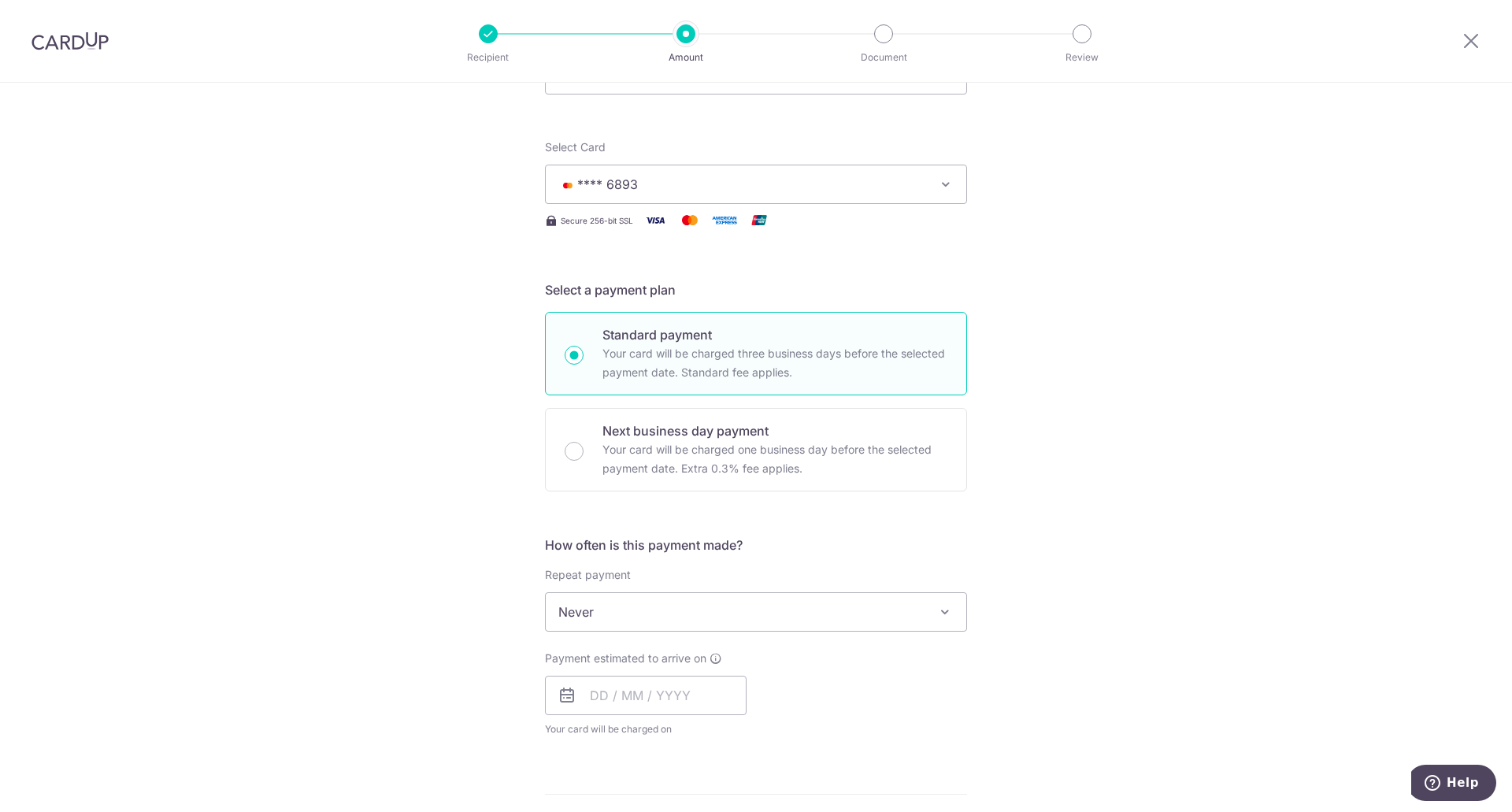
scroll to position [157, 0]
click at [648, 620] on span "Never" at bounding box center [756, 611] width 420 height 38
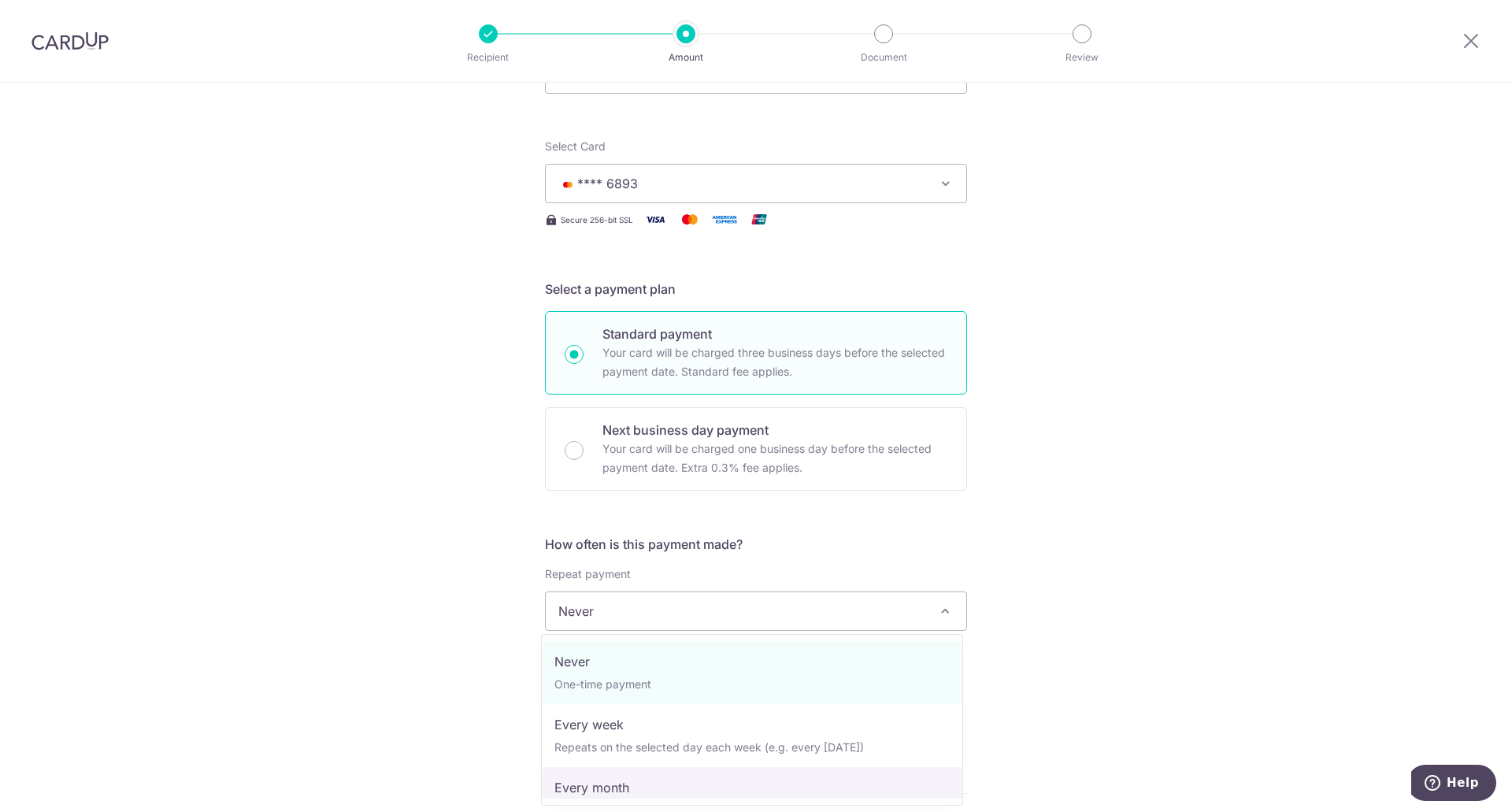
select select "3"
type input "16/03/2026"
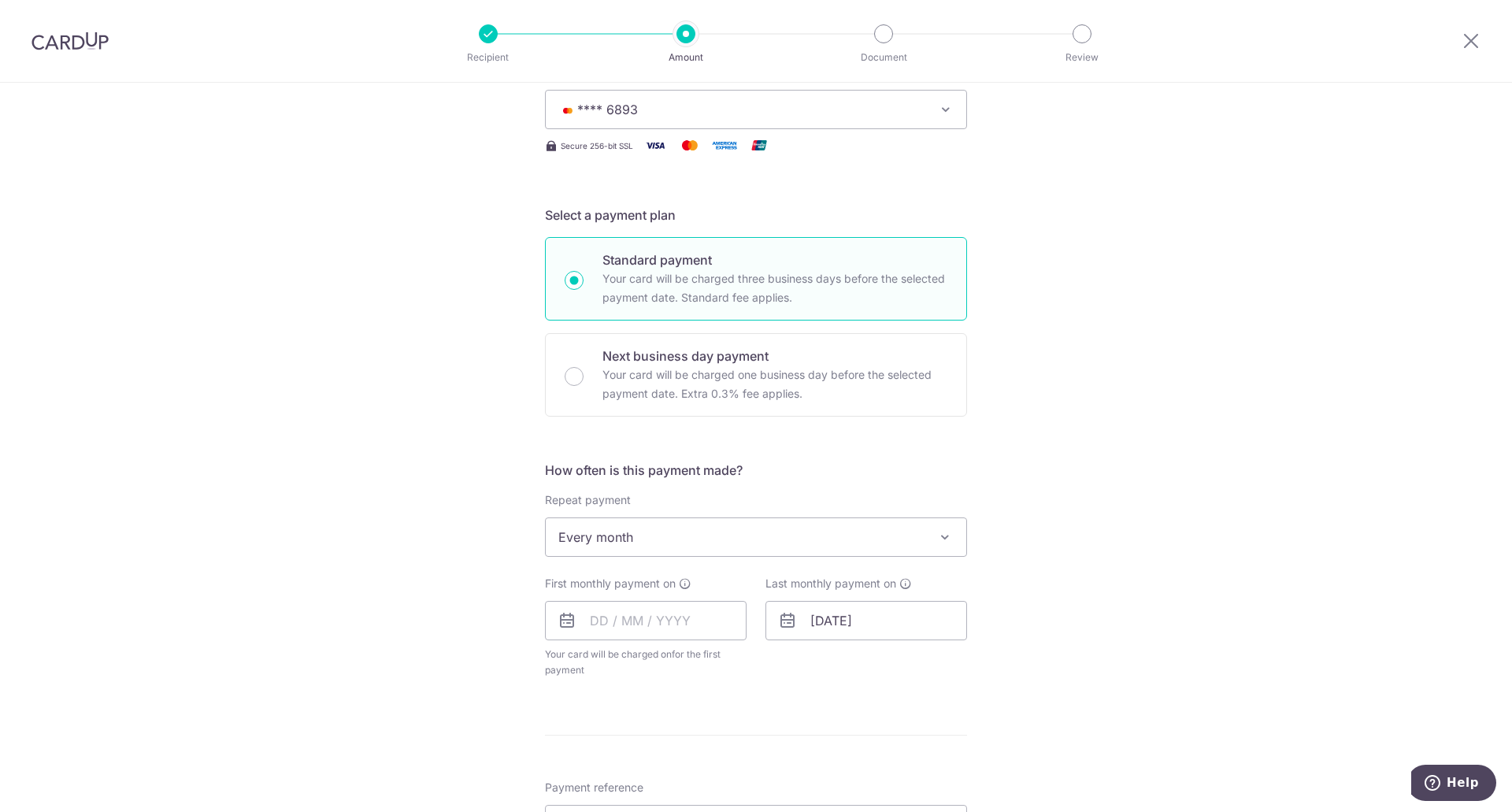
scroll to position [315, 0]
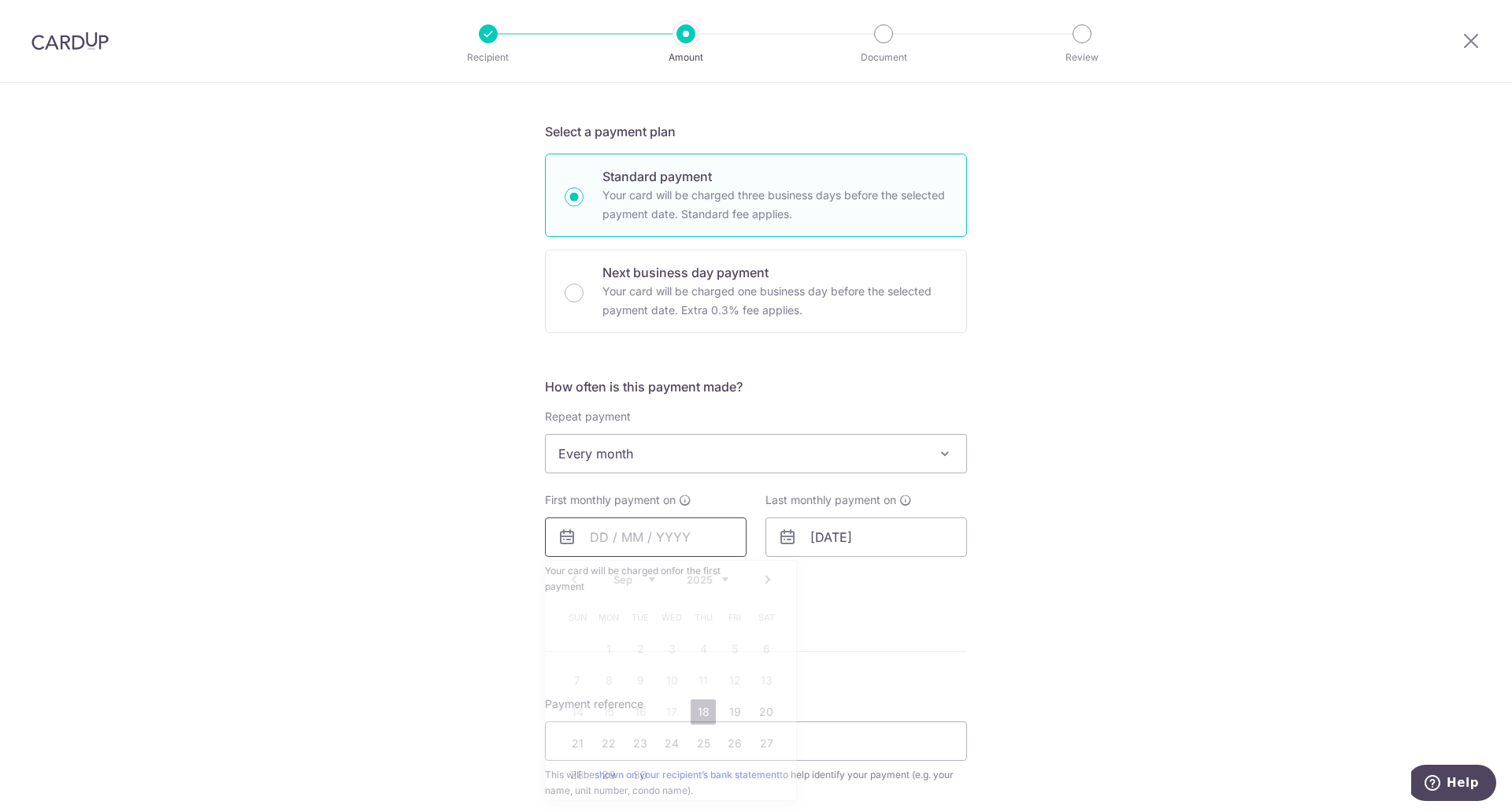
click at [670, 551] on input "text" at bounding box center [646, 537] width 202 height 40
click at [694, 709] on link "18" at bounding box center [703, 712] width 25 height 25
type input "18/09/2025"
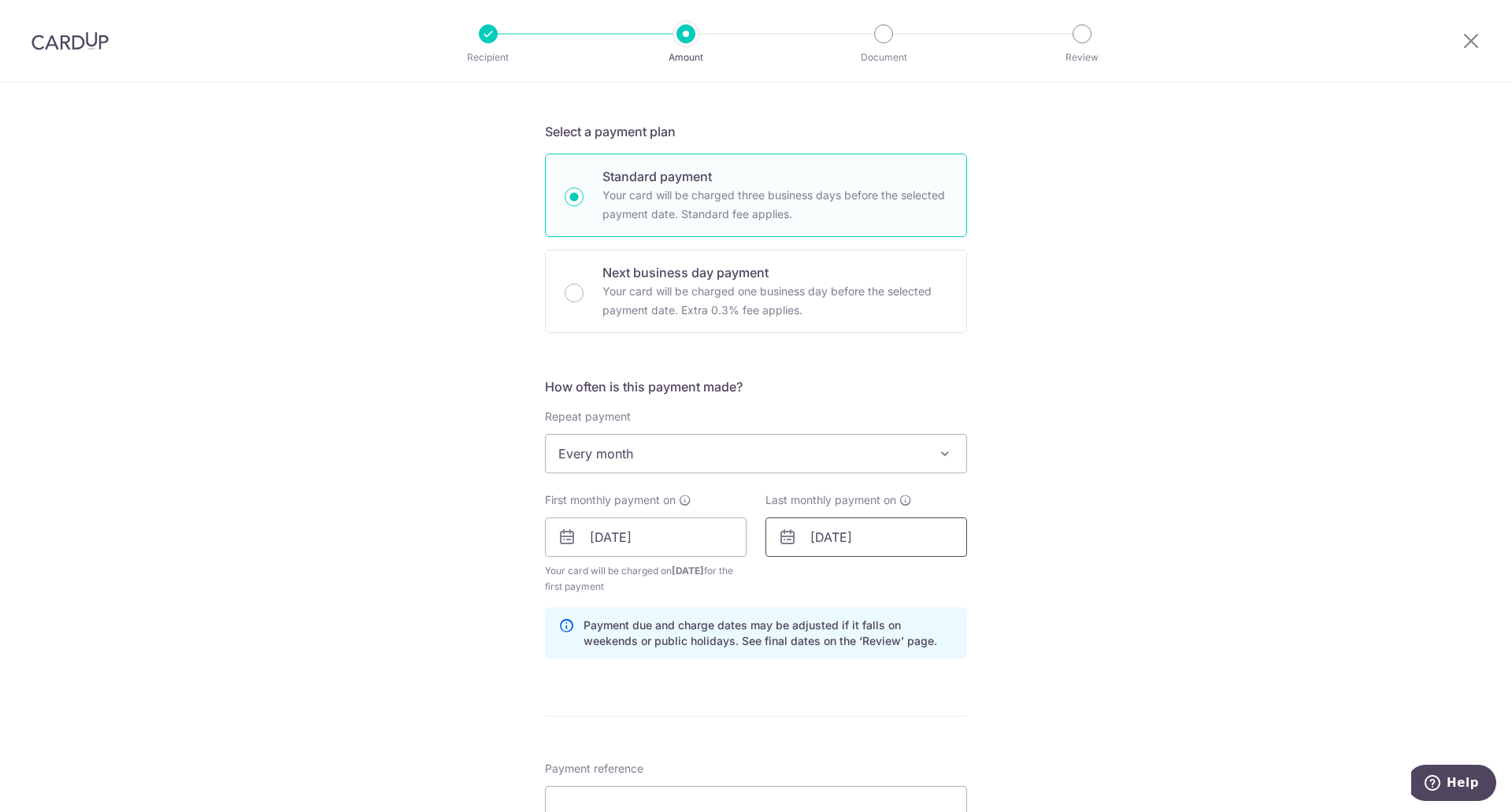
click at [869, 534] on input "16/03/2026" at bounding box center [866, 537] width 202 height 40
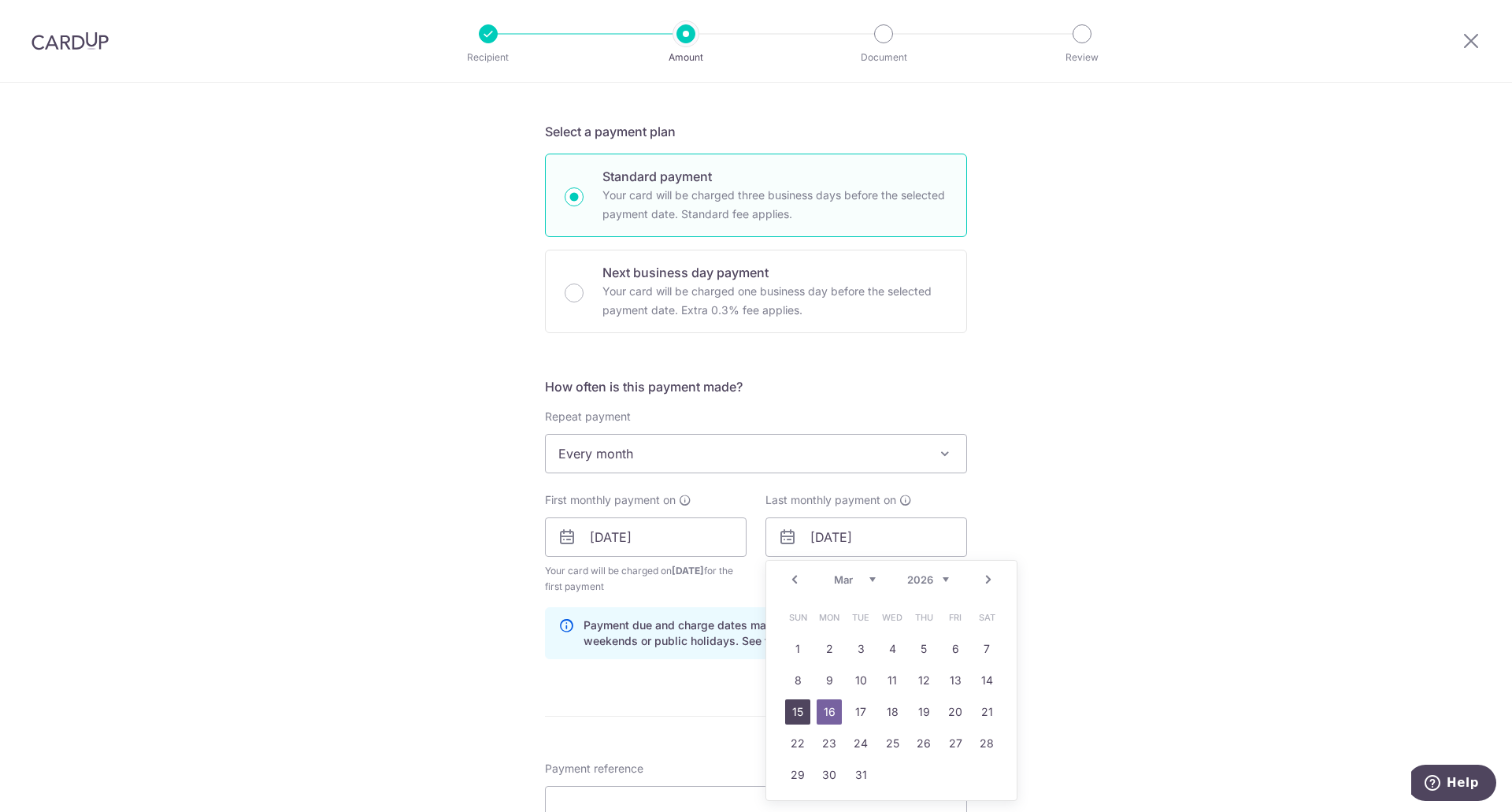
click at [799, 712] on link "15" at bounding box center [798, 712] width 25 height 25
type input "15/03/2026"
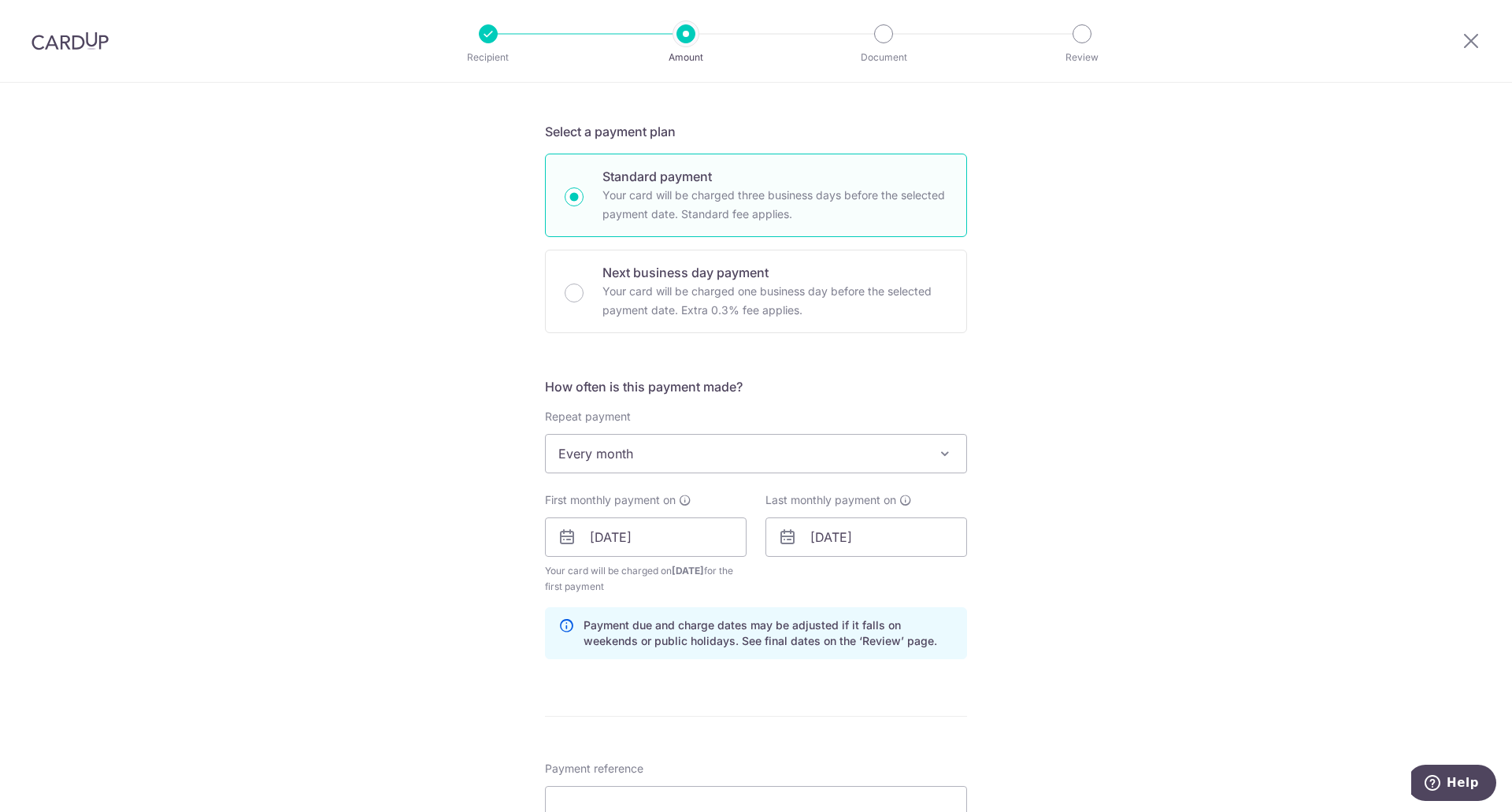
click at [1095, 587] on div "Tell us more about your payment Enter payment amount SGD 6,200.00 6200.00 Selec…" at bounding box center [756, 520] width 1512 height 1505
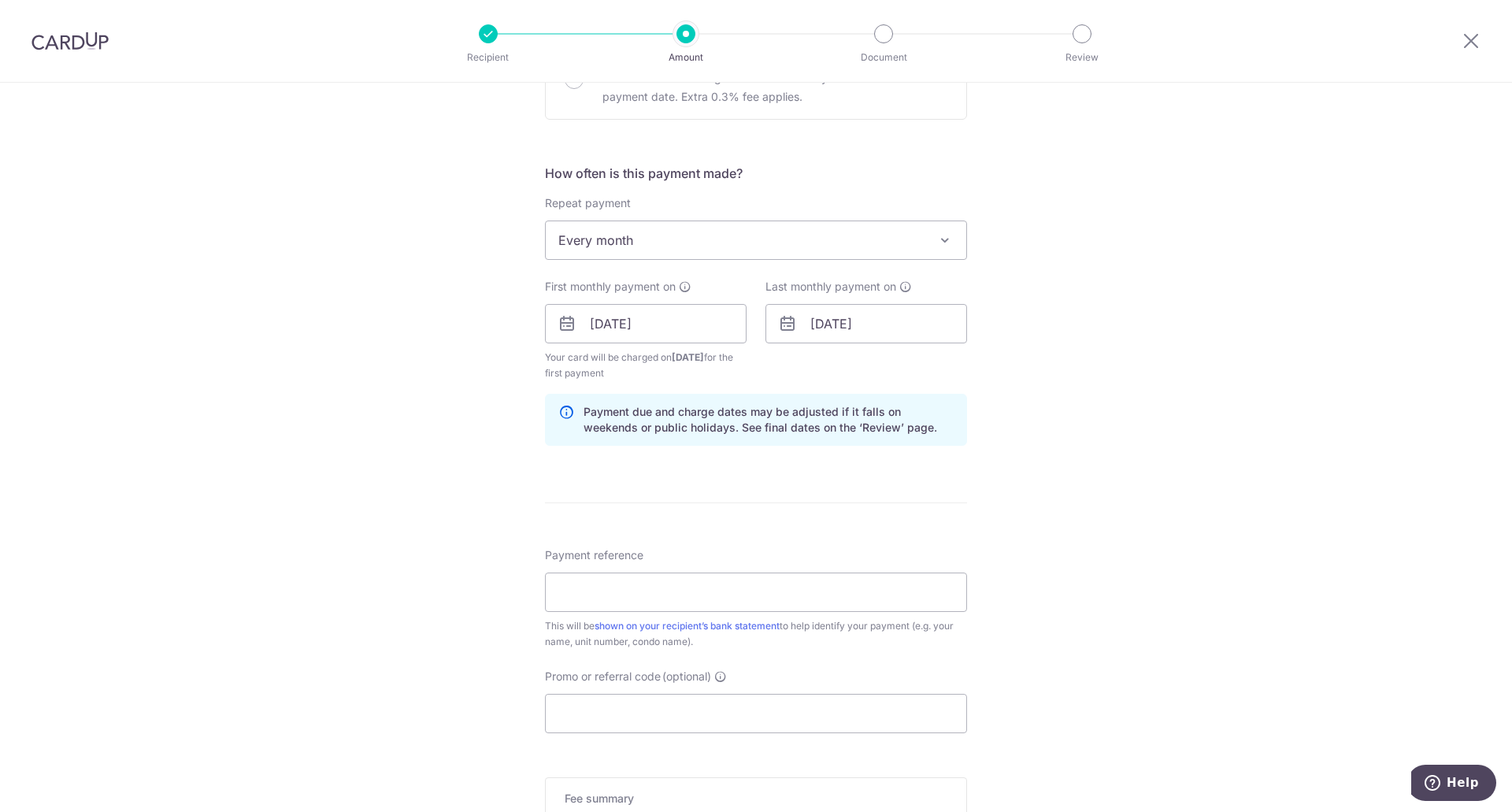
scroll to position [551, 0]
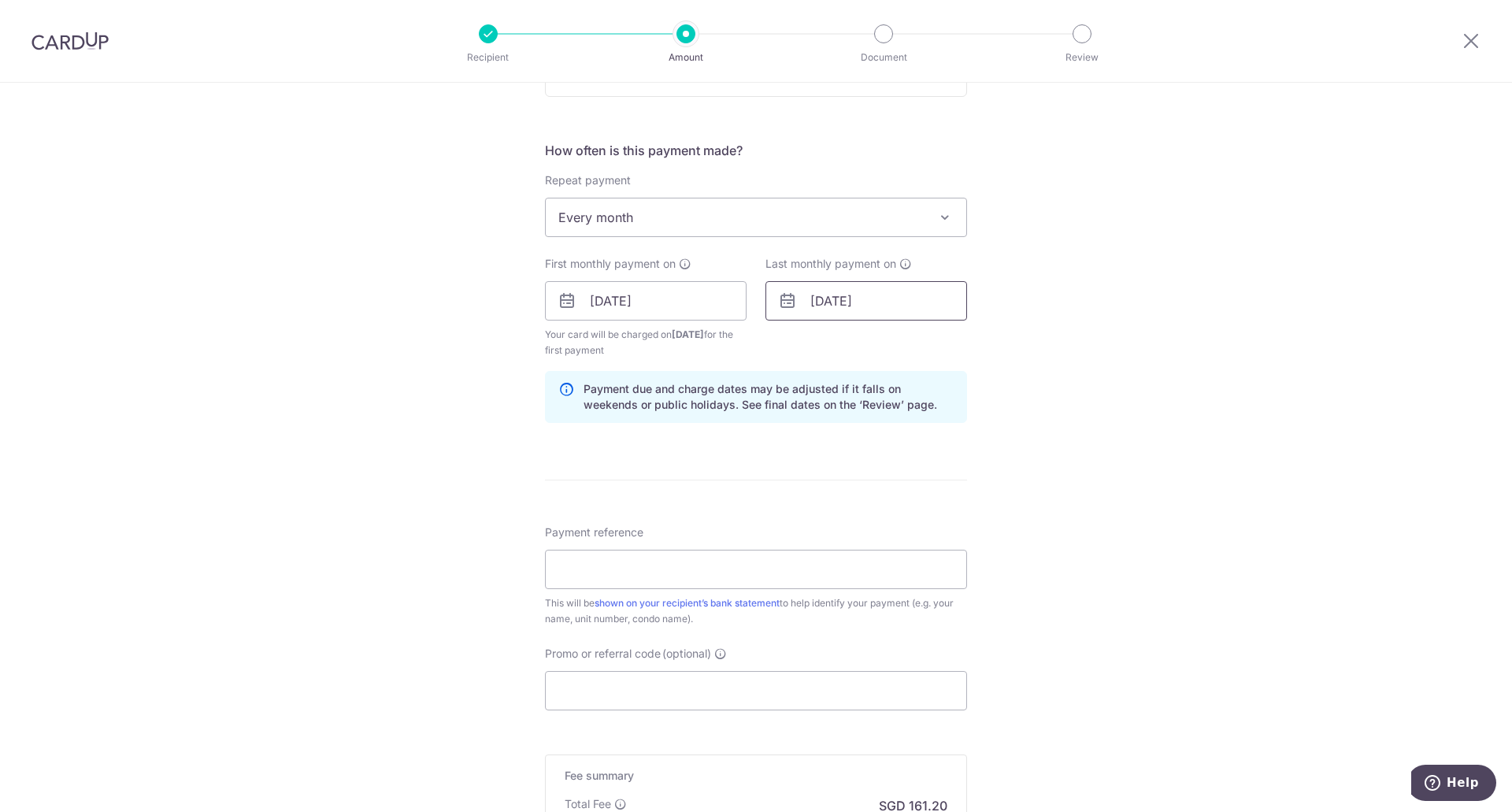
click at [887, 300] on input "15/03/2026" at bounding box center [866, 301] width 202 height 40
drag, startPoint x: 1215, startPoint y: 378, endPoint x: 1003, endPoint y: 473, distance: 232.3
click at [1213, 378] on div "Tell us more about your payment Enter payment amount SGD 6,200.00 6200.00 Selec…" at bounding box center [756, 284] width 1512 height 1505
click at [668, 569] on input "Payment reference" at bounding box center [756, 570] width 422 height 40
type input "Jacqueline Peak Residence #04-13"
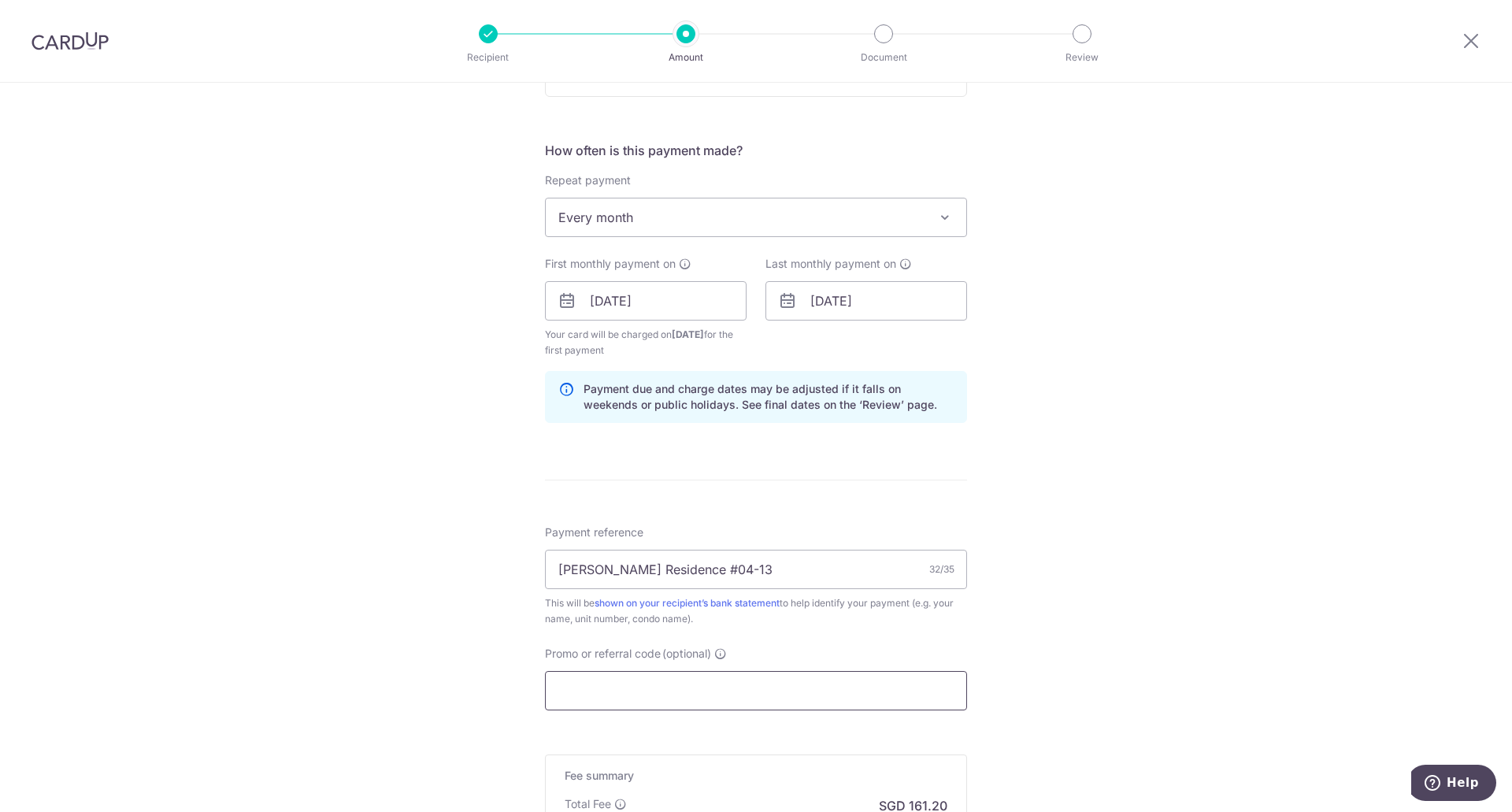
click at [667, 686] on input "Promo or referral code (optional)" at bounding box center [756, 691] width 422 height 40
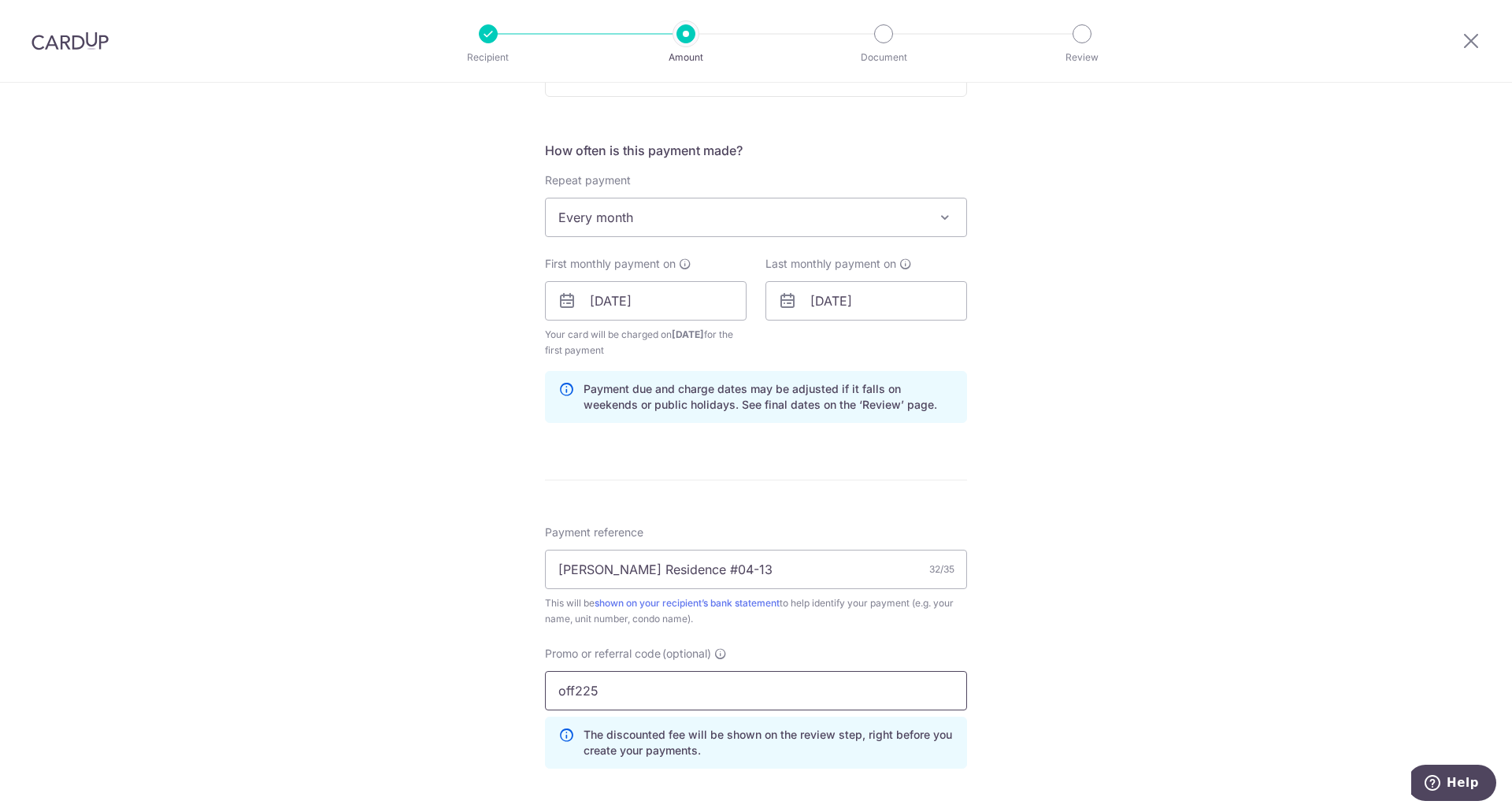
type input "off225"
click at [460, 670] on div "Tell us more about your payment Enter payment amount SGD 6,200.00 6200.00 Selec…" at bounding box center [756, 319] width 1512 height 1576
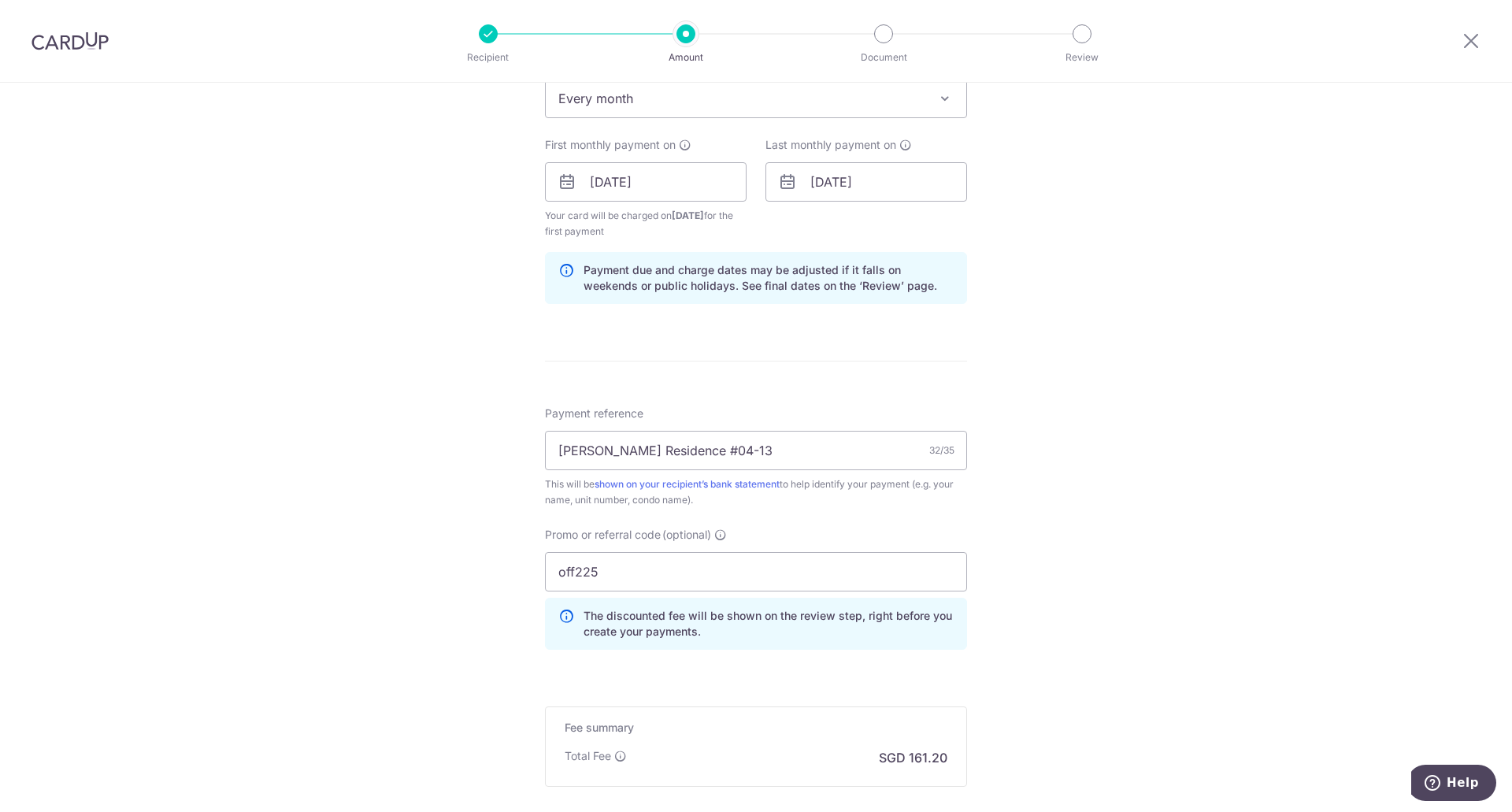
scroll to position [787, 0]
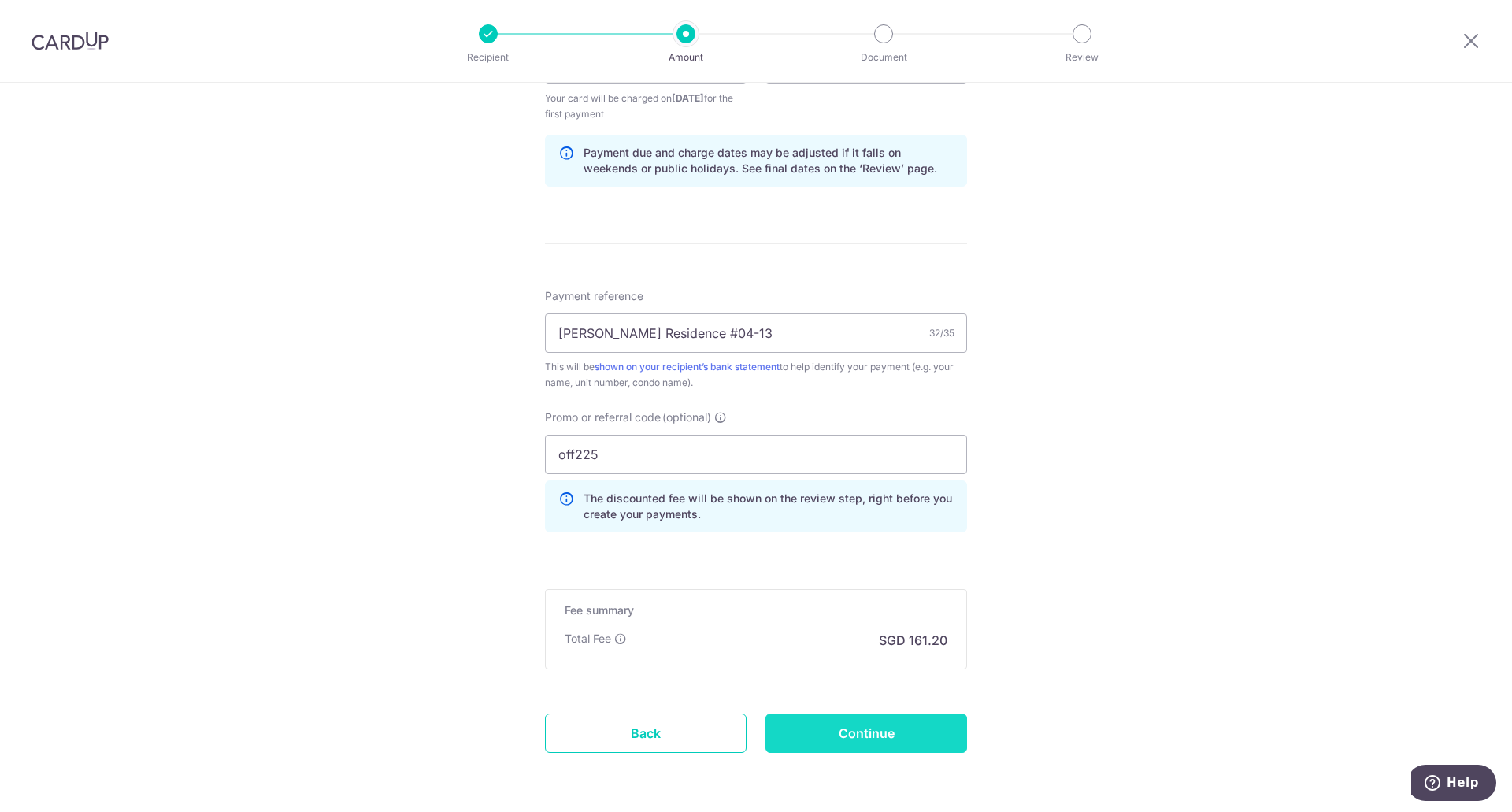
click at [911, 723] on input "Continue" at bounding box center [866, 733] width 202 height 40
type input "Create Schedule"
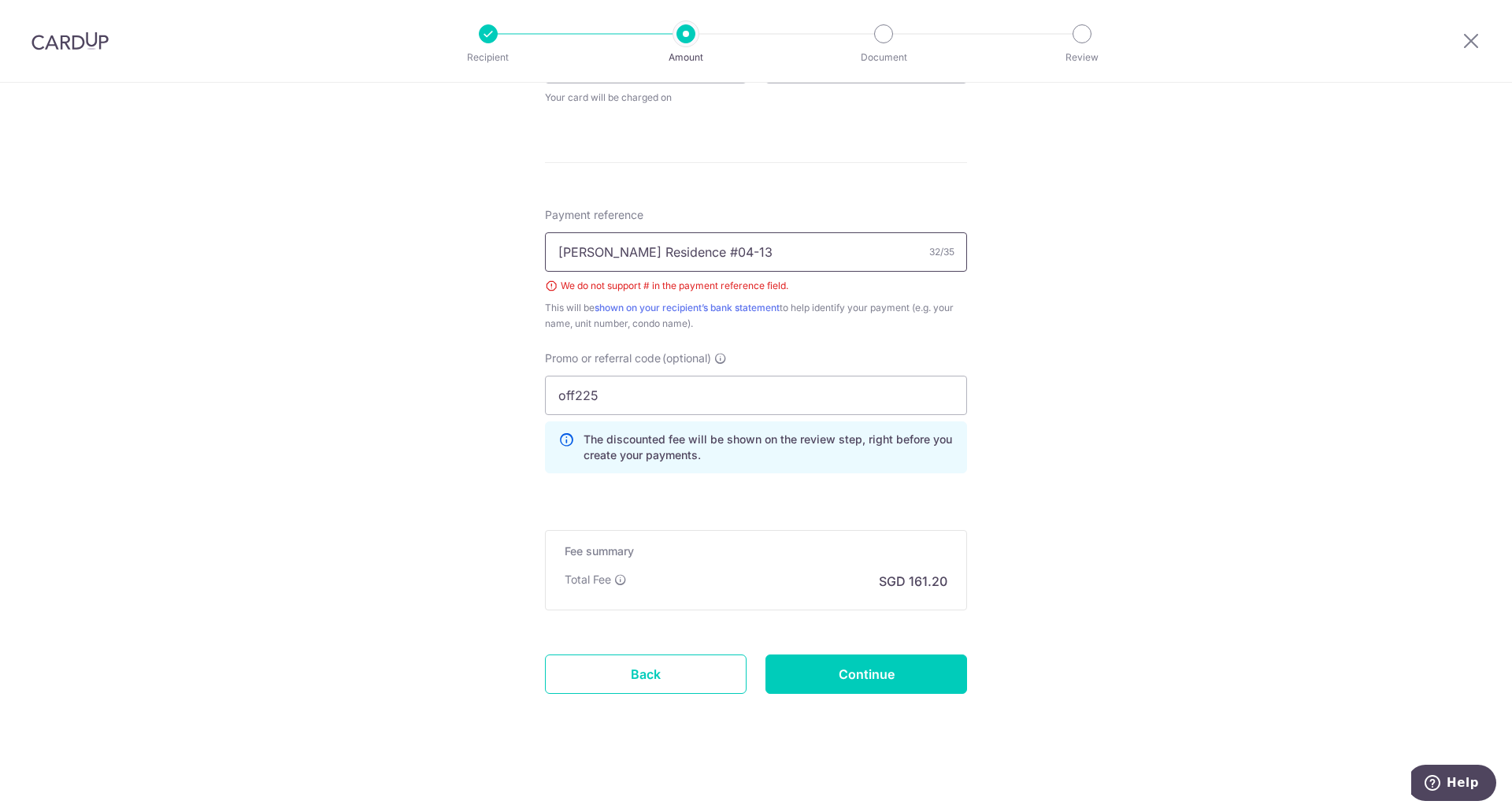
click at [737, 246] on input "[PERSON_NAME] Residence #04-13" at bounding box center [756, 252] width 422 height 40
type input "[PERSON_NAME] Residence 04-13"
click at [875, 668] on input "Continue" at bounding box center [866, 675] width 202 height 40
type input "Create Schedule"
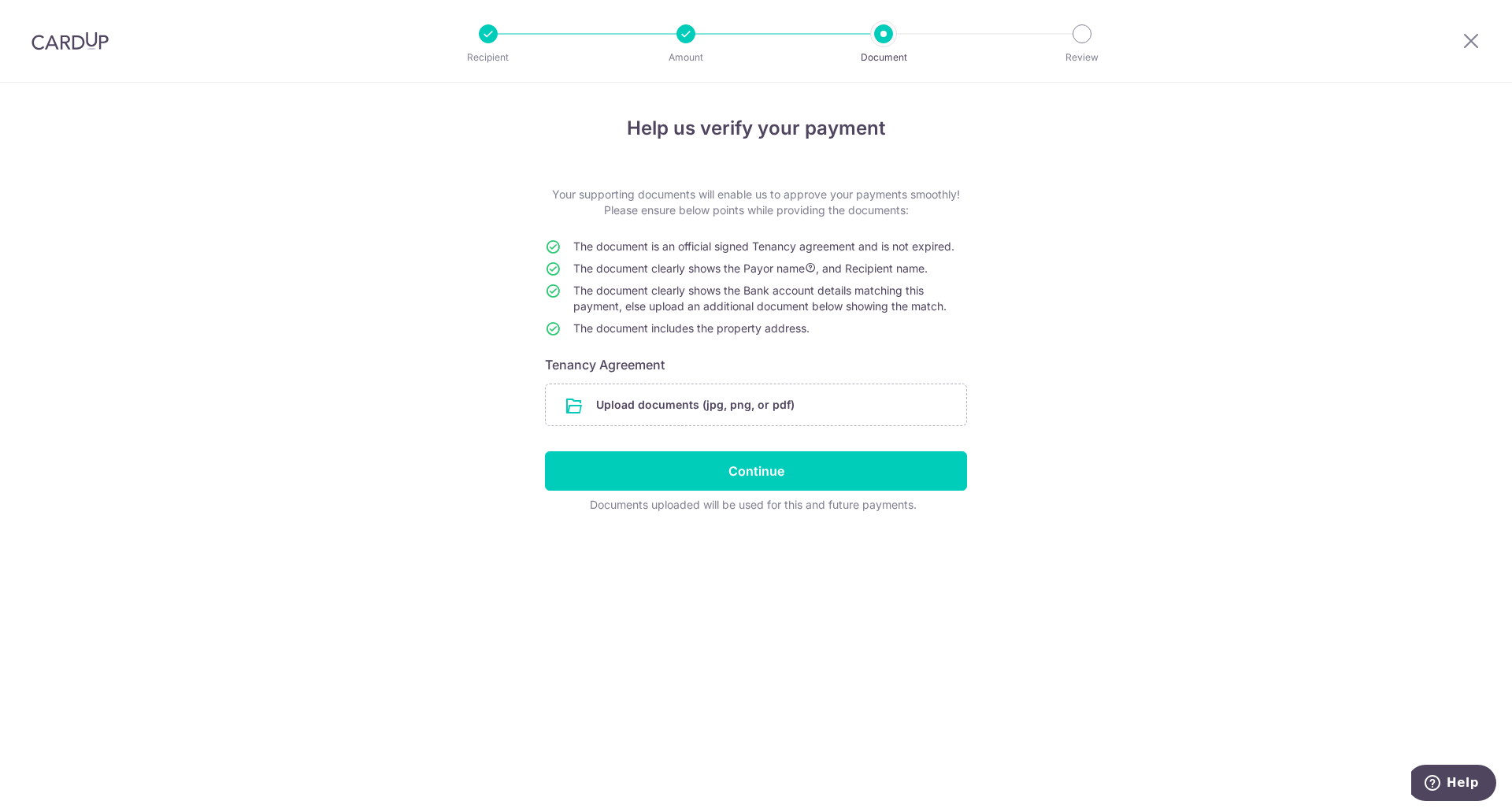
drag, startPoint x: 871, startPoint y: 324, endPoint x: 867, endPoint y: 249, distance: 75.1
click at [867, 249] on tbody "The document is an official signed Tenancy agreement and is not expired. The do…" at bounding box center [756, 290] width 422 height 104
click at [867, 249] on span "The document is an official signed Tenancy agreement and is not expired." at bounding box center [764, 246] width 381 height 14
drag, startPoint x: 878, startPoint y: 327, endPoint x: 884, endPoint y: 257, distance: 70.3
click at [877, 288] on tbody "The document is an official signed Tenancy agreement and is not expired. The do…" at bounding box center [756, 290] width 422 height 104
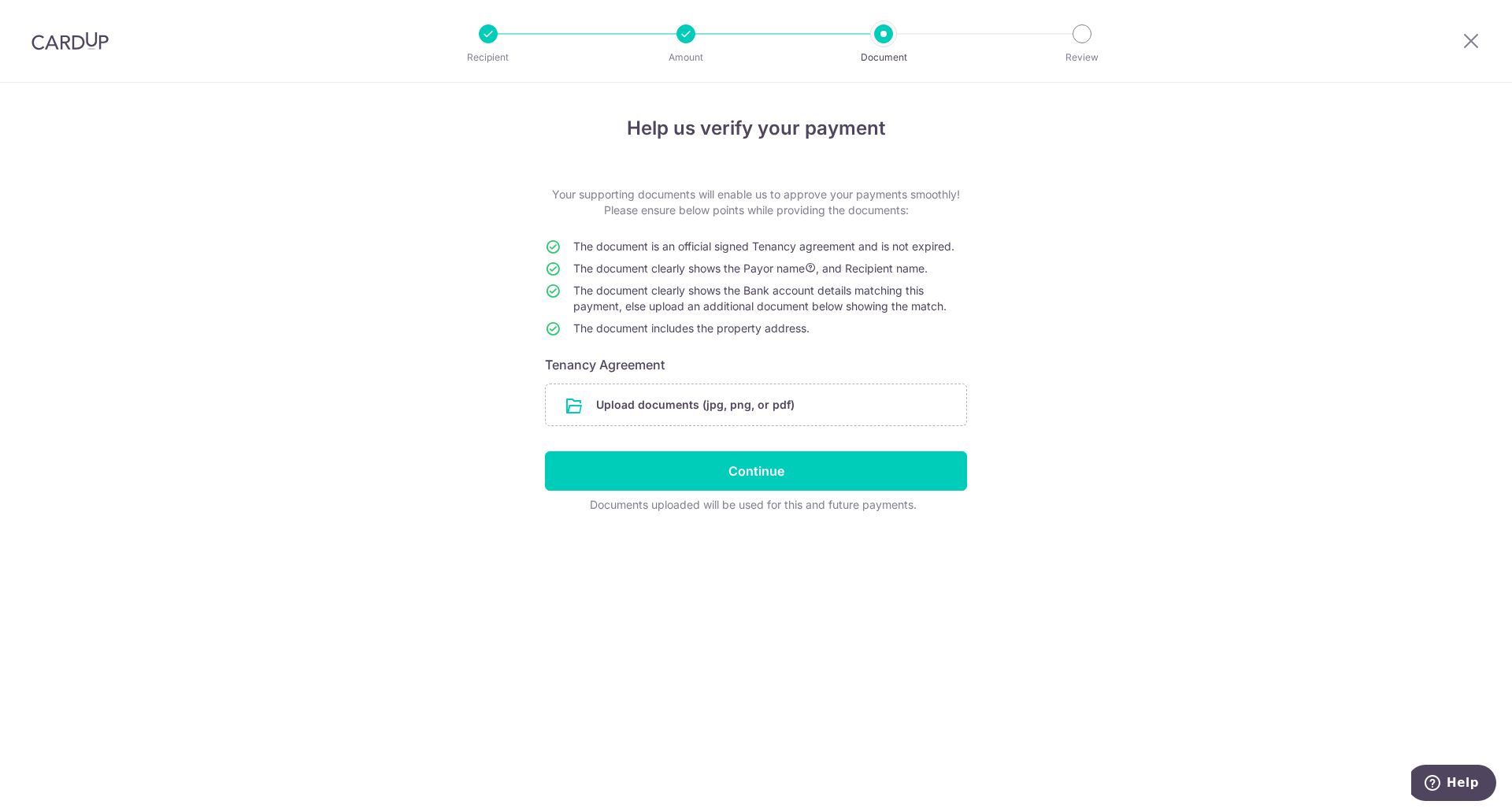
click at [887, 251] on span "The document is an official signed Tenancy agreement and is not expired." at bounding box center [764, 246] width 381 height 14
drag, startPoint x: 901, startPoint y: 319, endPoint x: 914, endPoint y: 212, distance: 107.8
click at [907, 243] on tbody "The document is an official signed Tenancy agreement and is not expired. The do…" at bounding box center [756, 290] width 422 height 104
drag, startPoint x: 914, startPoint y: 212, endPoint x: 914, endPoint y: 226, distance: 14.0
click at [914, 211] on p "Your supporting documents will enable us to approve your payments smoothly! Ple…" at bounding box center [756, 203] width 422 height 32
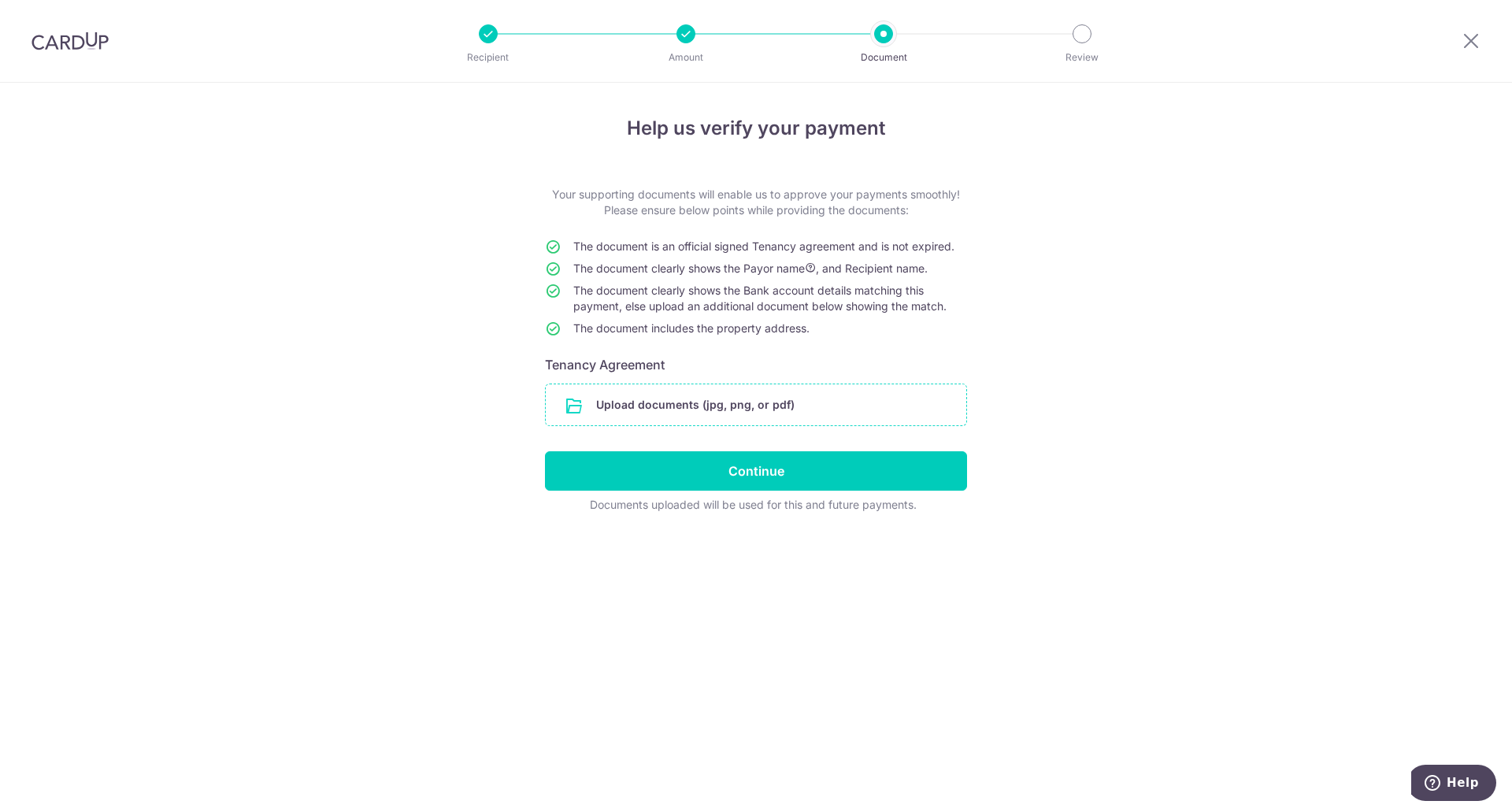
click at [702, 392] on input "file" at bounding box center [756, 405] width 420 height 41
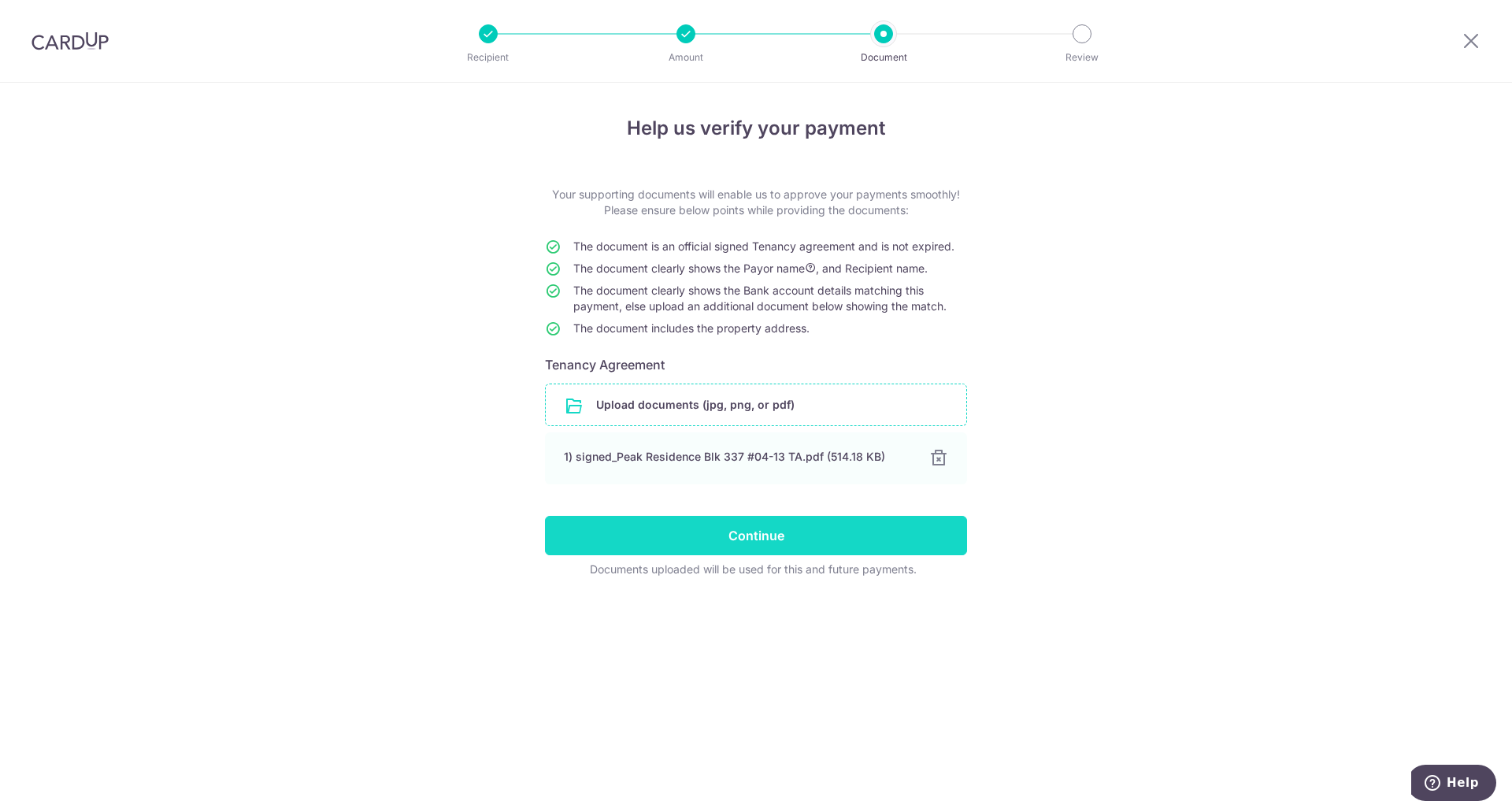
click at [804, 536] on input "Continue" at bounding box center [756, 536] width 422 height 40
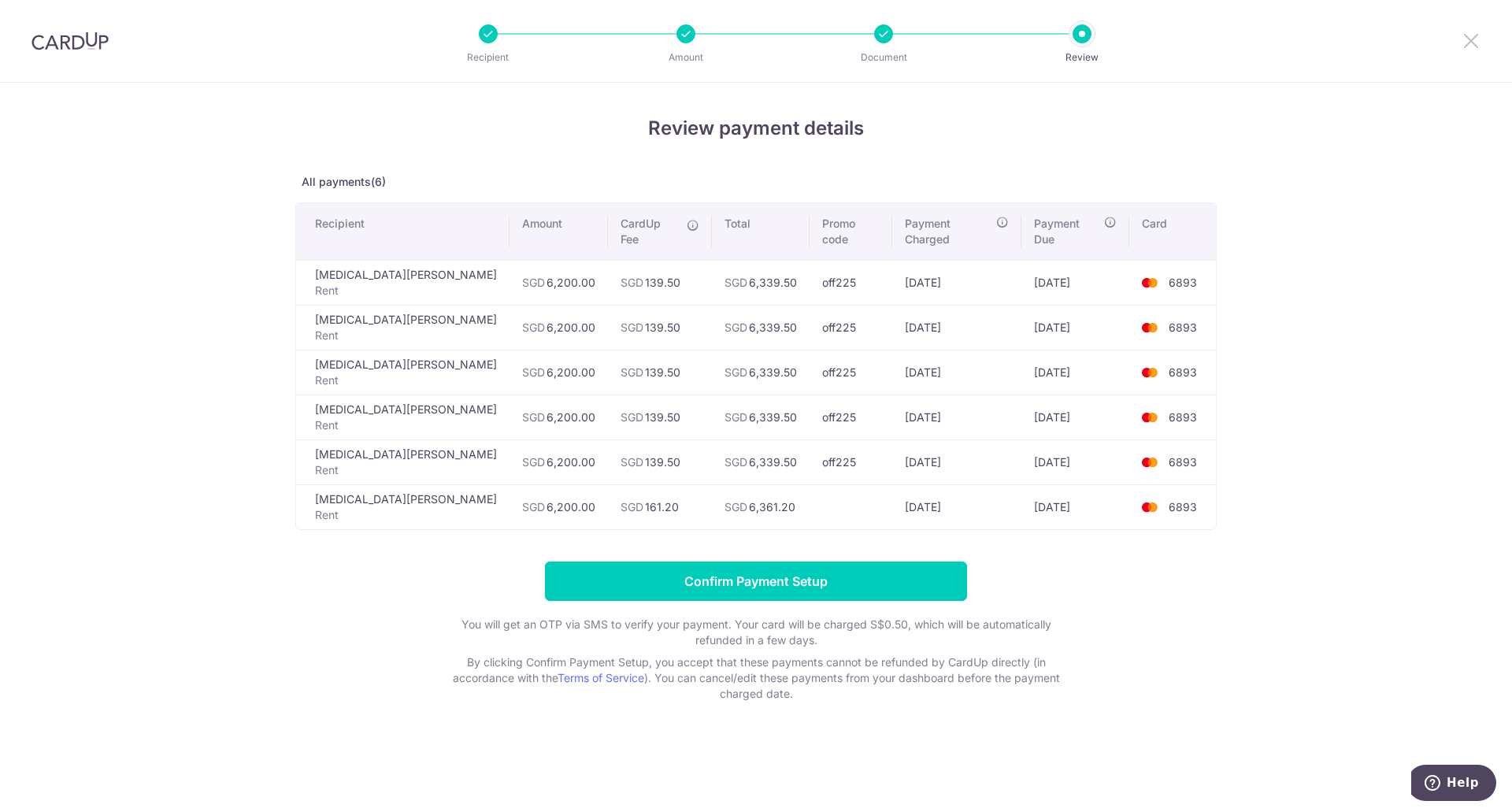
click at [1477, 37] on icon at bounding box center [1471, 41] width 19 height 20
